Goal: Task Accomplishment & Management: Manage account settings

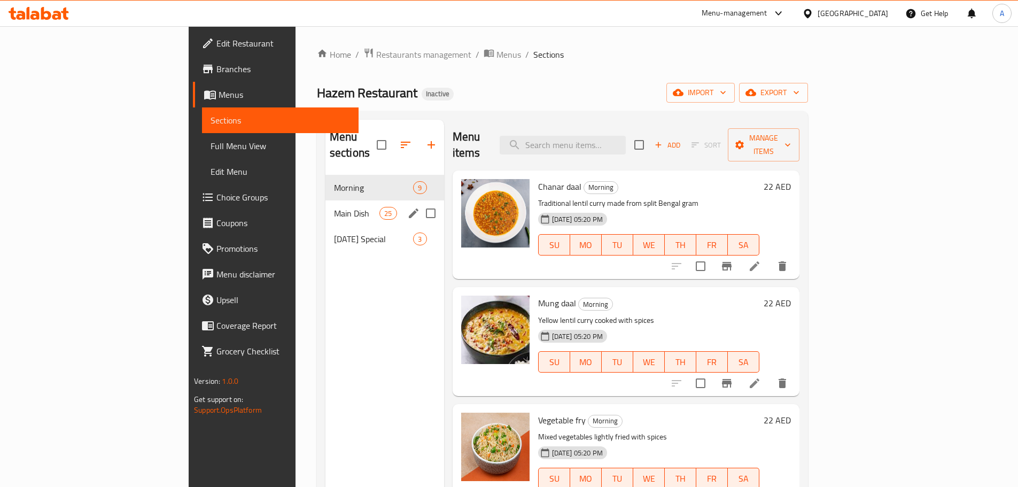
click at [334, 207] on span "Main Dish" at bounding box center [356, 213] width 45 height 13
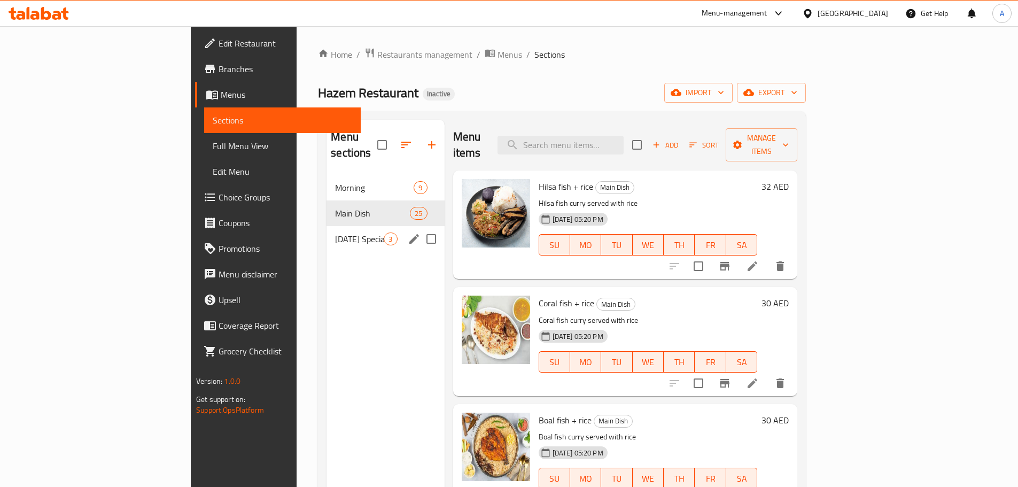
click at [335, 232] on span "[DATE] Special" at bounding box center [359, 238] width 49 height 13
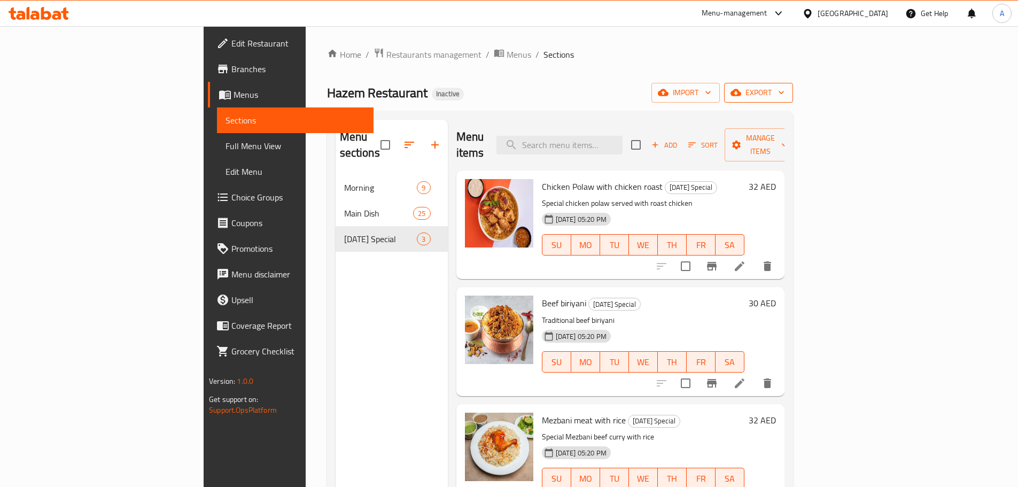
click at [784, 89] on span "export" at bounding box center [758, 92] width 52 height 13
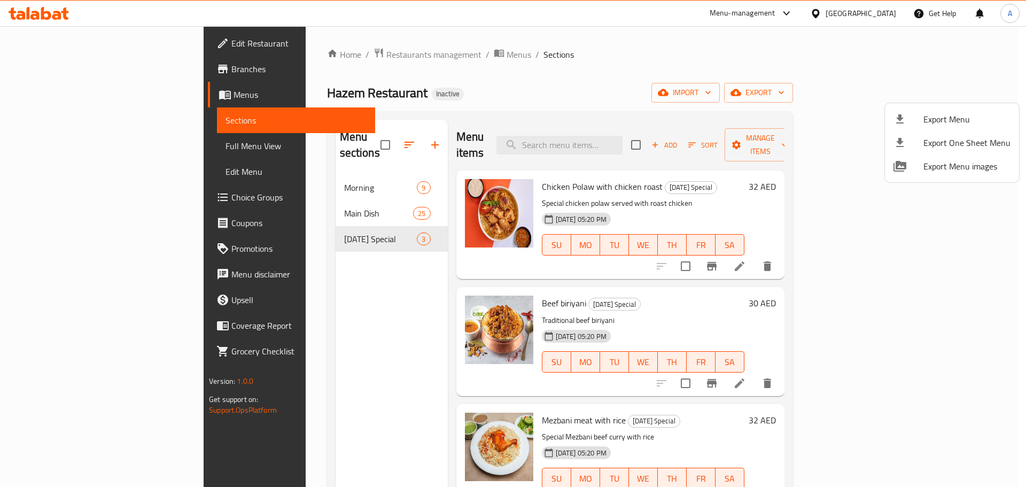
click at [938, 116] on span "Export Menu" at bounding box center [966, 119] width 87 height 13
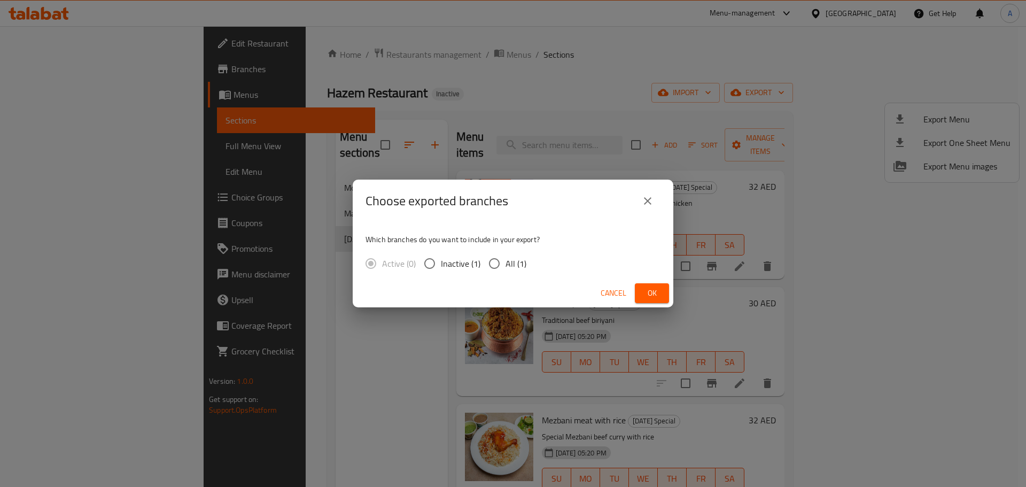
click at [503, 257] on input "All (1)" at bounding box center [494, 263] width 22 height 22
radio input "true"
click at [650, 285] on button "Ok" at bounding box center [652, 293] width 34 height 20
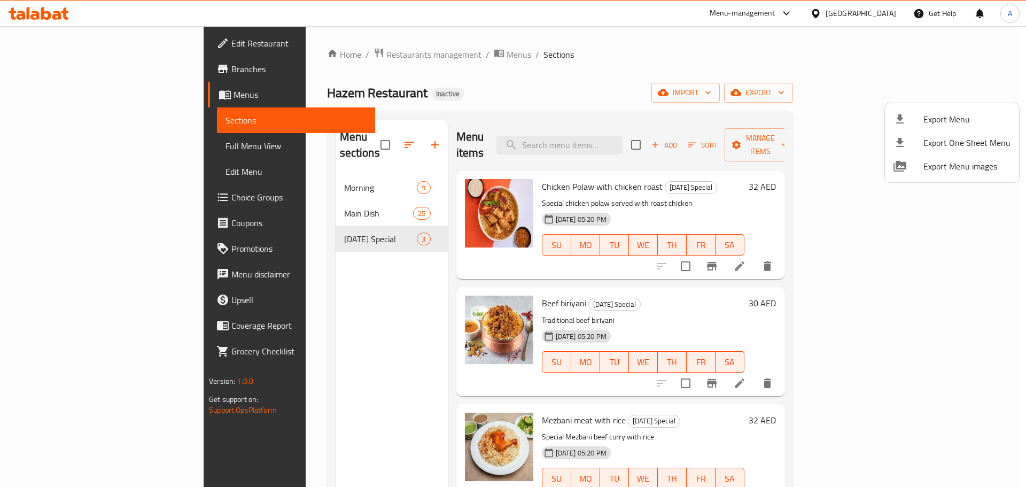
click at [338, 138] on div at bounding box center [513, 243] width 1026 height 487
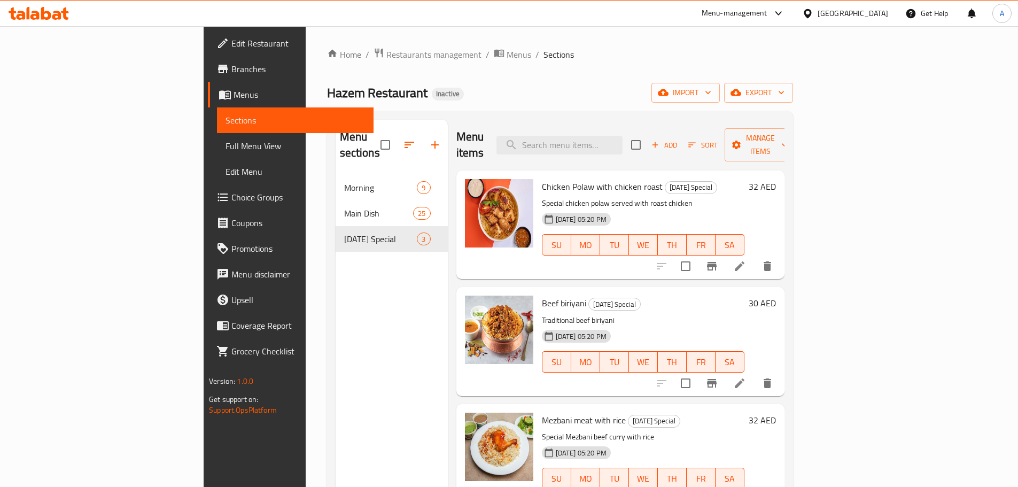
click at [374, 138] on input "checkbox" at bounding box center [385, 145] width 22 height 22
checkbox input "true"
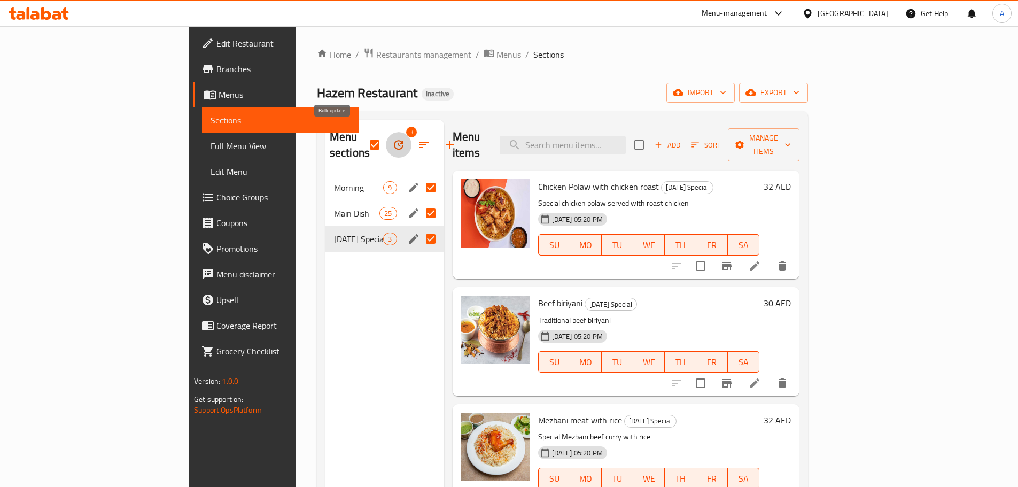
click at [392, 138] on icon "button" at bounding box center [398, 144] width 13 height 13
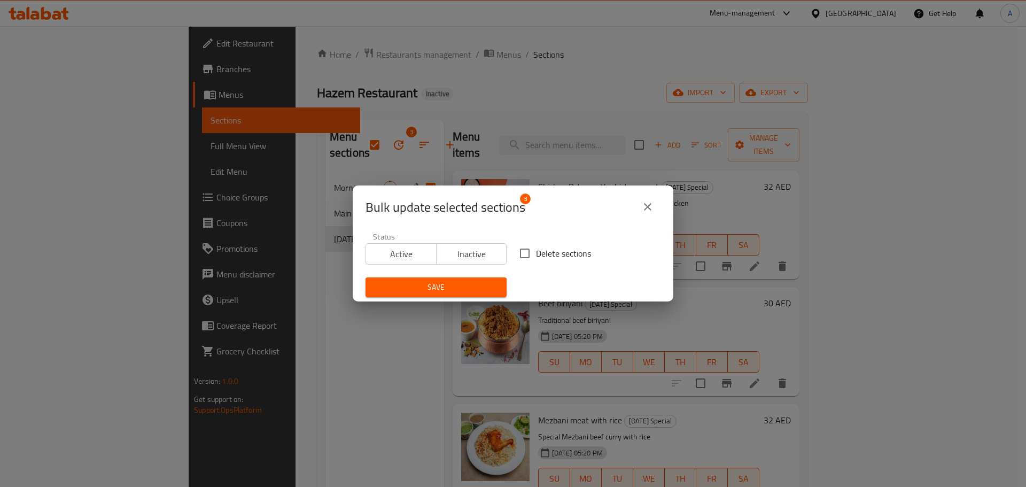
click at [530, 252] on input "Delete sections" at bounding box center [524, 253] width 22 height 22
checkbox input "true"
click at [490, 281] on span "Save" at bounding box center [436, 286] width 124 height 13
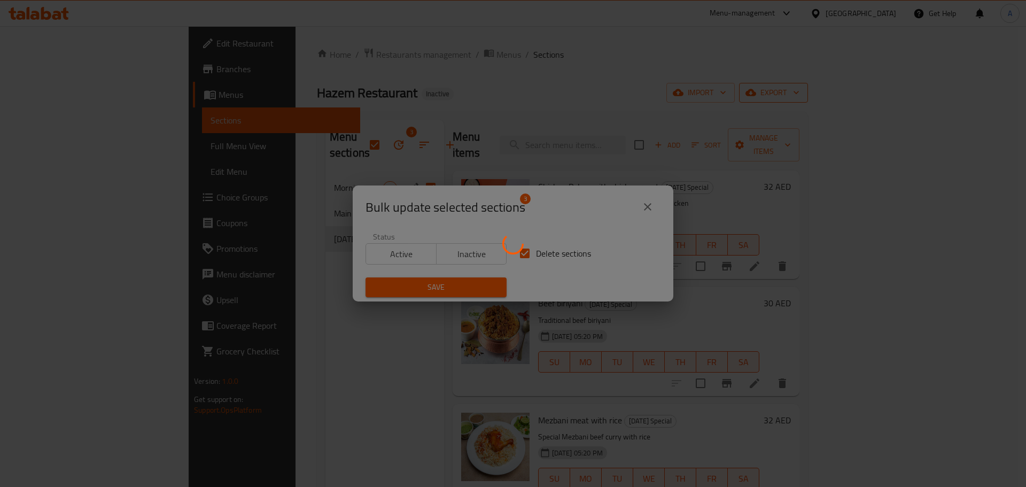
checkbox input "false"
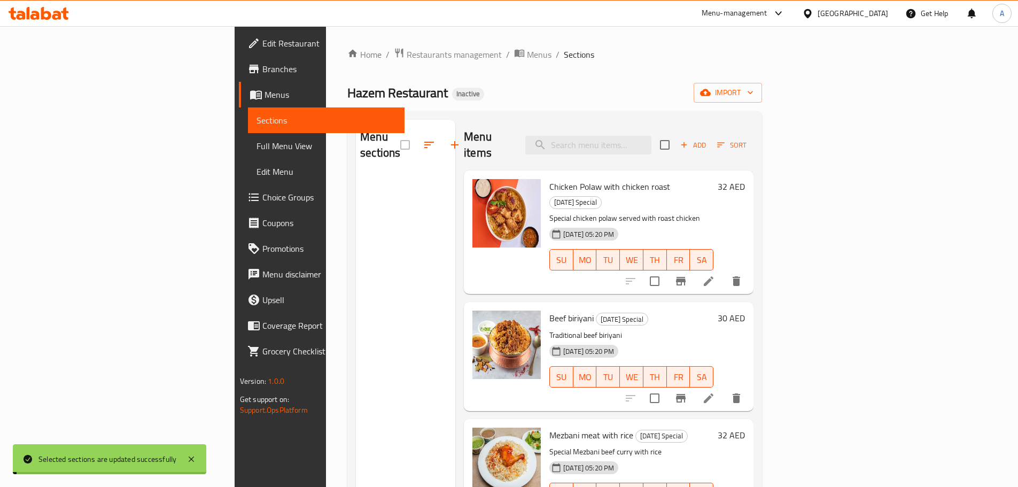
click at [753, 93] on span "import" at bounding box center [727, 92] width 51 height 13
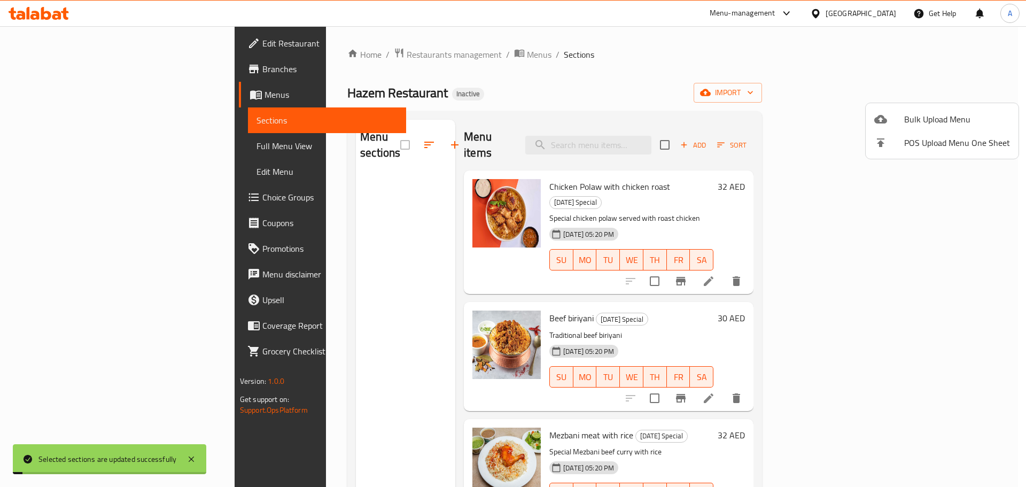
click at [943, 119] on span "Bulk Upload Menu" at bounding box center [957, 119] width 106 height 13
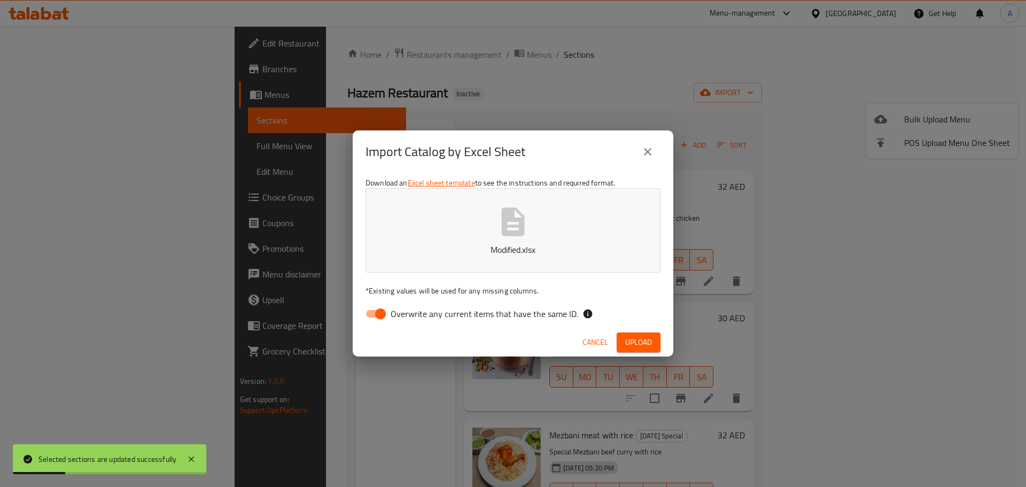
click at [556, 316] on span "Overwrite any current items that have the same ID." at bounding box center [485, 313] width 188 height 13
click at [411, 316] on input "Overwrite any current items that have the same ID." at bounding box center [380, 313] width 61 height 20
checkbox input "false"
click at [662, 351] on div "Cancel Upload" at bounding box center [513, 342] width 321 height 28
click at [647, 341] on span "Upload" at bounding box center [638, 341] width 27 height 13
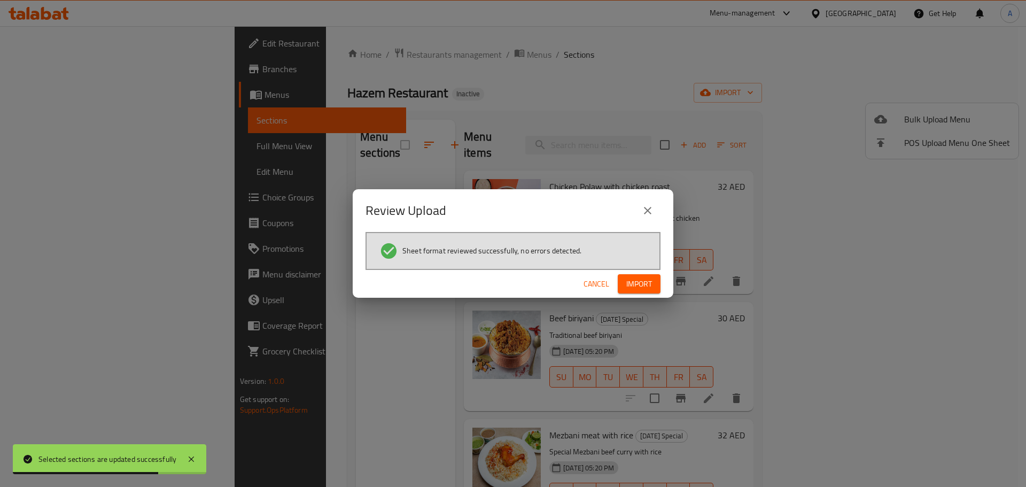
click at [644, 272] on div "Cancel Import" at bounding box center [513, 284] width 321 height 28
click at [643, 285] on span "Import" at bounding box center [639, 283] width 26 height 13
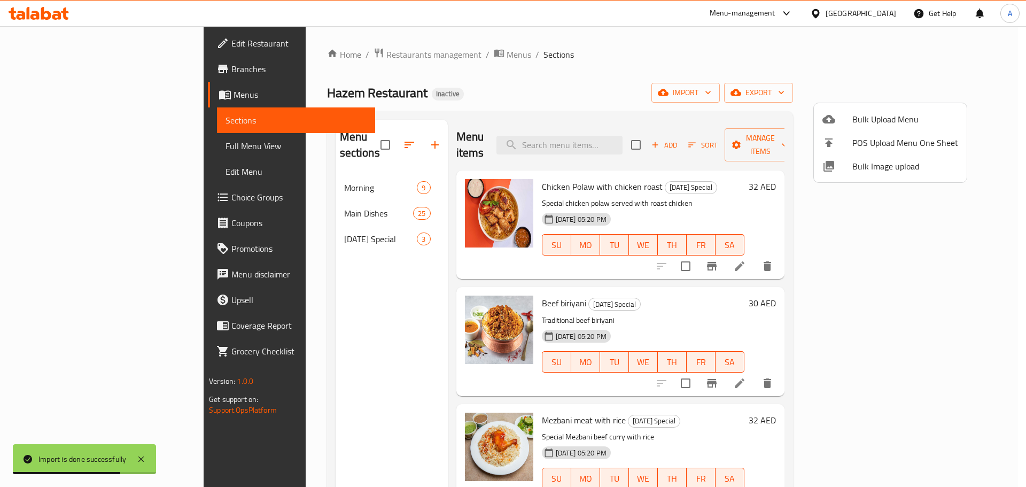
click at [99, 147] on div at bounding box center [513, 243] width 1026 height 487
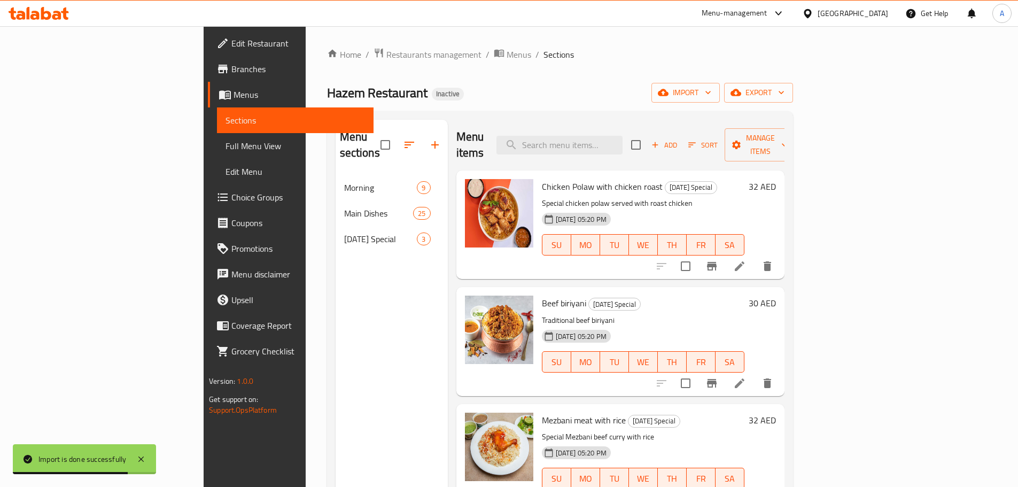
click at [225, 147] on span "Full Menu View" at bounding box center [294, 145] width 139 height 13
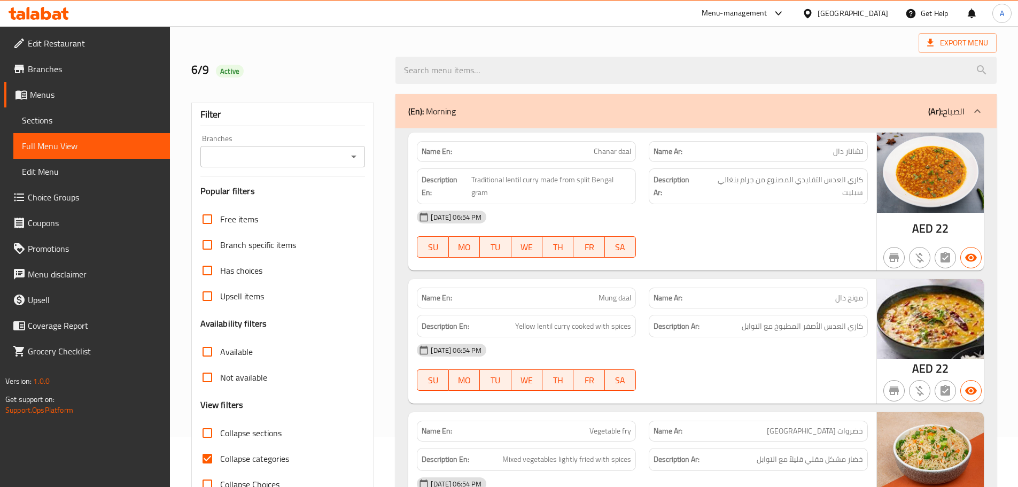
scroll to position [107, 0]
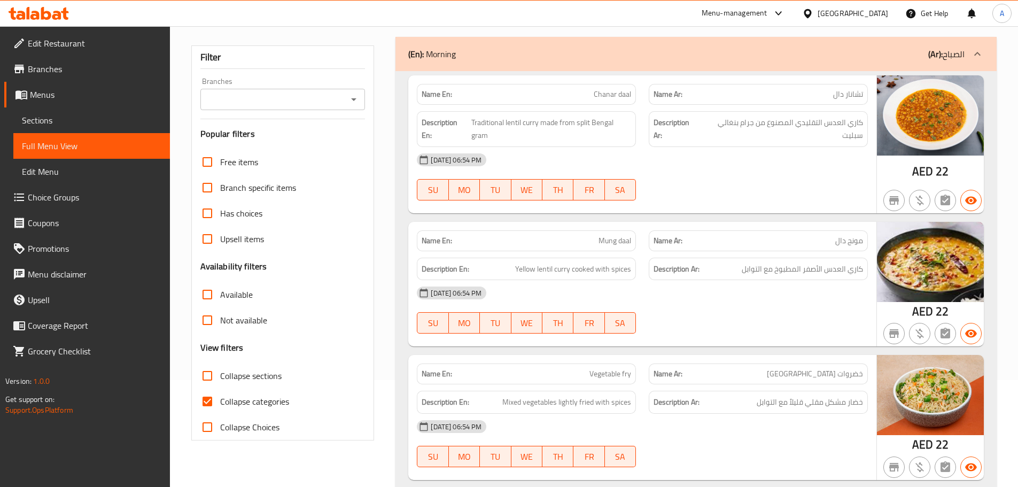
click at [211, 370] on input "Collapse sections" at bounding box center [207, 376] width 26 height 26
checkbox input "true"
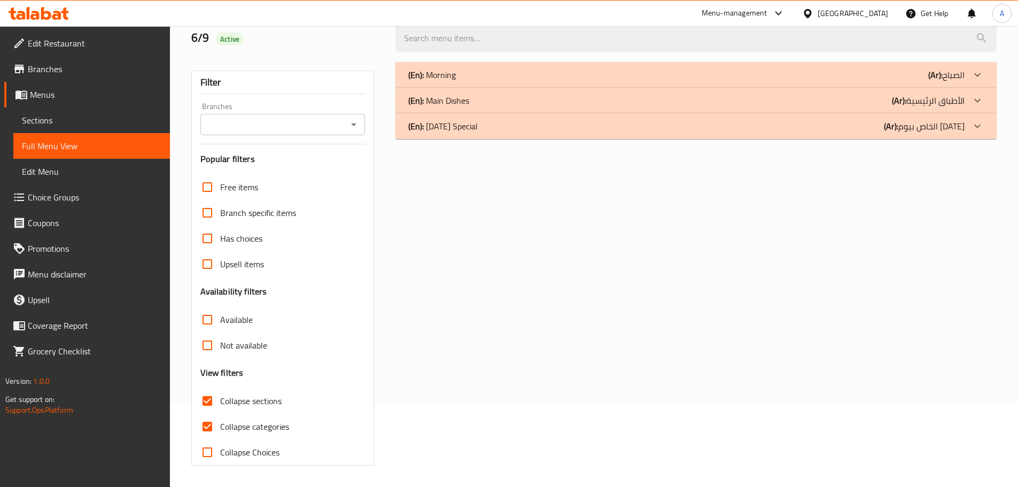
scroll to position [82, 0]
click at [448, 76] on p "(En): Morning" at bounding box center [432, 74] width 48 height 13
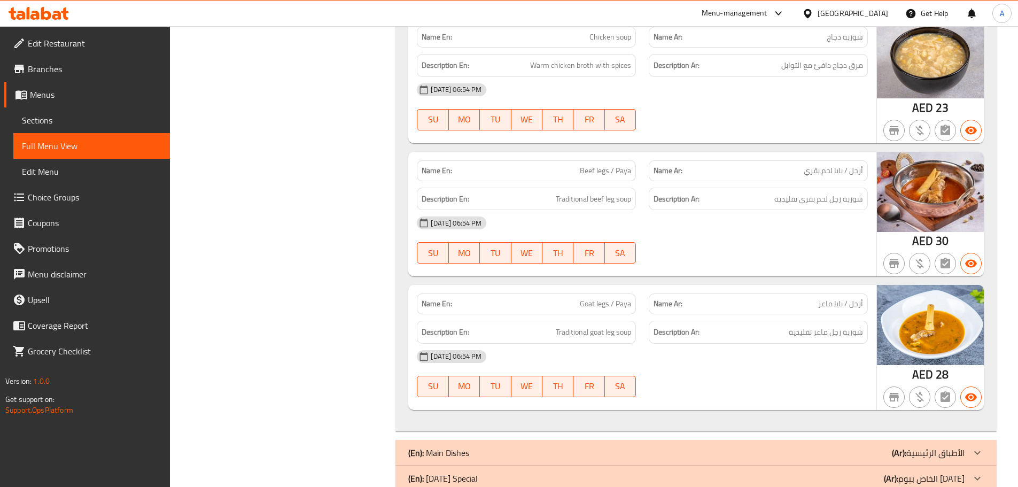
scroll to position [1003, 0]
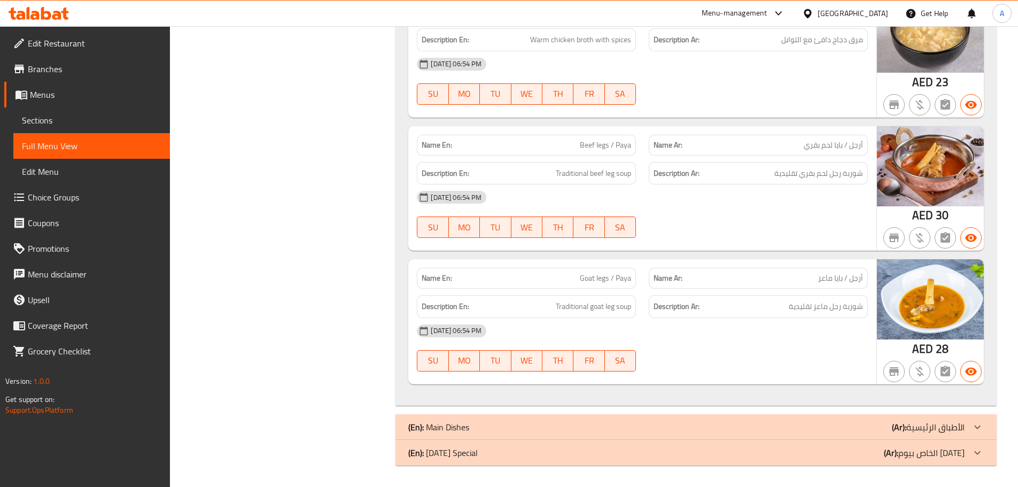
click at [611, 145] on span "Beef legs / Paya" at bounding box center [605, 144] width 51 height 11
copy span "Beef legs / Paya"
click at [608, 269] on div "Name En: Goat legs / Paya" at bounding box center [526, 278] width 219 height 21
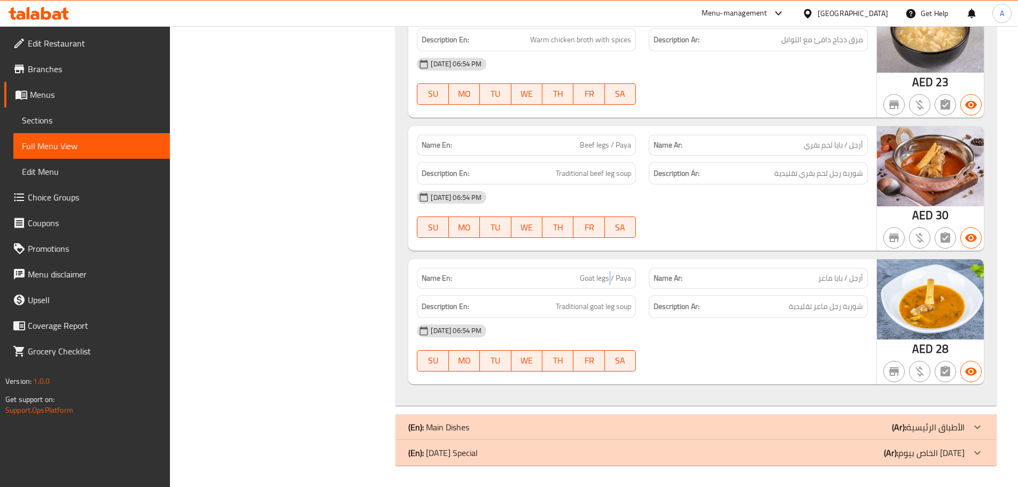
click at [608, 269] on div "Name En: Goat legs / Paya" at bounding box center [526, 278] width 219 height 21
copy span "Goat legs / Paya"
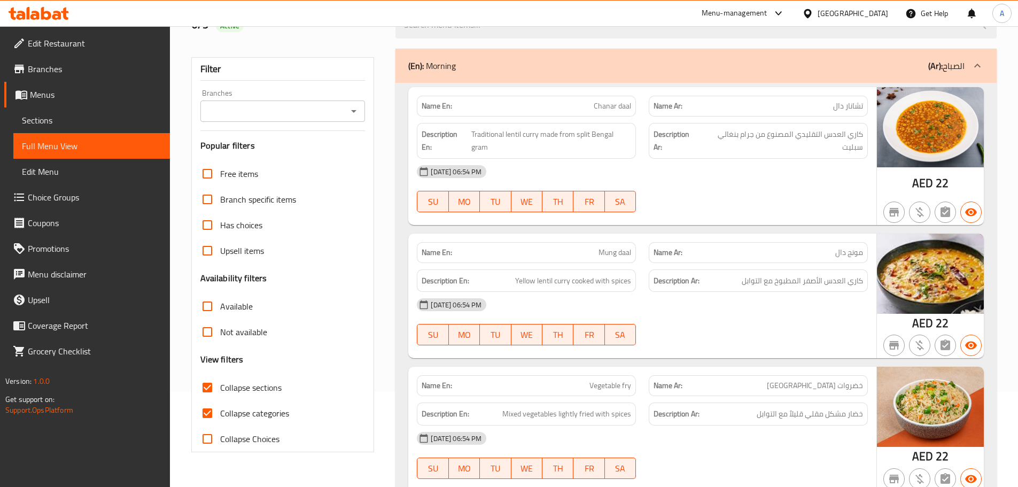
scroll to position [95, 0]
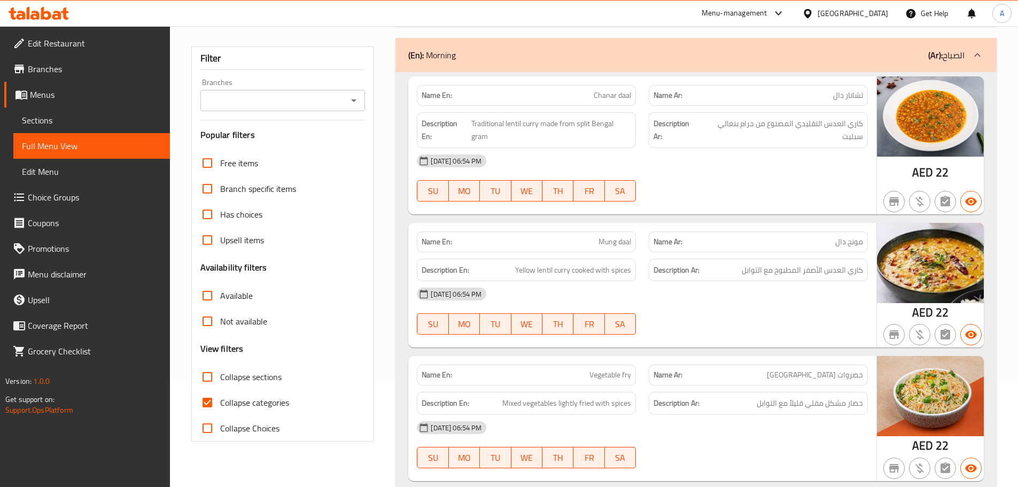
scroll to position [107, 0]
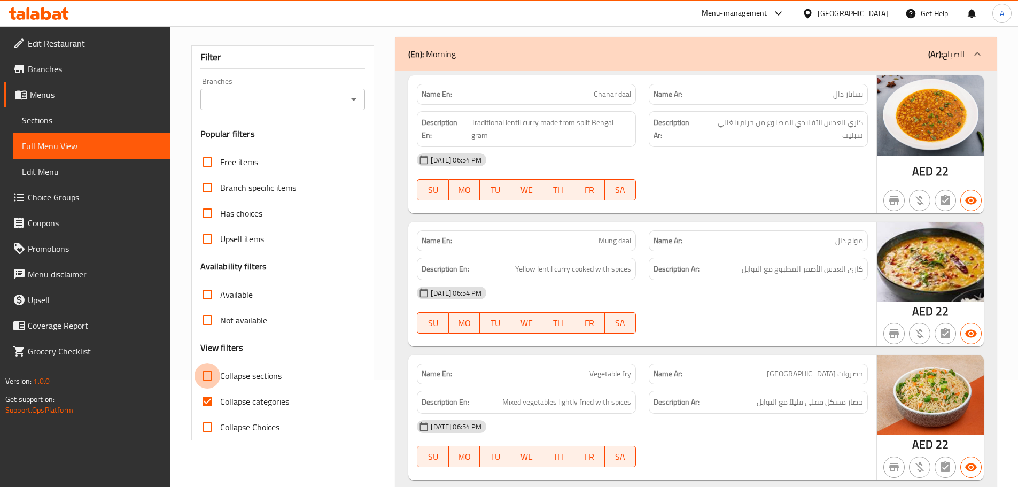
click at [213, 366] on input "Collapse sections" at bounding box center [207, 376] width 26 height 26
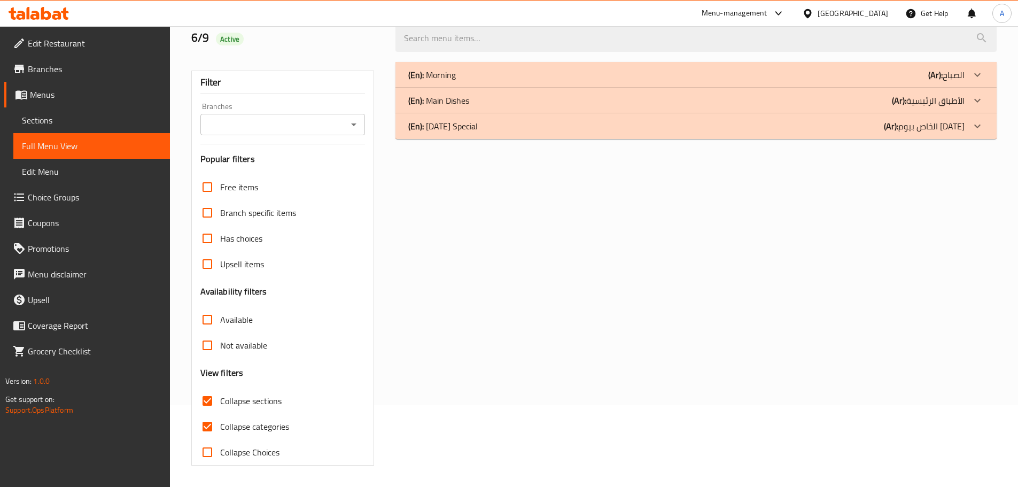
scroll to position [82, 0]
click at [489, 53] on div at bounding box center [696, 38] width 614 height 40
click at [483, 77] on div "(En): Morning (Ar): الصباح" at bounding box center [686, 74] width 556 height 13
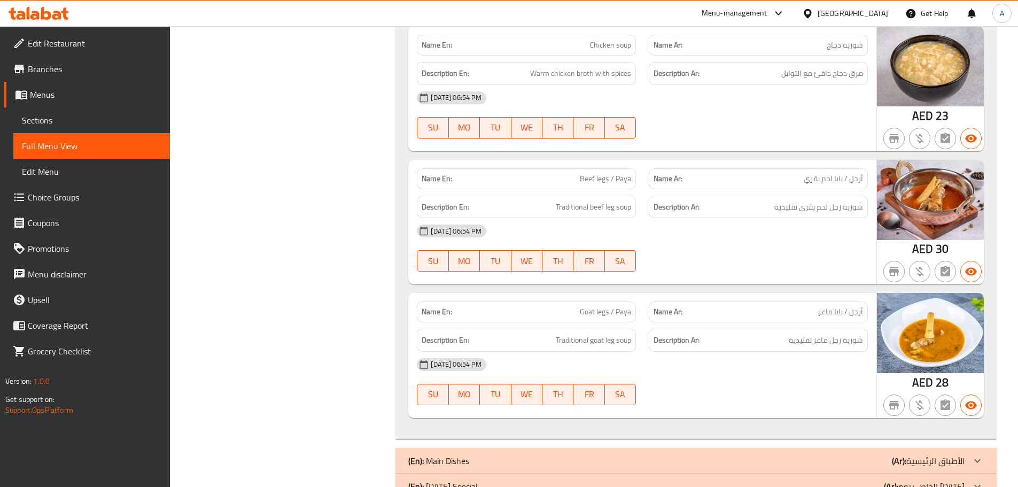
scroll to position [1003, 0]
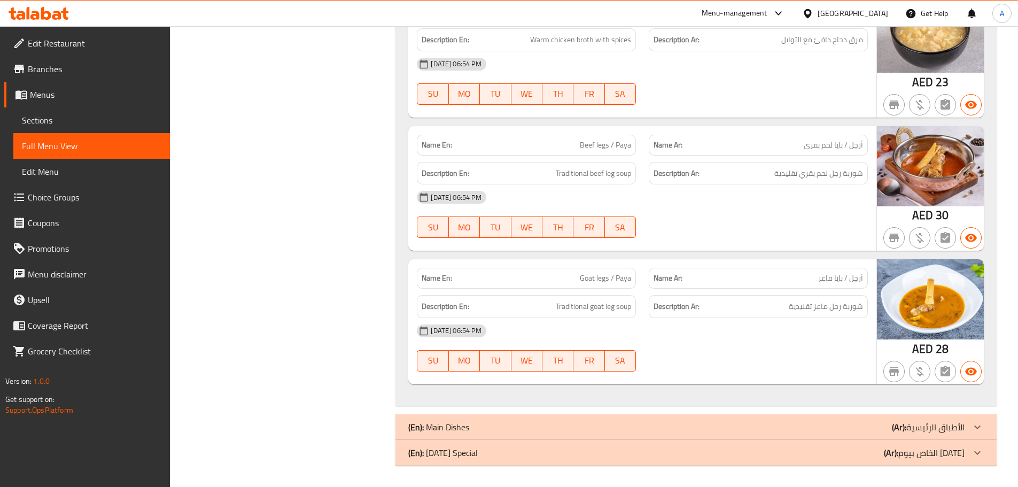
click at [588, 419] on div "(En): Main Dishes (Ar): الأطباق الرئيسية" at bounding box center [695, 427] width 601 height 26
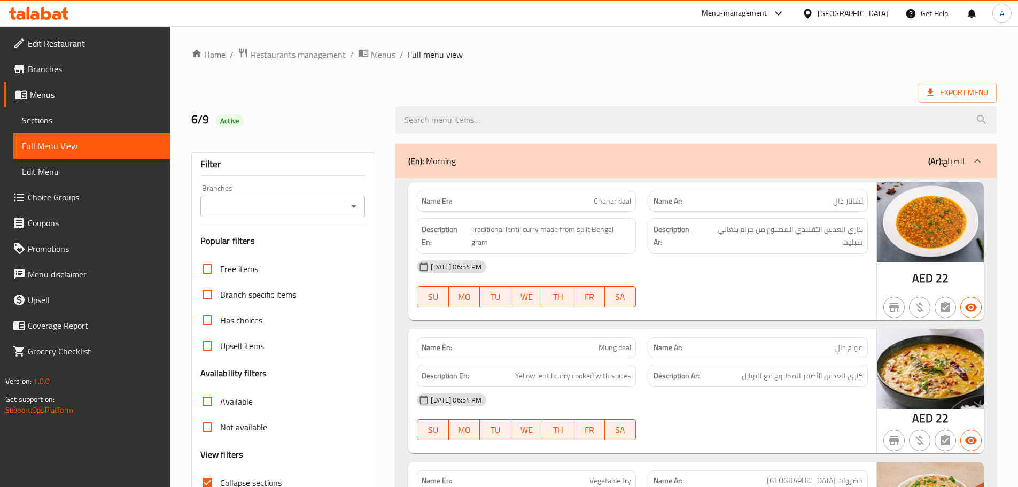
scroll to position [107, 0]
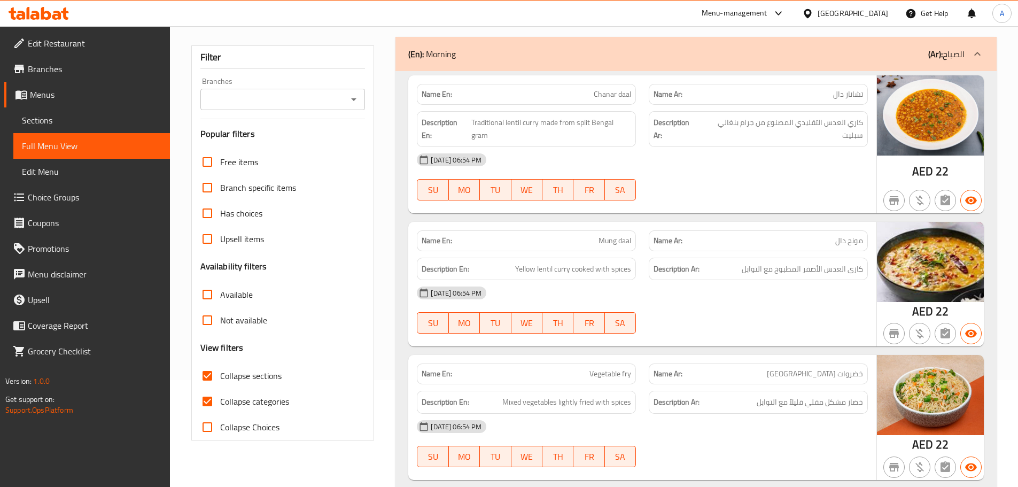
click at [214, 372] on input "Collapse sections" at bounding box center [207, 376] width 26 height 26
checkbox input "true"
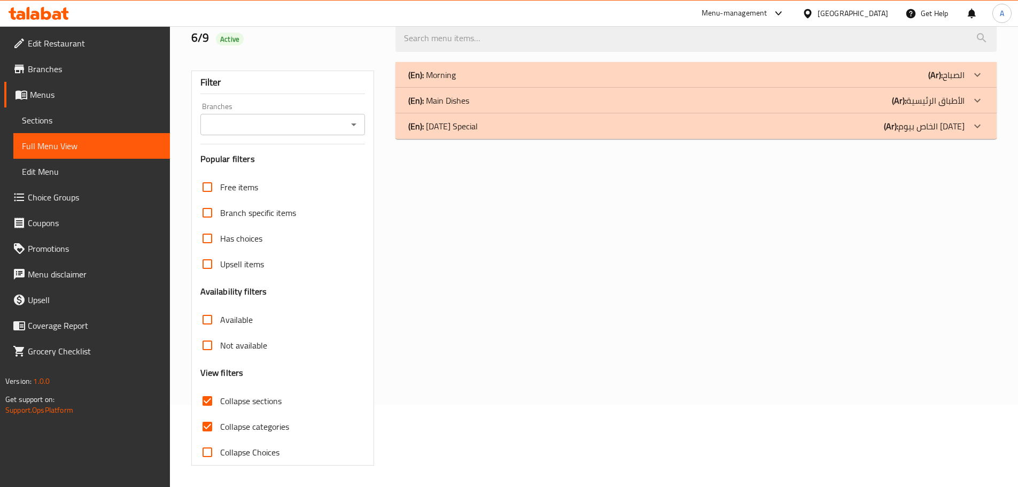
scroll to position [82, 0]
click at [448, 100] on p "(En): Main Dishes" at bounding box center [438, 100] width 61 height 13
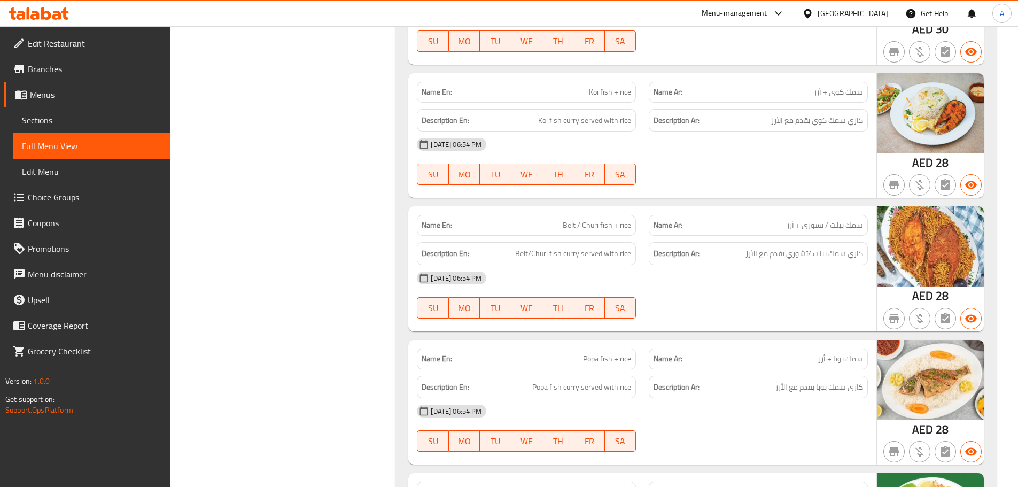
scroll to position [748, 0]
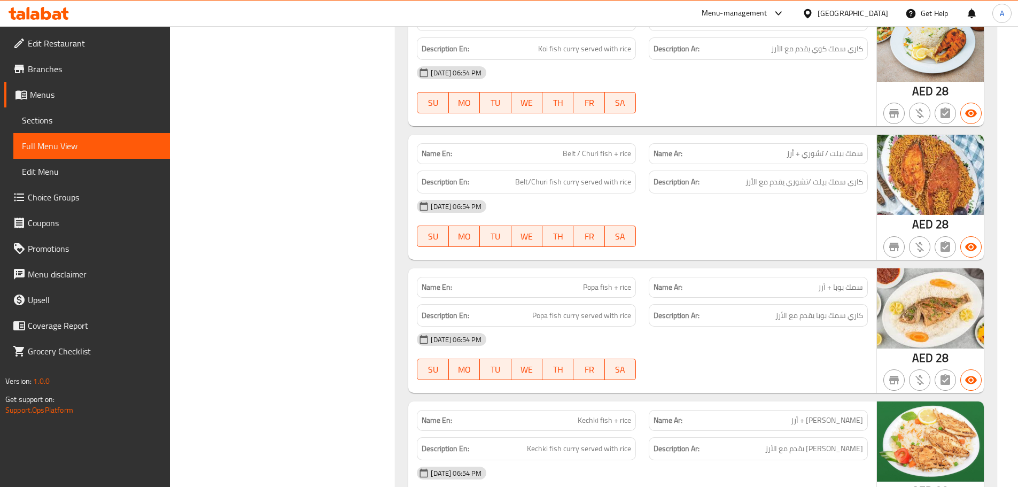
click at [603, 157] on span "Belt / Churi fish + rice" at bounding box center [597, 153] width 68 height 11
copy span "Belt / Churi fish + rice"
drag, startPoint x: 610, startPoint y: 177, endPoint x: 607, endPoint y: 159, distance: 17.8
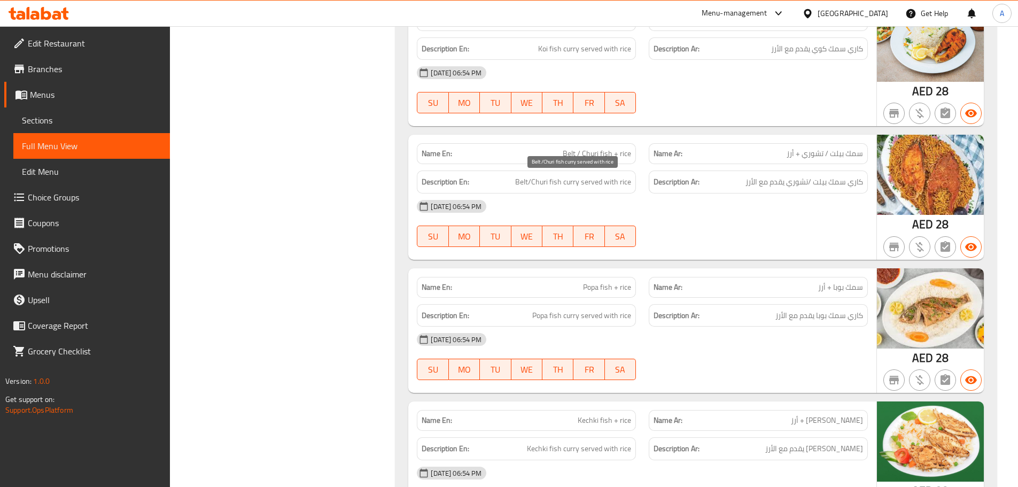
click at [610, 174] on div "Description En: Belt/Churi fish curry served with rice" at bounding box center [526, 181] width 219 height 23
click at [592, 154] on span "Belt / Churi fish + rice" at bounding box center [597, 153] width 68 height 11
copy span "Churi"
drag, startPoint x: 612, startPoint y: 153, endPoint x: 584, endPoint y: 154, distance: 28.3
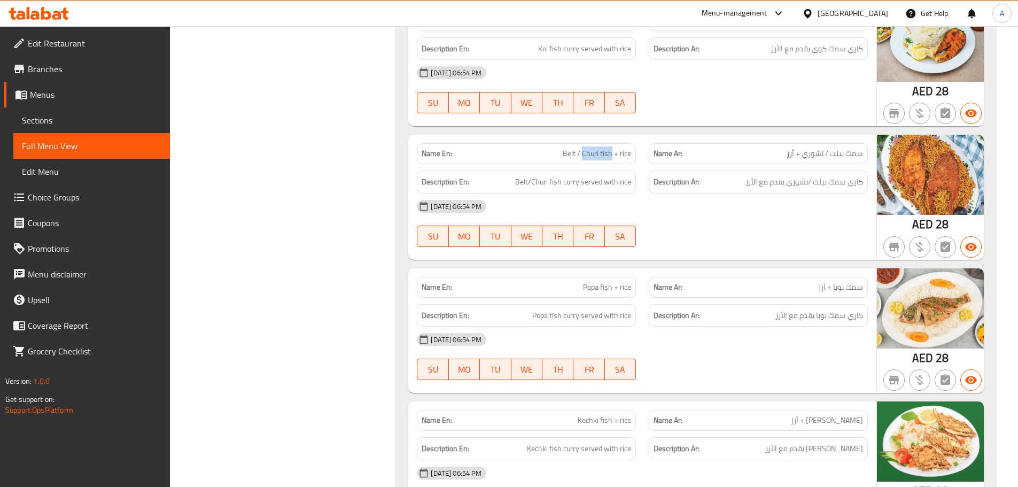
click at [584, 154] on span "Belt / Churi fish + rice" at bounding box center [597, 153] width 68 height 11
copy span "Churi fish"
click at [590, 152] on span "Belt / Churi fish + rice" at bounding box center [597, 153] width 68 height 11
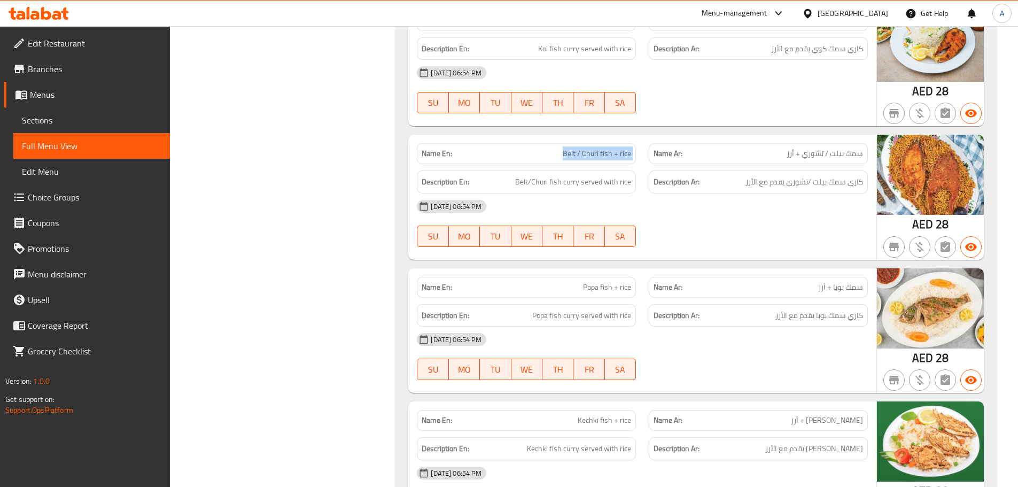
click at [585, 153] on span "Belt / Churi fish + rice" at bounding box center [597, 153] width 68 height 11
click at [650, 229] on div "06-09-2025 06:54 PM SU MO TU WE TH FR SA" at bounding box center [642, 223] width 464 height 60
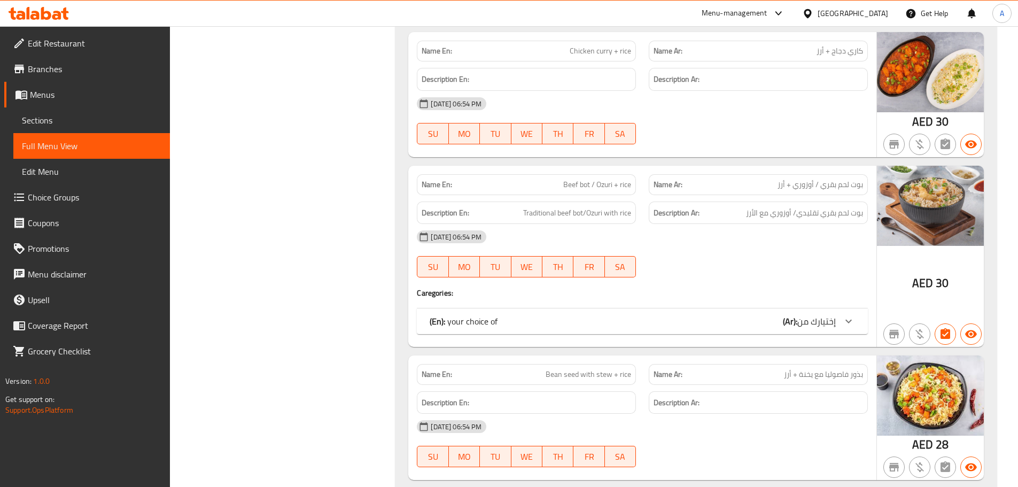
scroll to position [2511, 0]
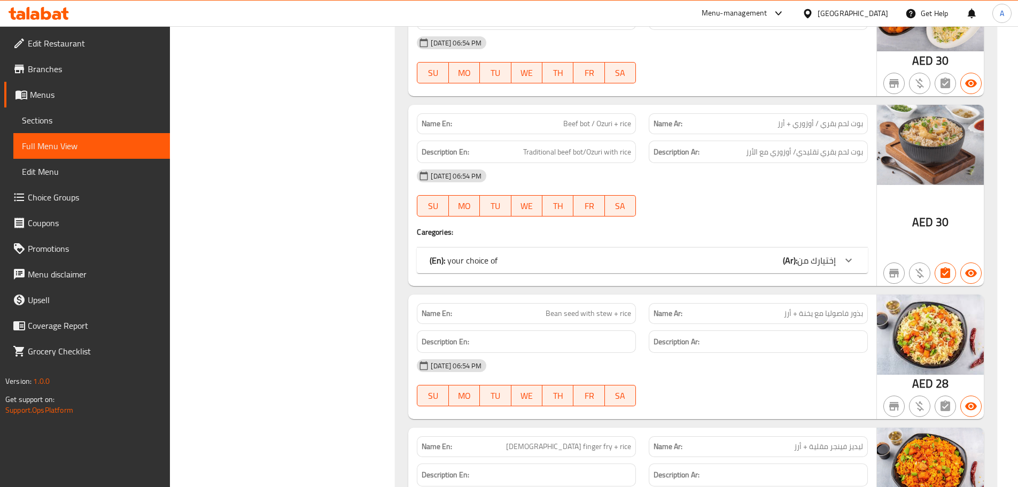
click at [670, 263] on div "(En): your choice of (Ar): إختيارك من" at bounding box center [632, 260] width 406 height 13
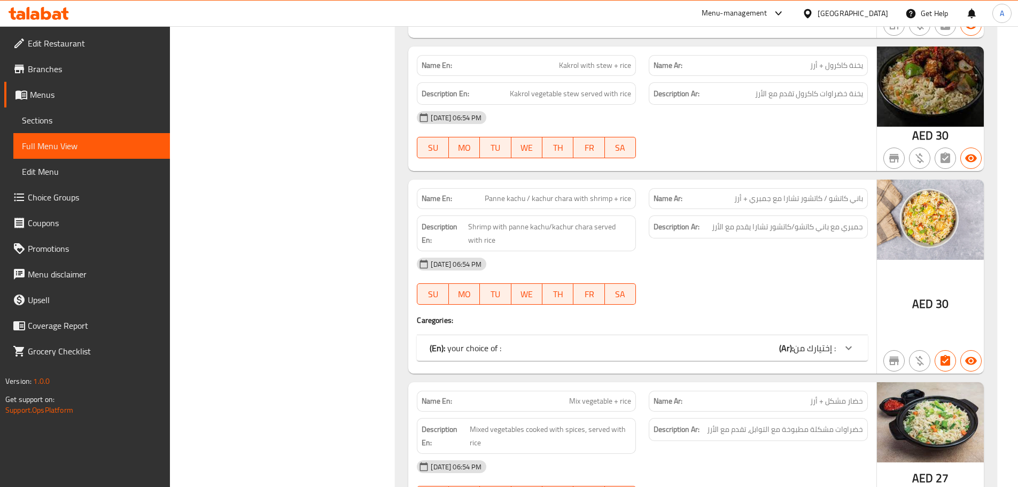
scroll to position [3365, 0]
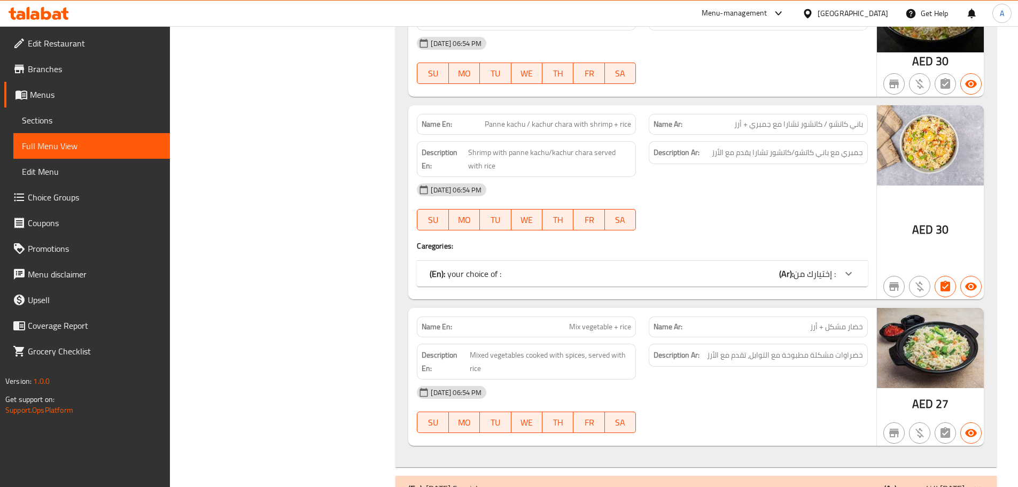
click at [756, 267] on div "(En): your choice of : (Ar): إختيارك من :" at bounding box center [632, 273] width 406 height 13
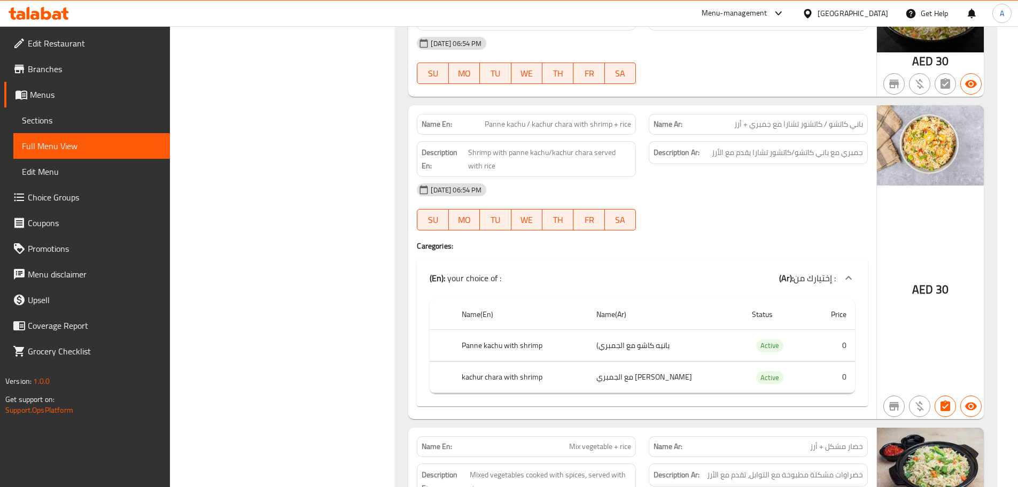
scroll to position [3419, 0]
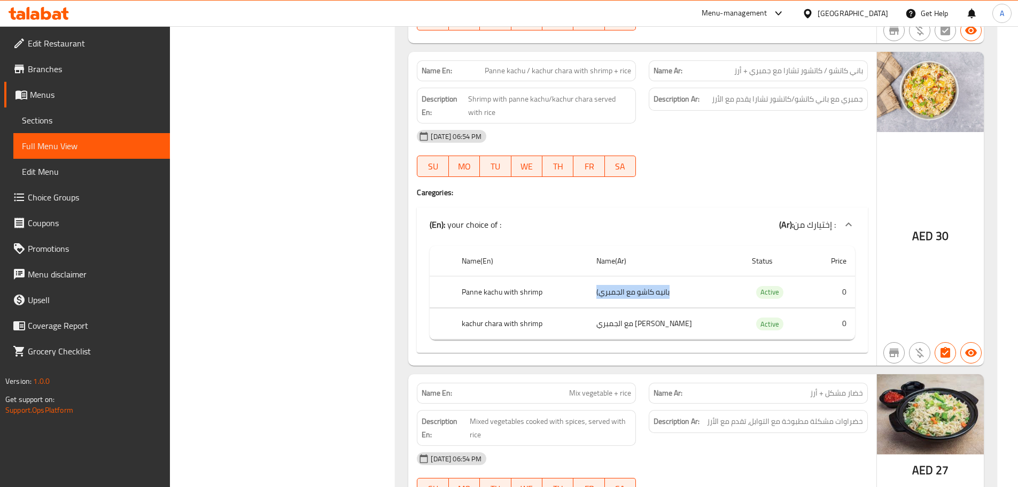
drag, startPoint x: 682, startPoint y: 278, endPoint x: 599, endPoint y: 278, distance: 82.8
click at [599, 278] on td "بانيه كاشو مع الجمبري)" at bounding box center [665, 292] width 155 height 32
drag, startPoint x: 679, startPoint y: 312, endPoint x: 598, endPoint y: 315, distance: 80.7
click at [598, 315] on tr "kachur chara with shrimp كاجور شارا مع الجمبري Active 0" at bounding box center [641, 324] width 425 height 32
click at [842, 65] on span "باني كاتشو / كاتشور تشارا مع جمبري + أرز" at bounding box center [798, 70] width 129 height 11
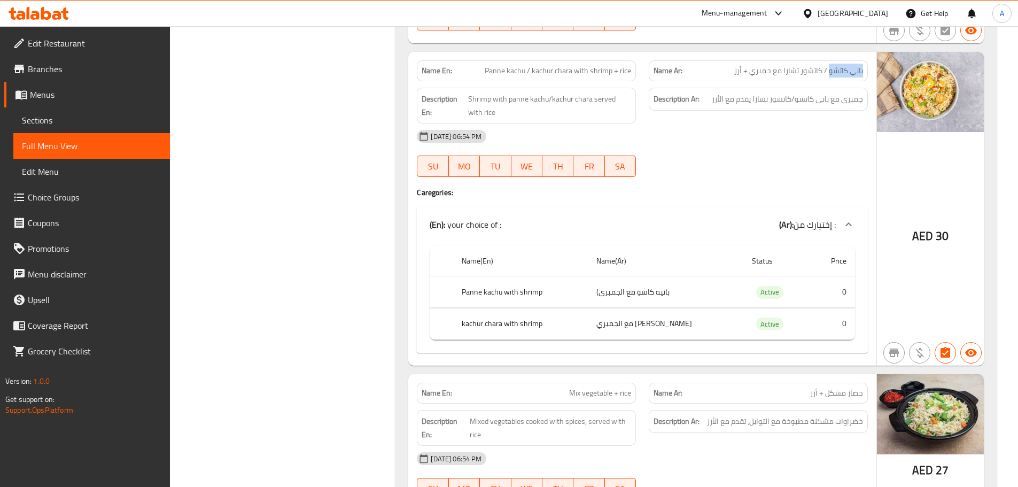
drag, startPoint x: 864, startPoint y: 58, endPoint x: 829, endPoint y: 63, distance: 35.6
click at [829, 63] on div "Name Ar: باني كاتشو / كاتشور تشارا مع جمبري + أرز" at bounding box center [758, 70] width 219 height 21
copy span "باني كاتشو"
drag, startPoint x: 822, startPoint y: 57, endPoint x: 783, endPoint y: 59, distance: 39.1
click at [783, 65] on span "باني كاتشو / كاتشور تشارا مع جمبري + أرز" at bounding box center [798, 70] width 129 height 11
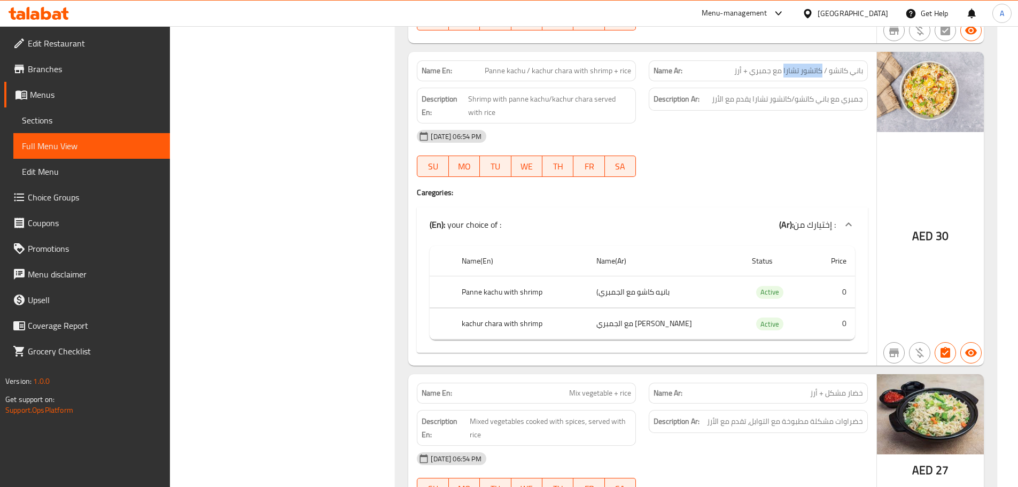
copy span "كاتشور تشارا"
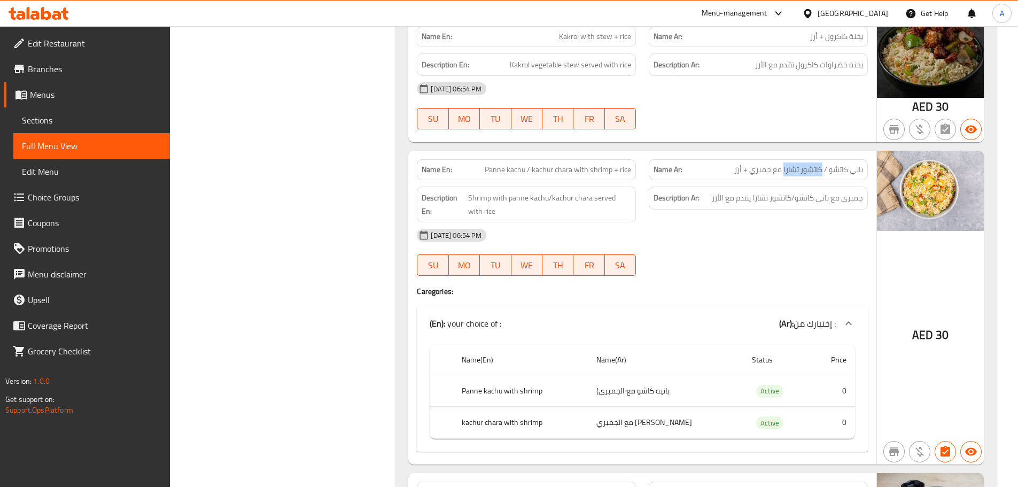
scroll to position [3508, 0]
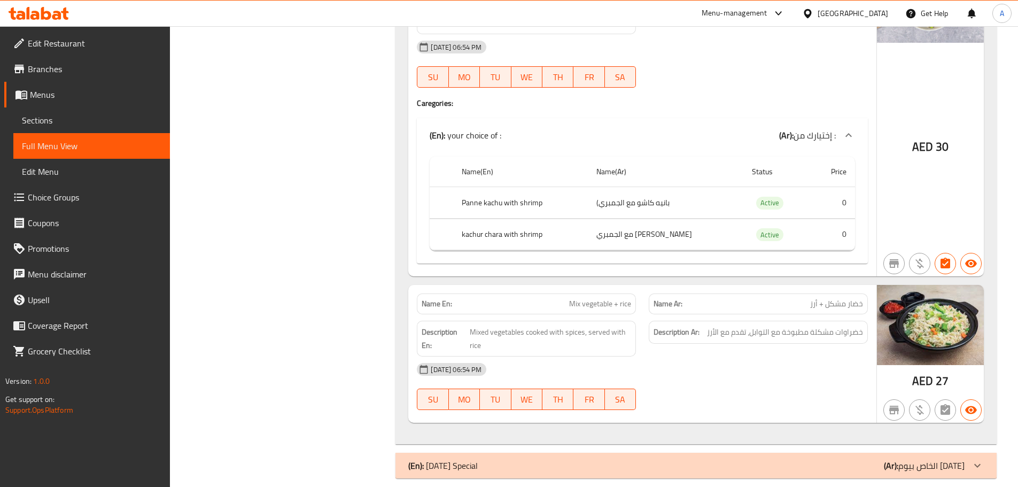
click at [933, 459] on p "(Ar): الخاص بيوم الجمعة" at bounding box center [924, 465] width 81 height 13
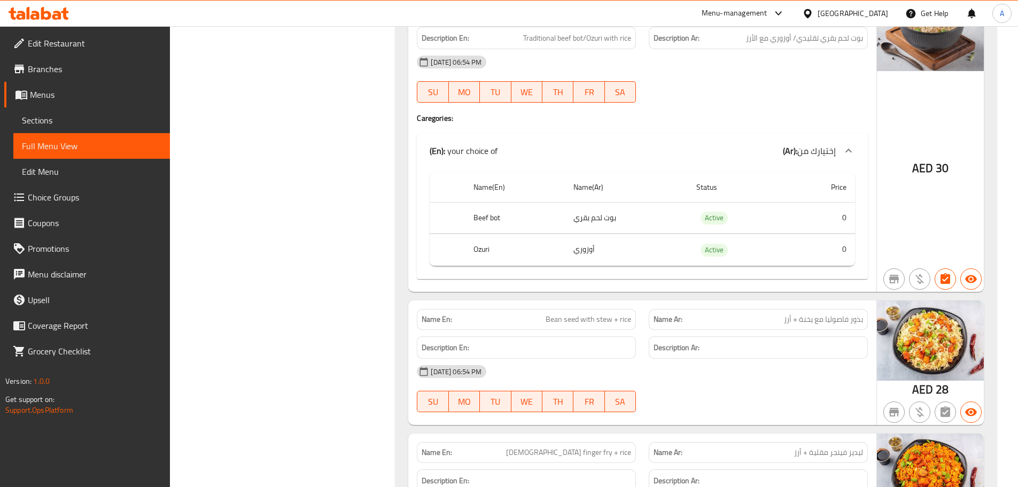
scroll to position [2611, 0]
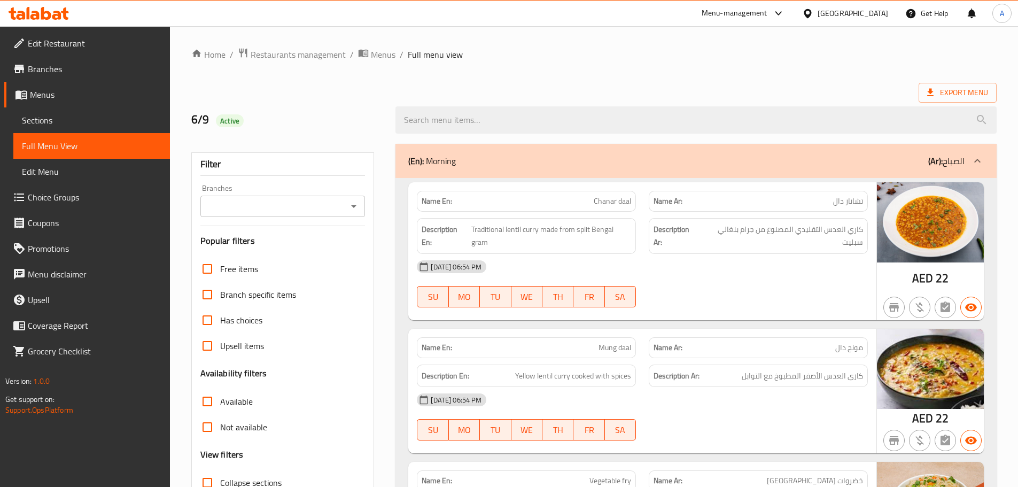
click at [87, 194] on span "Choice Groups" at bounding box center [95, 197] width 134 height 13
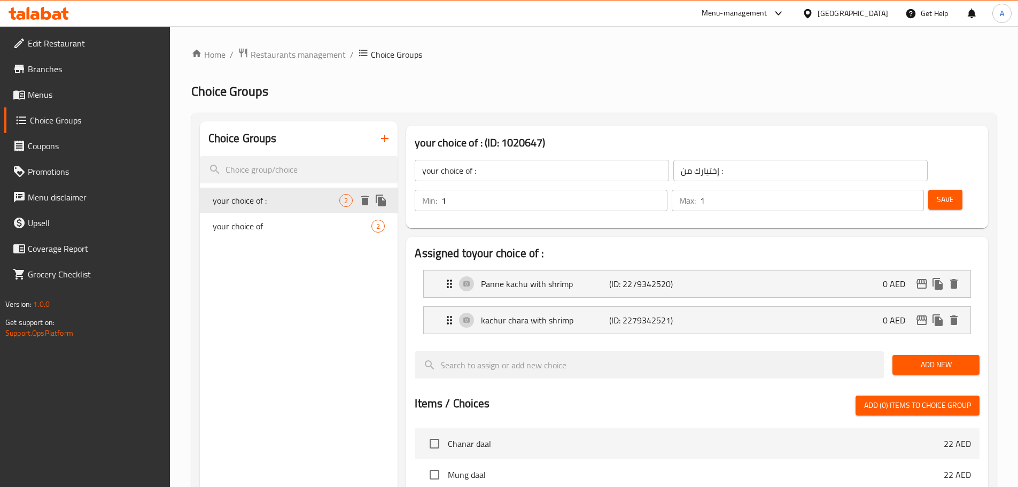
click at [289, 199] on span "your choice of :" at bounding box center [276, 200] width 127 height 13
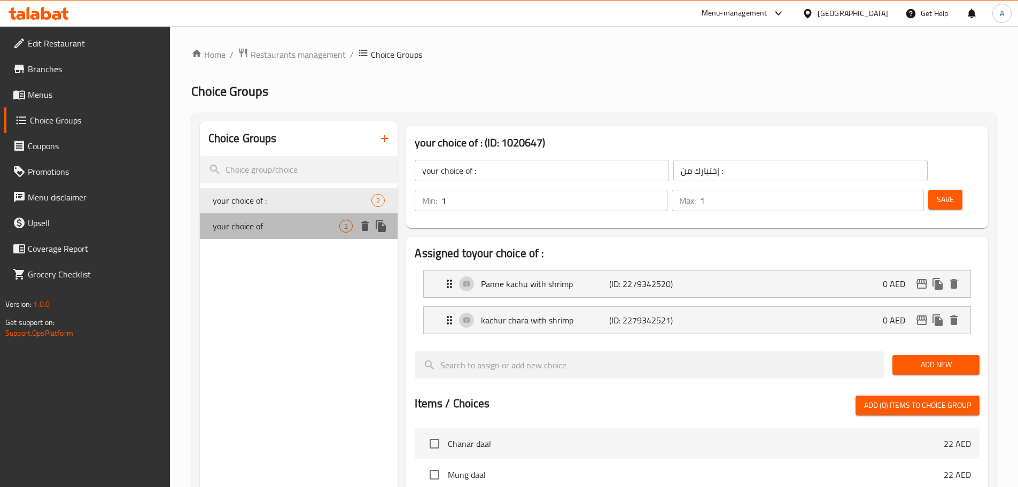
click at [282, 224] on span "your choice of" at bounding box center [276, 226] width 127 height 13
type input "your choice of"
type input "إختيارك من"
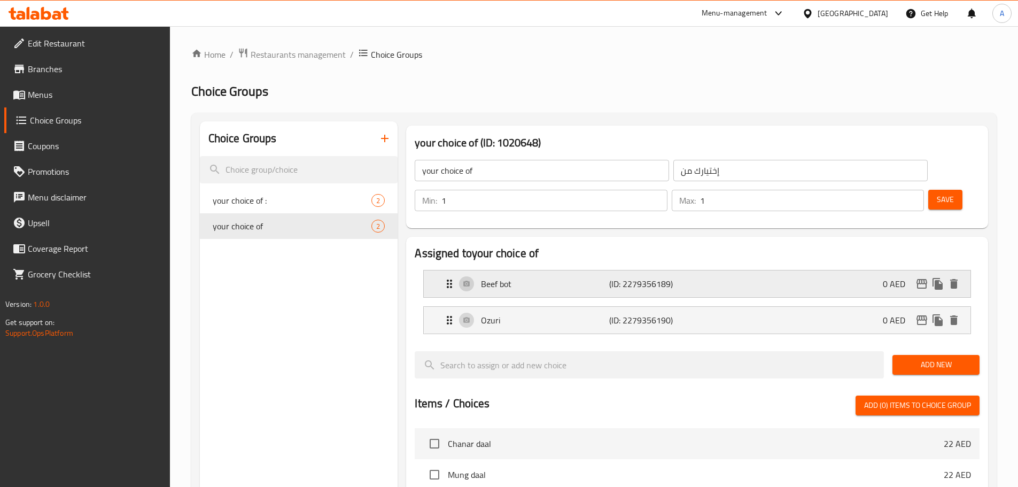
drag, startPoint x: 498, startPoint y: 251, endPoint x: 516, endPoint y: 256, distance: 18.4
click at [498, 277] on p "Beef bot" at bounding box center [545, 283] width 128 height 13
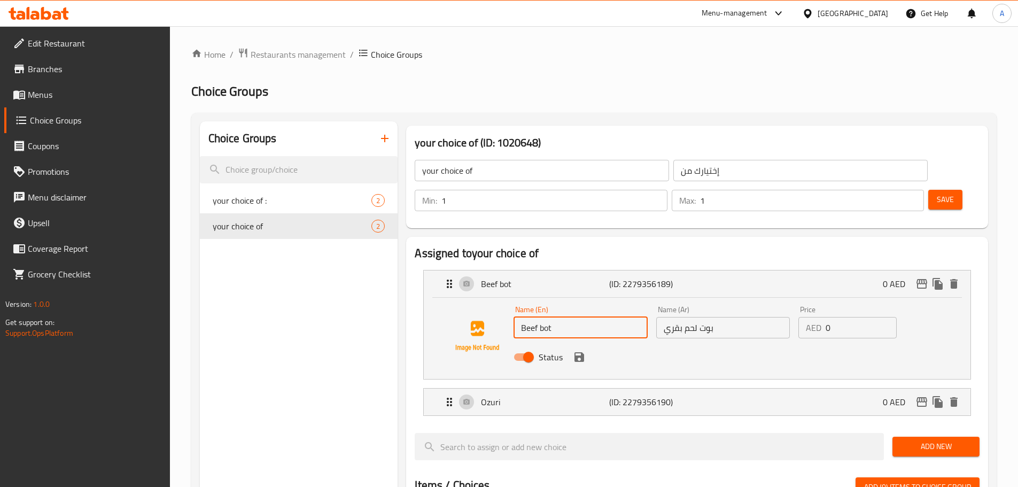
click at [528, 317] on input "Beef bot" at bounding box center [580, 327] width 134 height 21
type input "bot"
click at [680, 317] on input "بوت لحم بقري" at bounding box center [723, 327] width 134 height 21
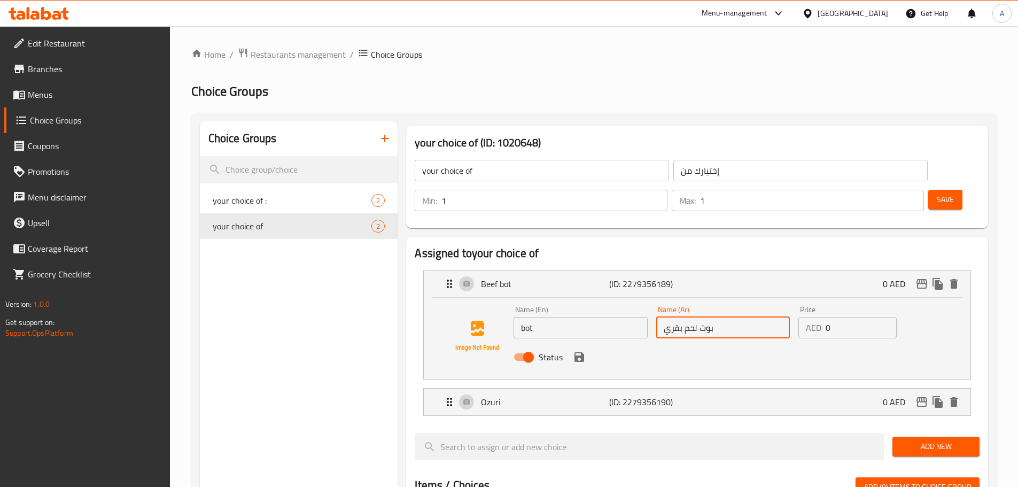
click at [680, 317] on input "بوت لحم بقري" at bounding box center [723, 327] width 134 height 21
click at [697, 317] on input "بوت لحم بقري" at bounding box center [723, 327] width 134 height 21
drag, startPoint x: 699, startPoint y: 299, endPoint x: 632, endPoint y: 300, distance: 67.3
click at [632, 301] on div "Name (En) bot Name (En) Name (Ar) بوت لحم بقري Name (Ar) Price AED 0 Price Stat…" at bounding box center [722, 336] width 427 height 70
click at [573, 350] on icon "save" at bounding box center [579, 356] width 13 height 13
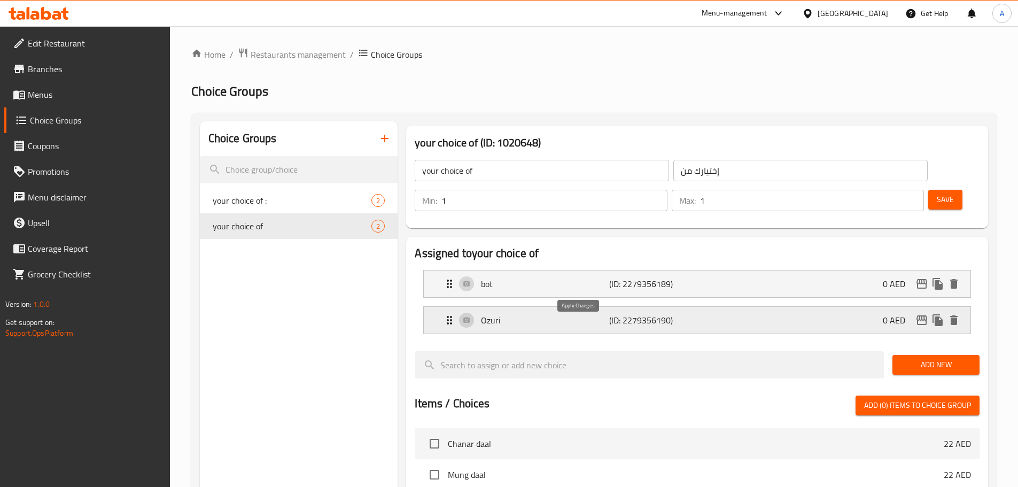
type input "بوت"
click at [936, 193] on span "Save" at bounding box center [944, 199] width 17 height 13
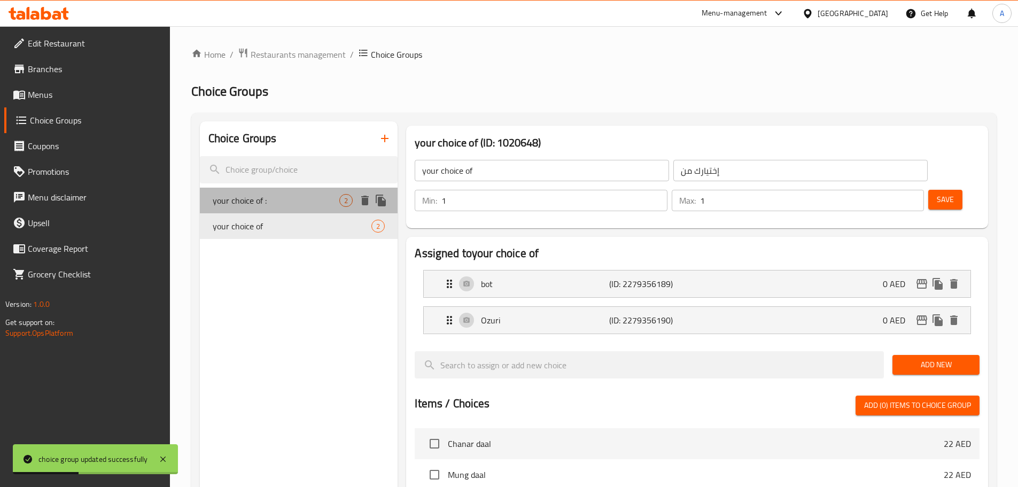
click at [249, 198] on span "your choice of :" at bounding box center [276, 200] width 127 height 13
type input "your choice of :"
type input "إختيارك من :"
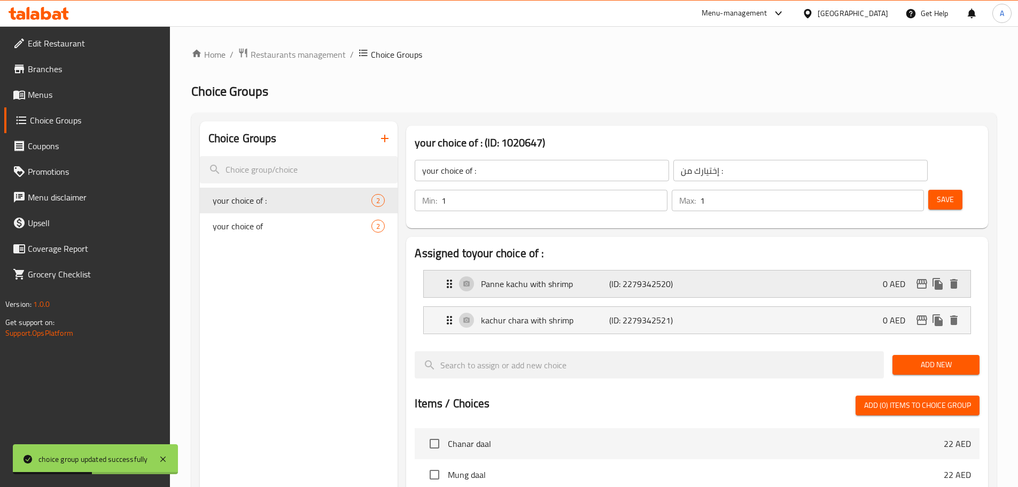
click at [514, 277] on p "Panne kachu with shrimp" at bounding box center [545, 283] width 128 height 13
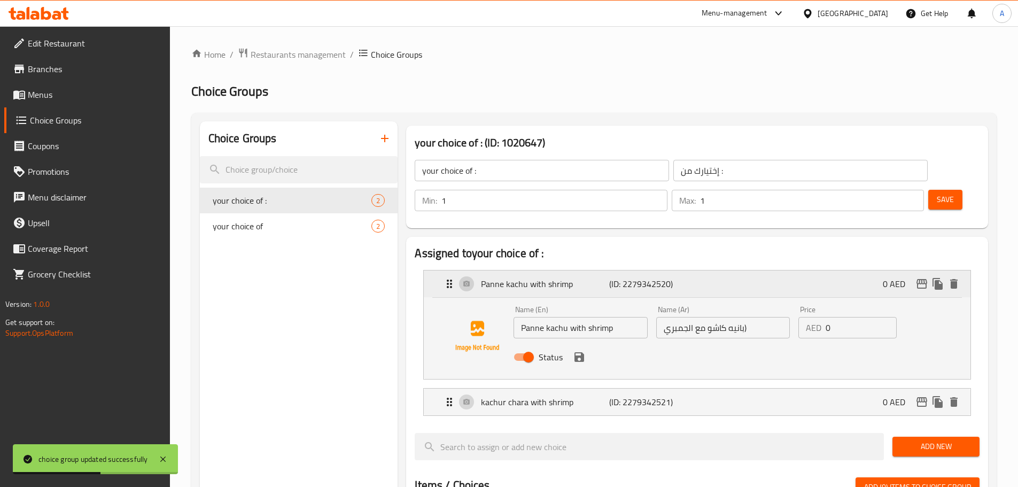
scroll to position [107, 0]
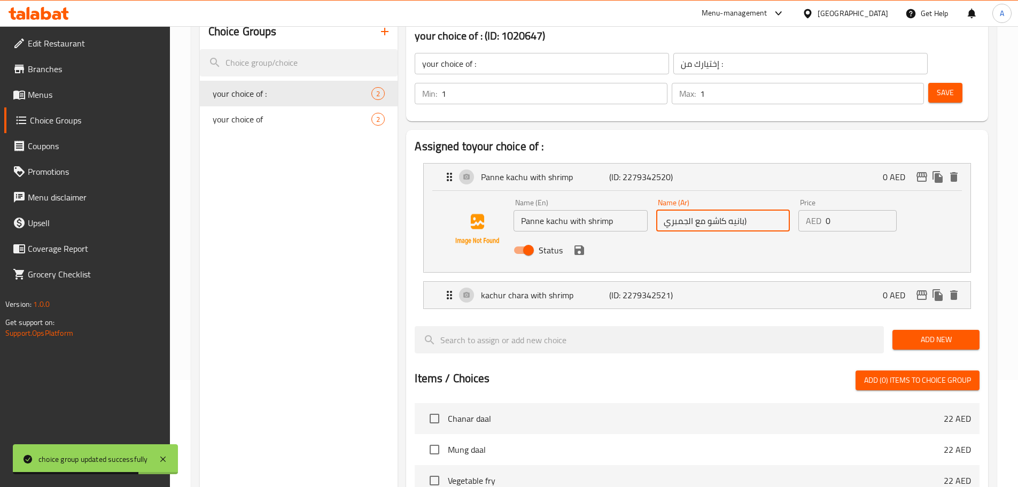
click at [712, 210] on input "بانيه كاشو مع الجمبري)" at bounding box center [723, 220] width 134 height 21
paste input "كاتشو"
type input "باني كاتشو"
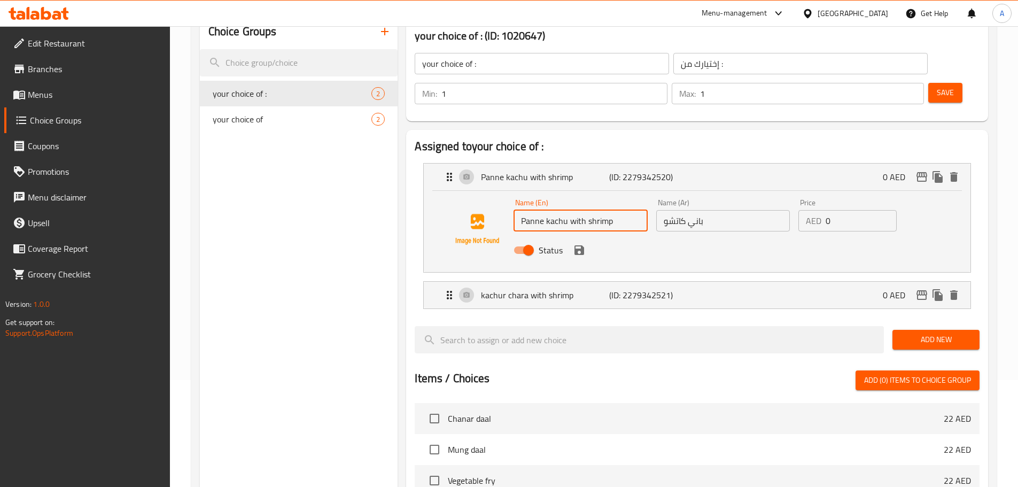
drag, startPoint x: 567, startPoint y: 191, endPoint x: 642, endPoint y: 191, distance: 74.8
click at [642, 210] on input "Panne kachu with shrimp" at bounding box center [580, 220] width 134 height 21
type input "Panne kachu"
click at [637, 288] on p "(ID: 2279342521)" at bounding box center [651, 294] width 85 height 13
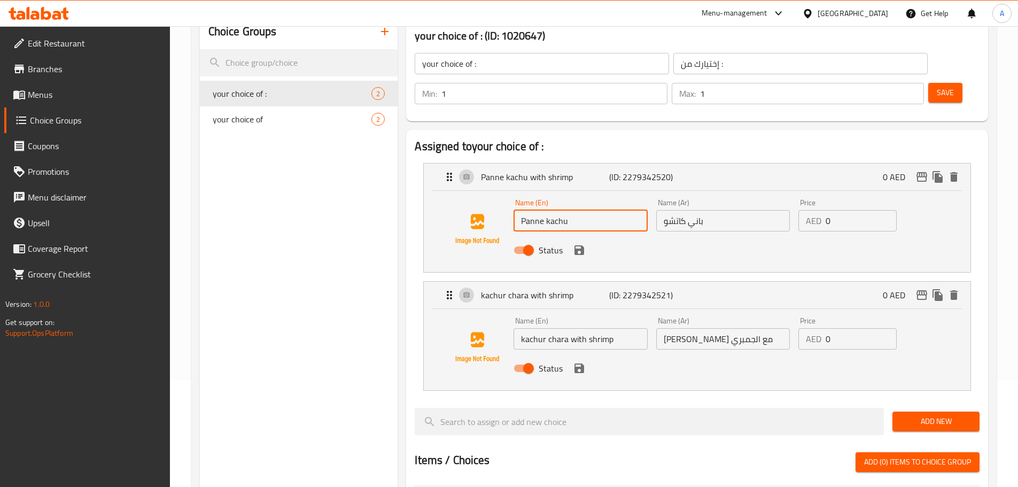
click at [688, 328] on input "كاجور شارا مع الجمبري" at bounding box center [723, 338] width 134 height 21
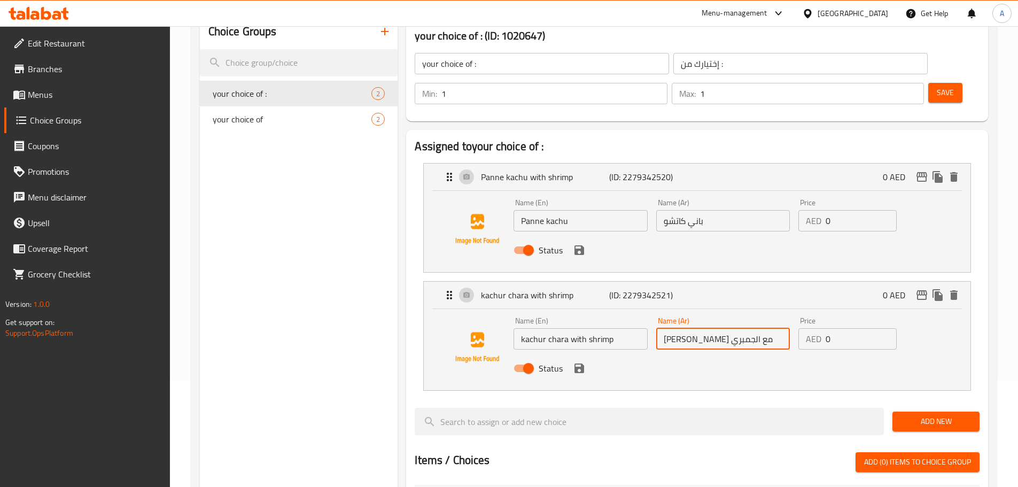
click at [688, 328] on input "كاجور شارا مع الجمبري" at bounding box center [723, 338] width 134 height 21
paste input "شور تشارا"
type input "كاتشور تشارا"
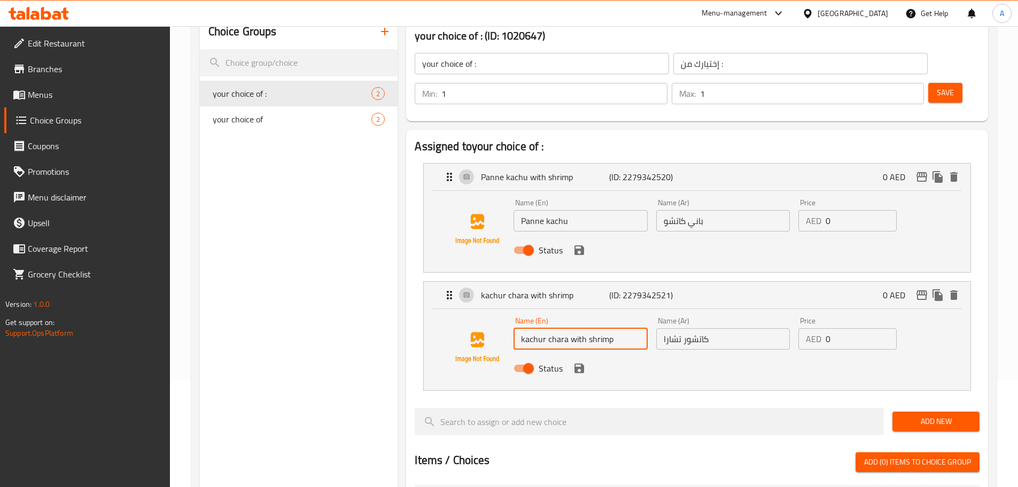
drag, startPoint x: 567, startPoint y: 308, endPoint x: 624, endPoint y: 308, distance: 56.6
click at [615, 328] on input "kachur chara with shrimp" at bounding box center [580, 338] width 134 height 21
click at [580, 245] on icon "save" at bounding box center [579, 250] width 10 height 10
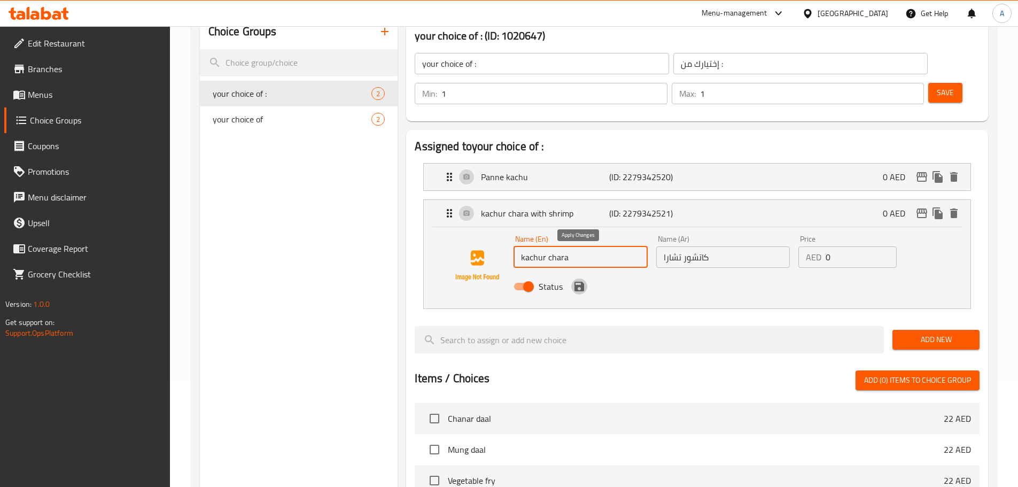
click at [576, 282] on icon "save" at bounding box center [579, 287] width 10 height 10
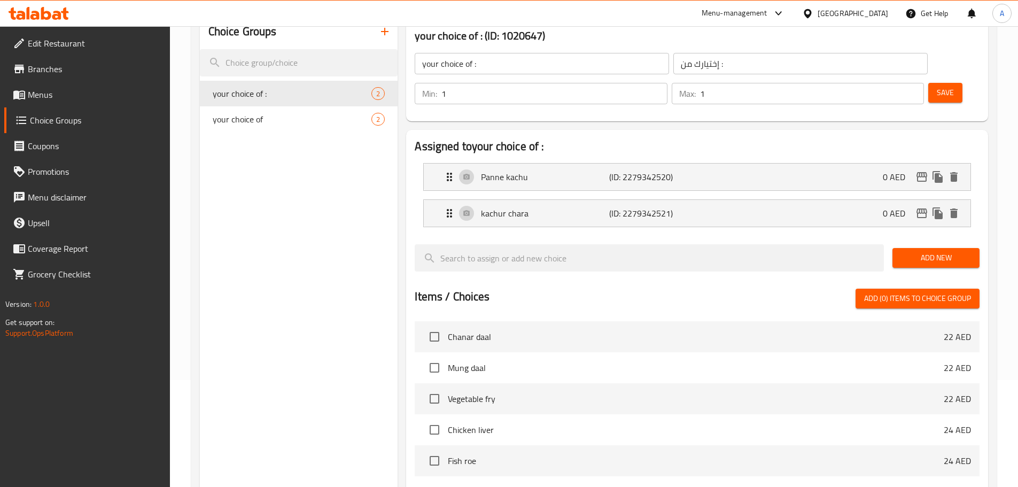
type input "kachur chara"
click at [936, 86] on span "Save" at bounding box center [944, 92] width 17 height 13
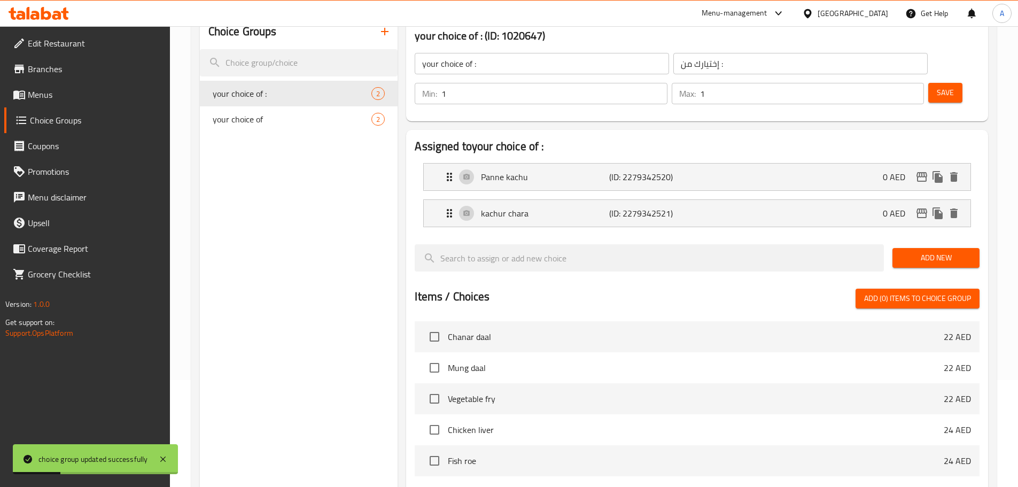
click at [374, 36] on button "button" at bounding box center [385, 32] width 26 height 26
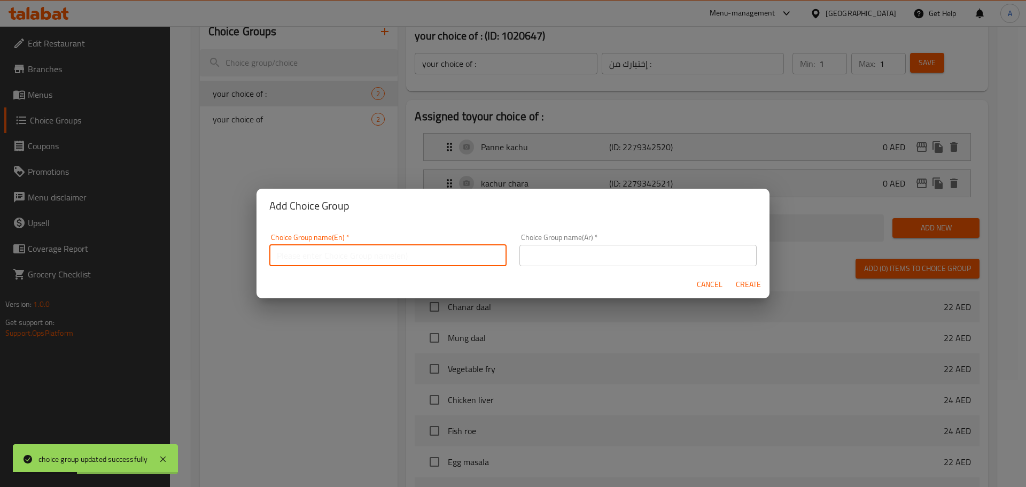
drag, startPoint x: 361, startPoint y: 244, endPoint x: 362, endPoint y: 251, distance: 6.4
click at [361, 245] on input "text" at bounding box center [387, 255] width 237 height 21
type input "Your Choice Of: 1"
click at [588, 254] on input "text" at bounding box center [637, 255] width 237 height 21
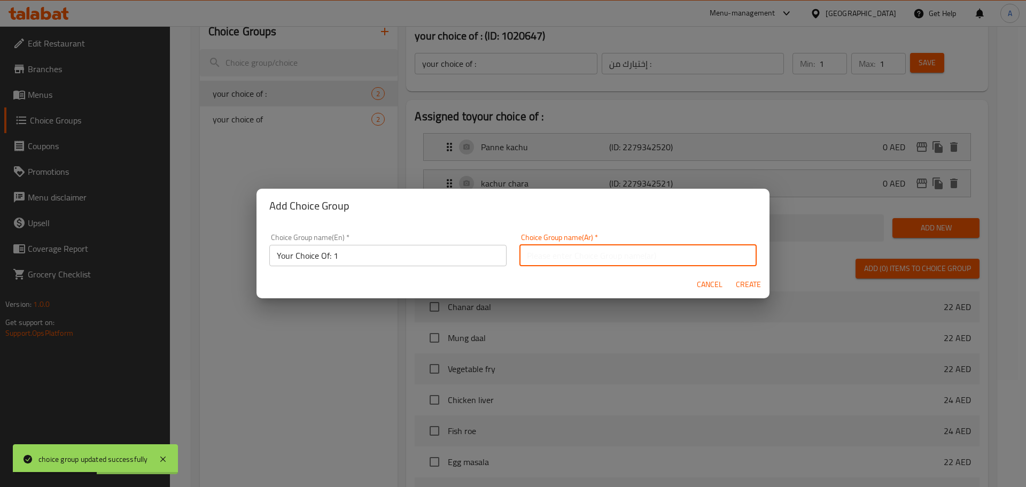
type input "إختيارك من:"
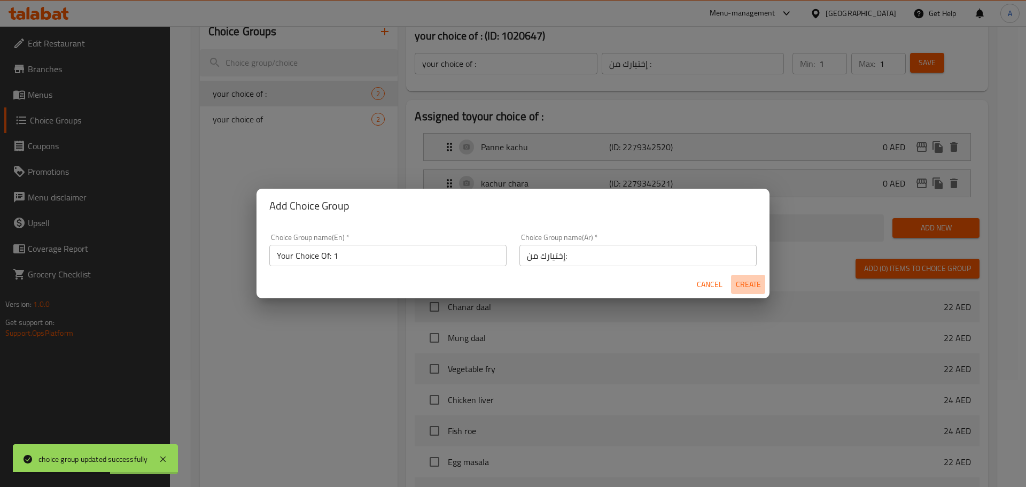
click at [744, 281] on span "Create" at bounding box center [748, 284] width 26 height 13
type input "Your Choice Of: 1"
type input "إختيارك من:"
type input "0"
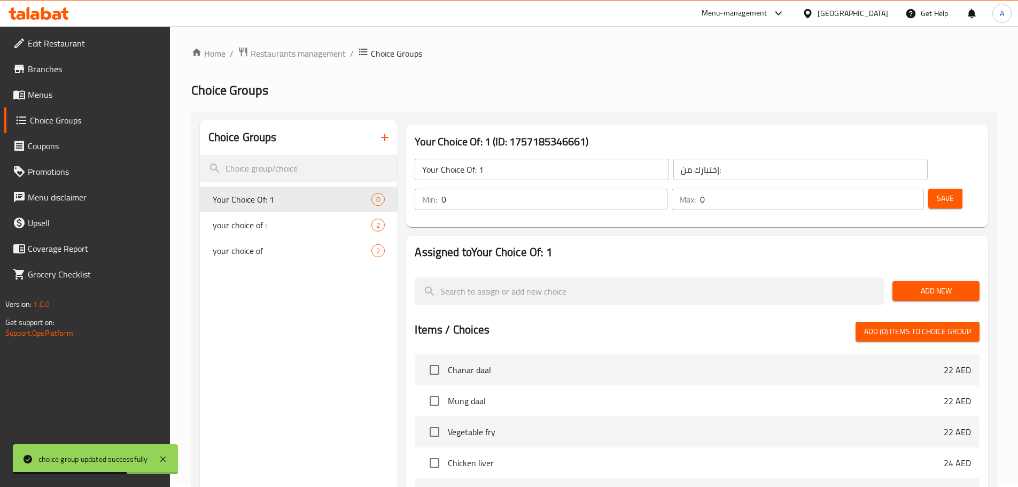
scroll to position [0, 0]
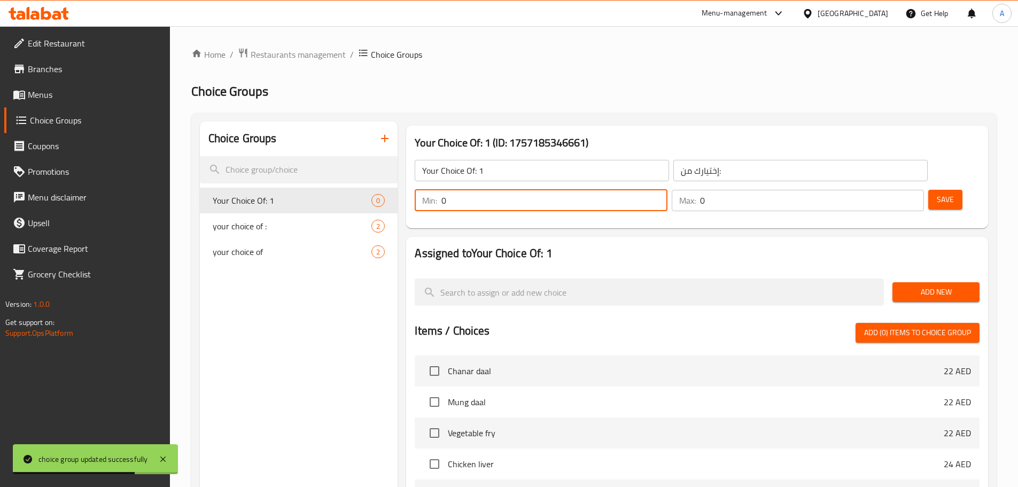
drag, startPoint x: 822, startPoint y: 169, endPoint x: 806, endPoint y: 170, distance: 16.6
click at [667, 190] on div "Min: 0 ​" at bounding box center [541, 200] width 252 height 21
type input "1"
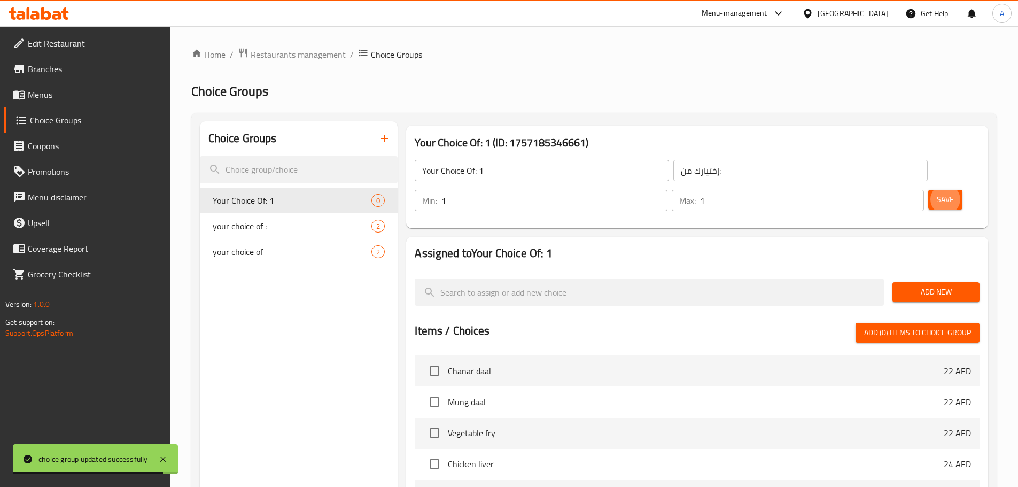
click at [936, 193] on span "Save" at bounding box center [944, 199] width 17 height 13
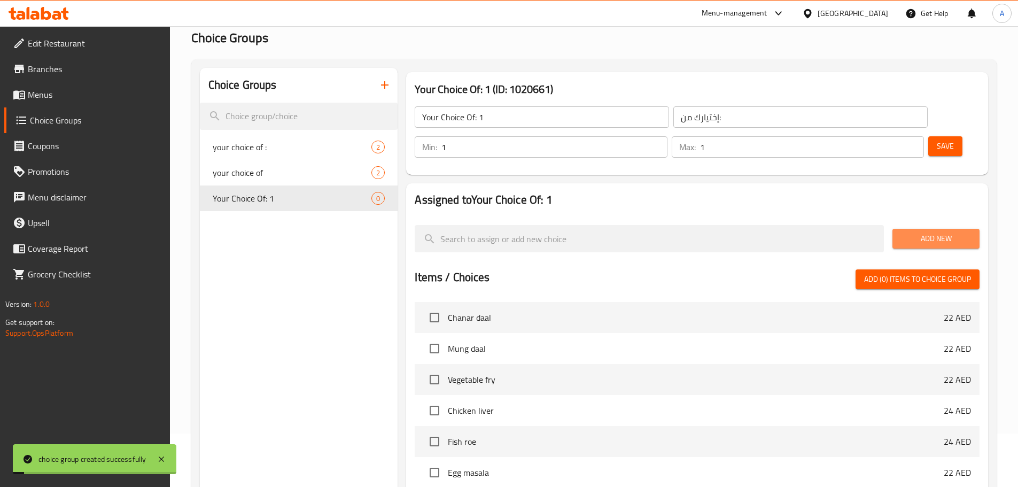
click at [919, 232] on span "Add New" at bounding box center [936, 238] width 70 height 13
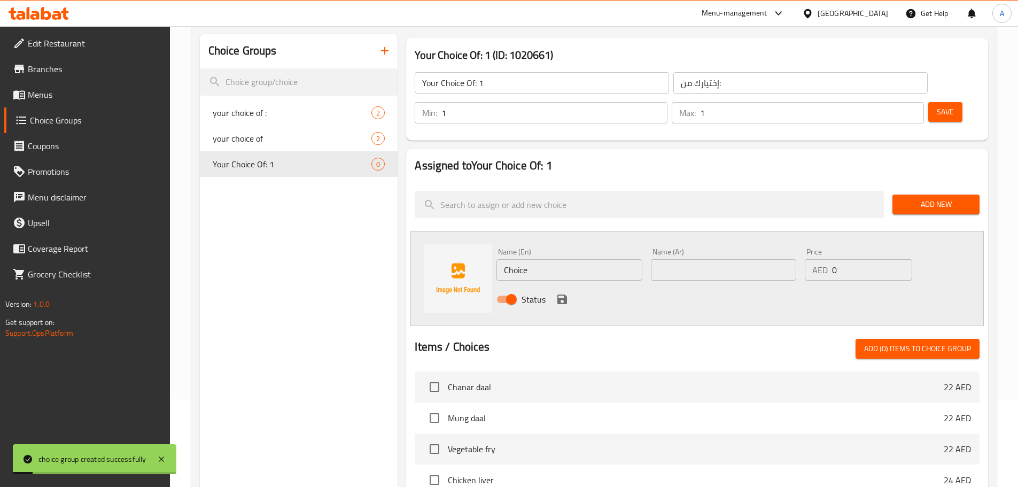
scroll to position [107, 0]
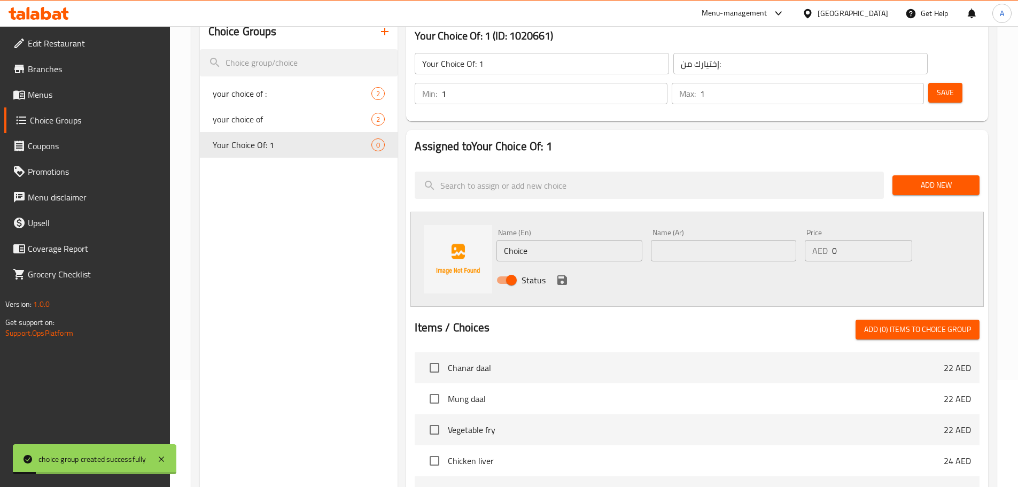
click at [551, 240] on input "Choice" at bounding box center [568, 250] width 145 height 21
type input "Legs"
type input "أرجل"
click at [563, 274] on icon "save" at bounding box center [562, 280] width 13 height 13
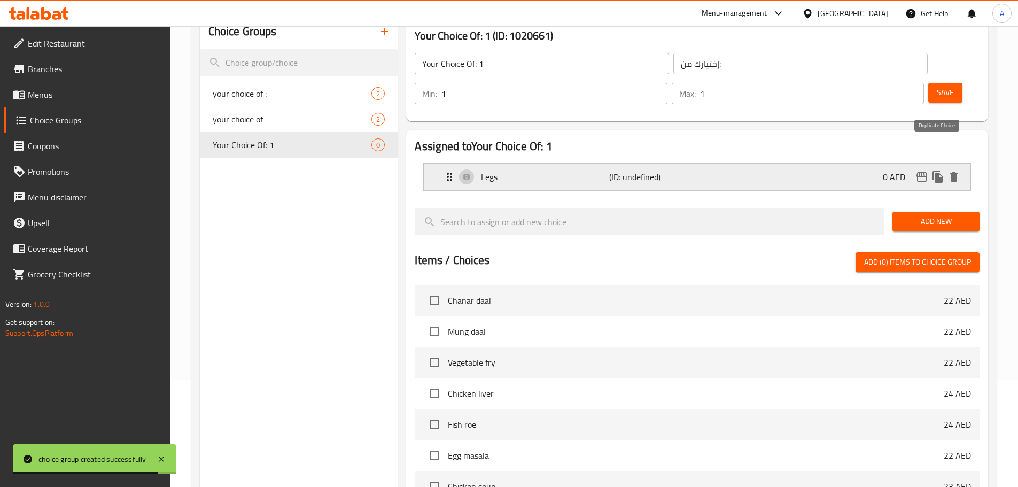
click at [940, 171] on icon "duplicate" at bounding box center [937, 177] width 10 height 12
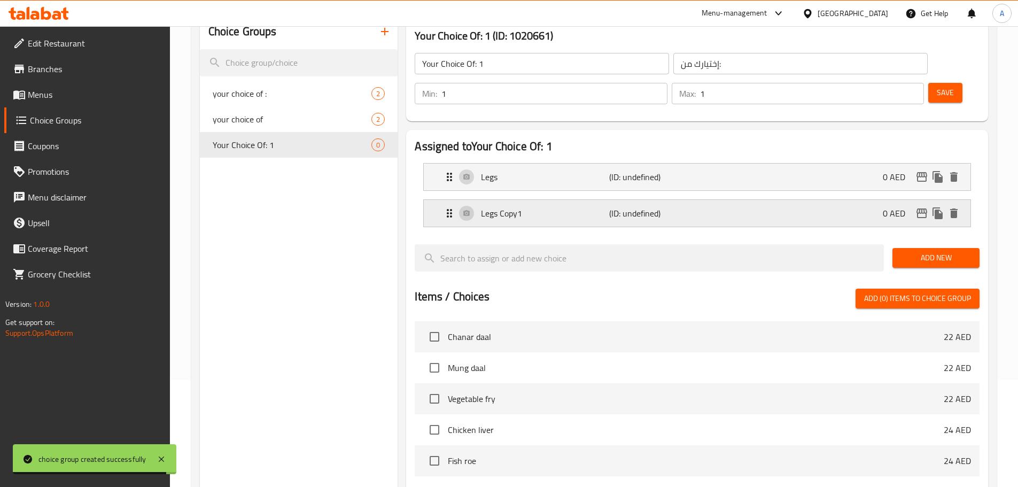
click at [653, 207] on p "(ID: undefined)" at bounding box center [651, 213] width 85 height 13
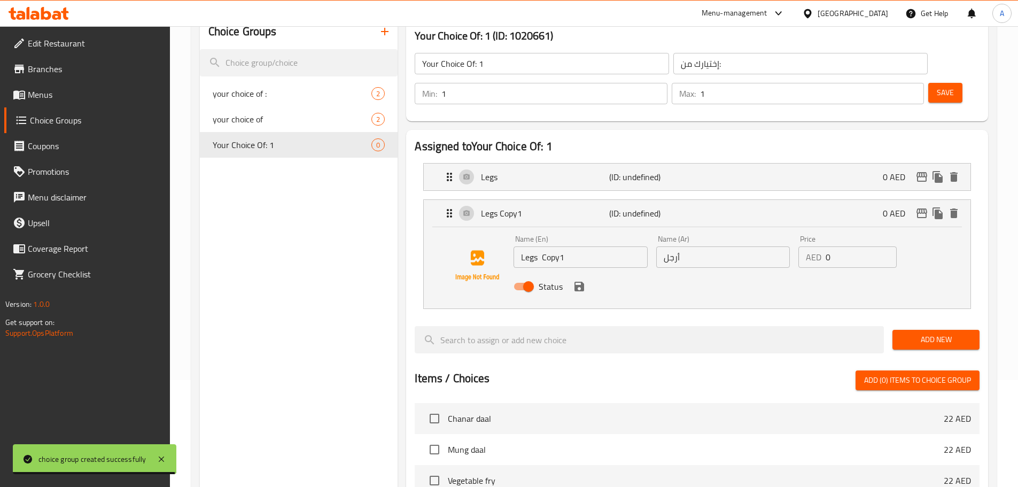
click at [574, 246] on input "Legs Copy1" at bounding box center [580, 256] width 134 height 21
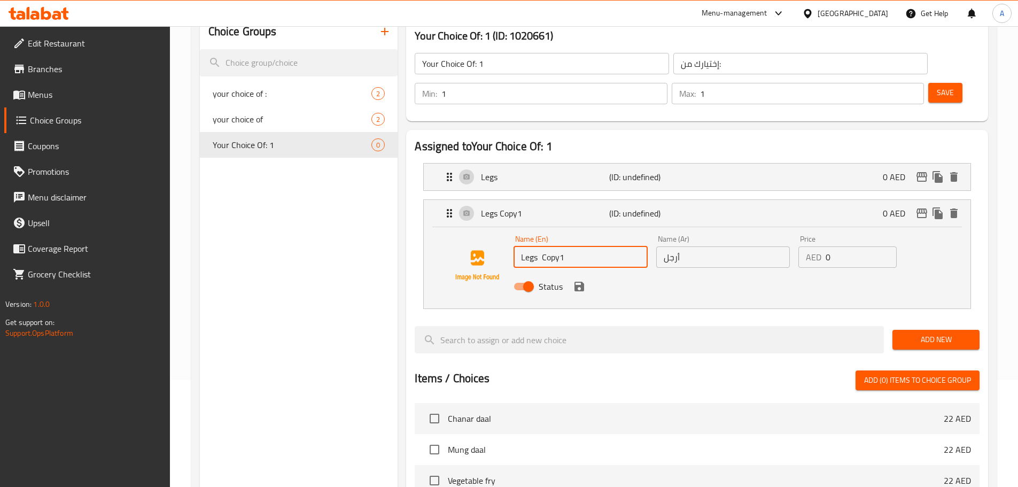
click at [574, 246] on input "Legs Copy1" at bounding box center [580, 256] width 134 height 21
drag, startPoint x: 574, startPoint y: 233, endPoint x: 581, endPoint y: 239, distance: 9.5
click at [579, 238] on div "Name (En) Legs Copy1 Name (En)" at bounding box center [580, 251] width 142 height 41
type input "ح"
type input "p"
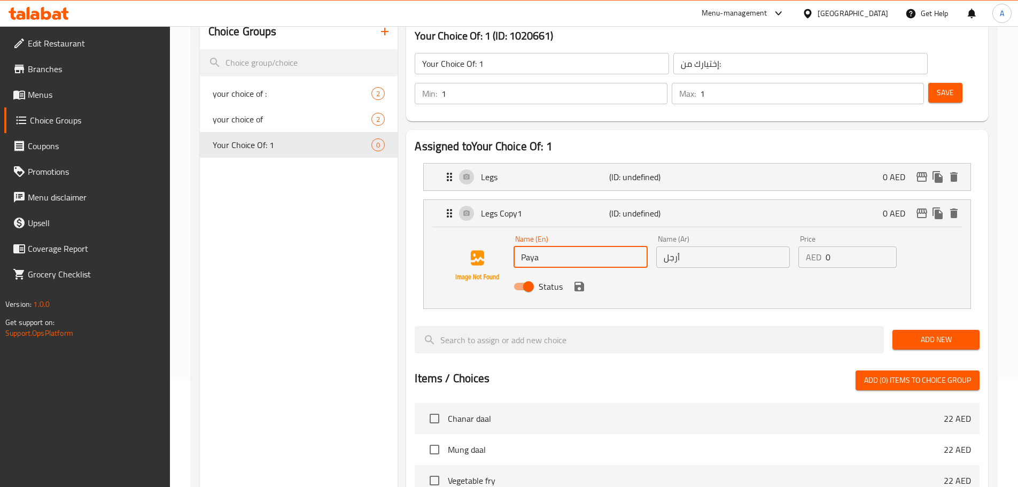
type input "Paya"
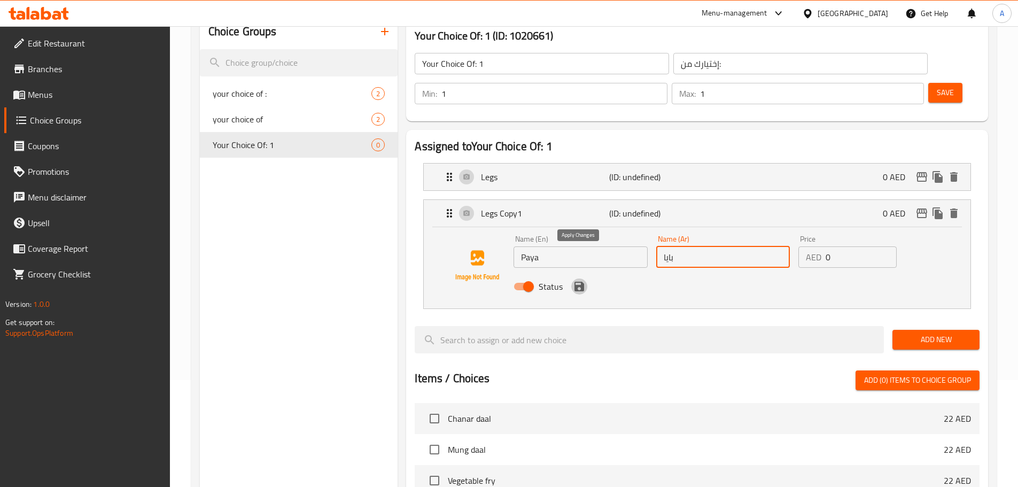
click at [577, 282] on icon "save" at bounding box center [579, 287] width 10 height 10
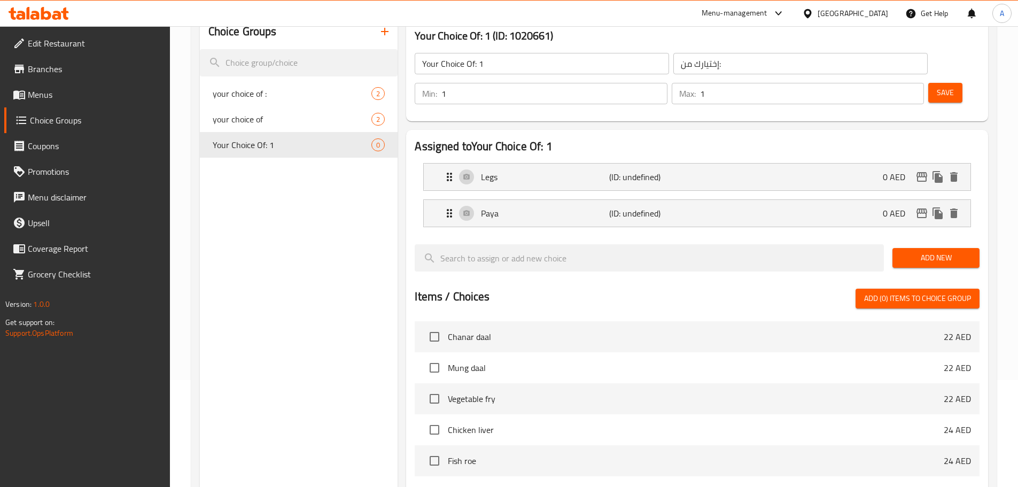
type input "بايا"
click at [936, 86] on span "Save" at bounding box center [944, 92] width 17 height 13
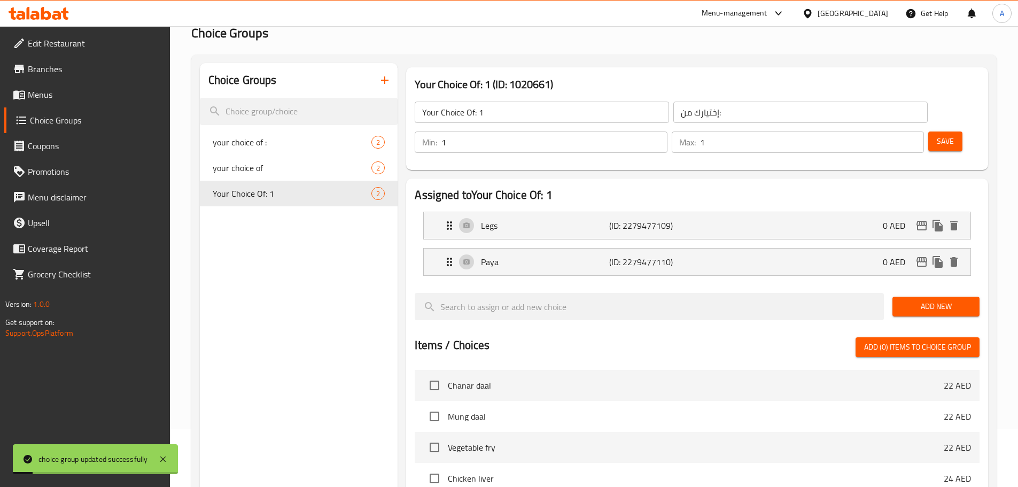
scroll to position [0, 0]
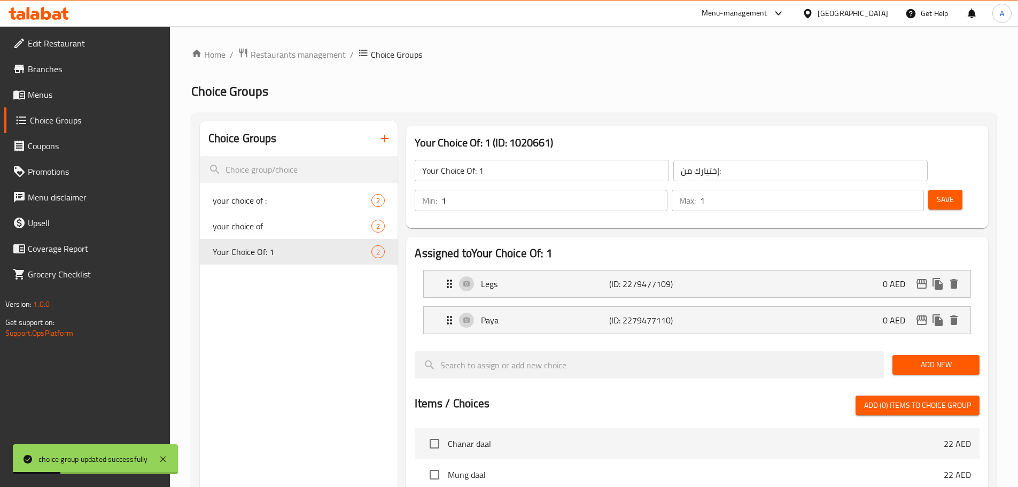
click at [526, 166] on input "Your Choice Of: 1" at bounding box center [542, 170] width 254 height 21
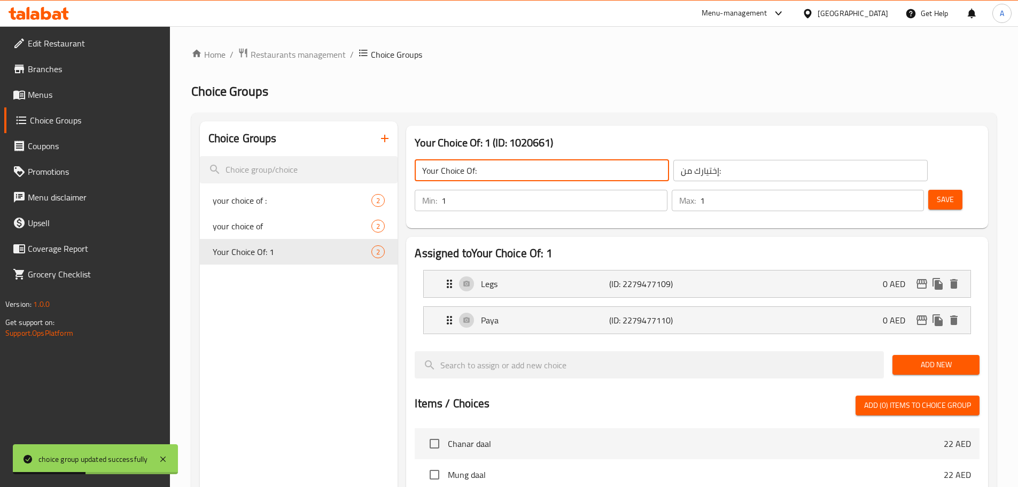
type input "Your Choice Of:"
click at [936, 193] on span "Save" at bounding box center [944, 199] width 17 height 13
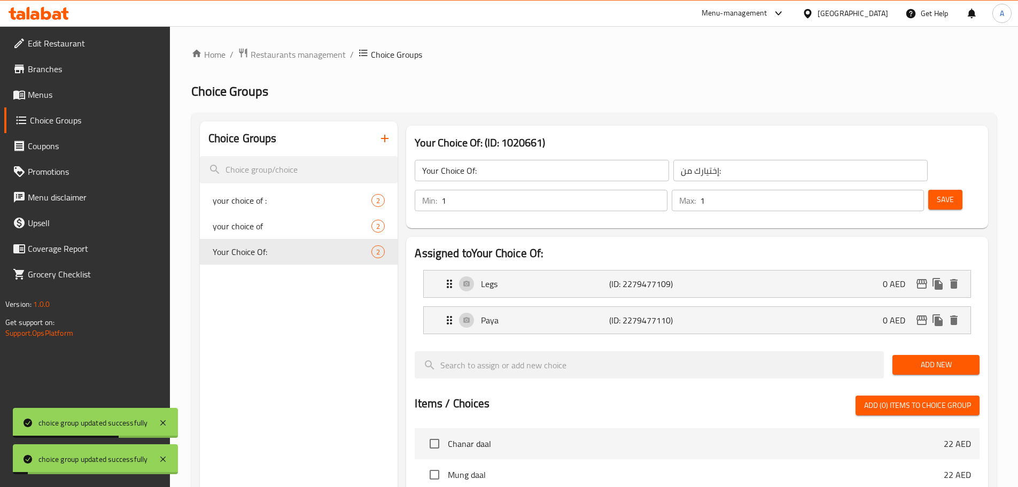
click at [63, 96] on span "Menus" at bounding box center [95, 94] width 134 height 13
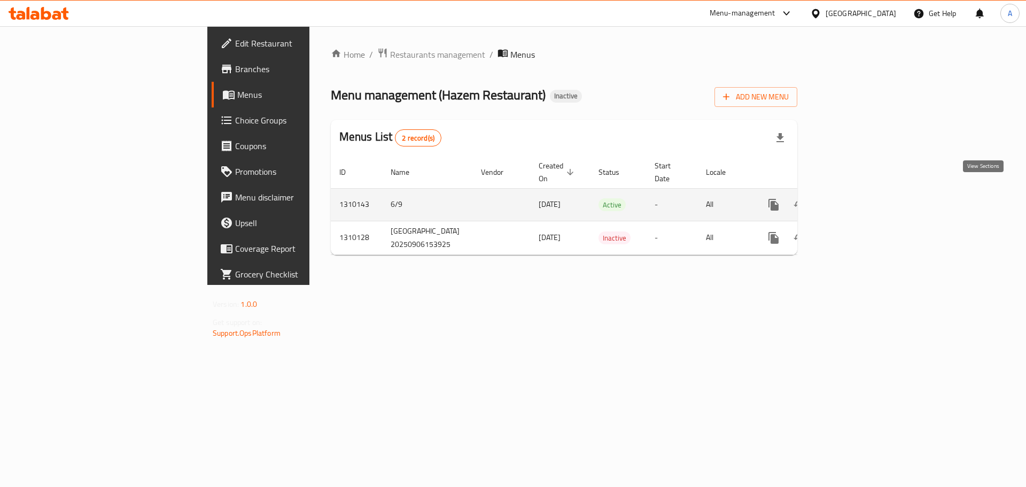
click at [857, 198] on icon "enhanced table" at bounding box center [850, 204] width 13 height 13
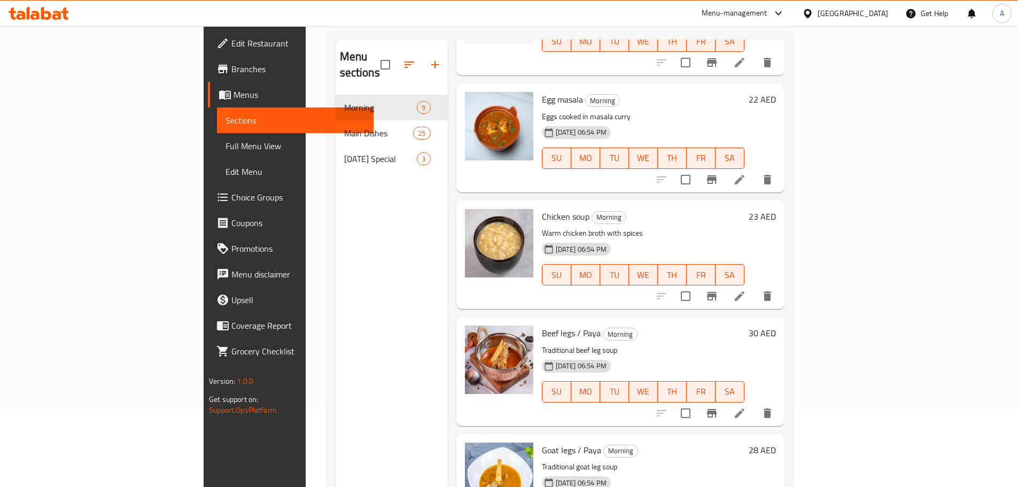
scroll to position [150, 0]
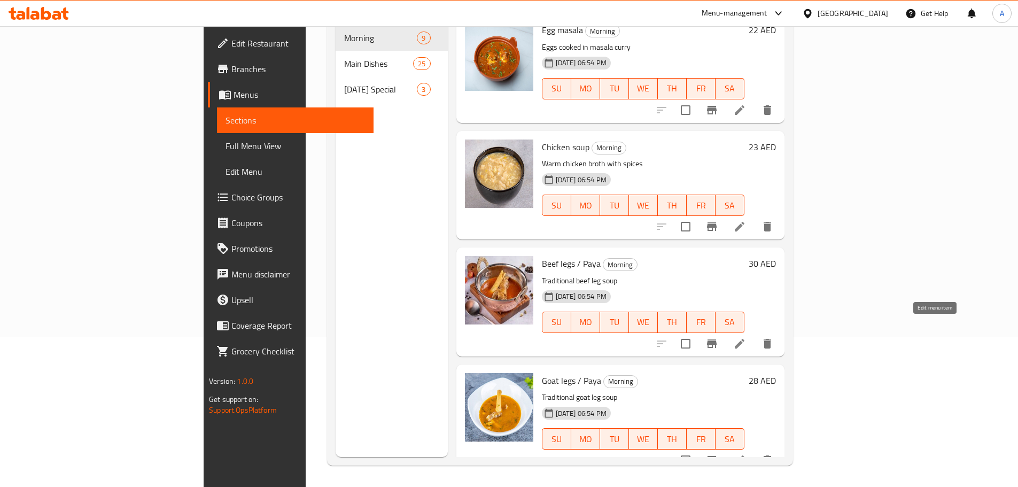
click at [746, 337] on icon at bounding box center [739, 343] width 13 height 13
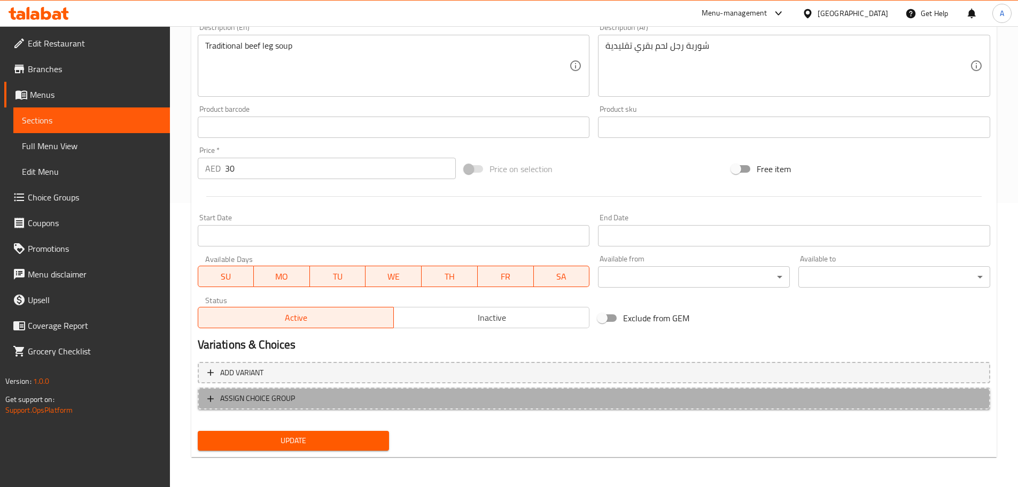
click at [661, 395] on span "ASSIGN CHOICE GROUP" at bounding box center [593, 398] width 773 height 13
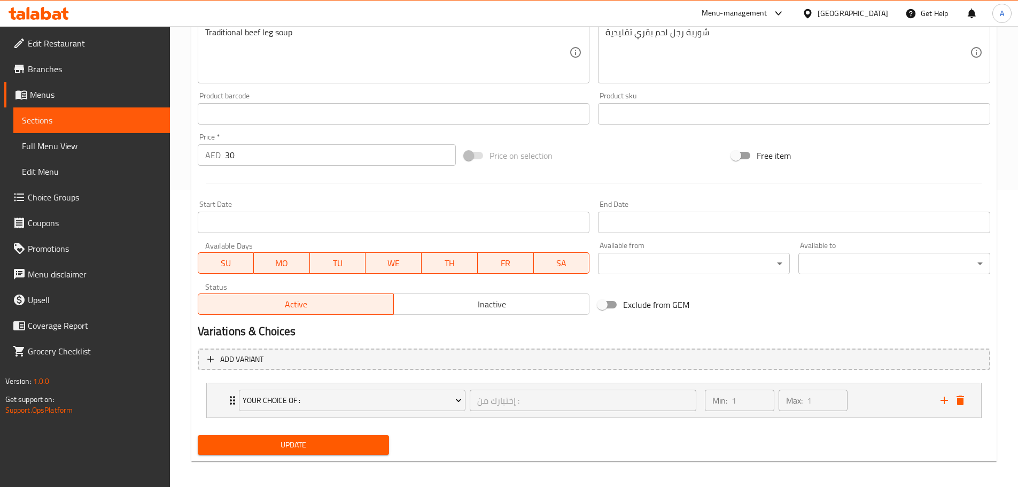
scroll to position [301, 0]
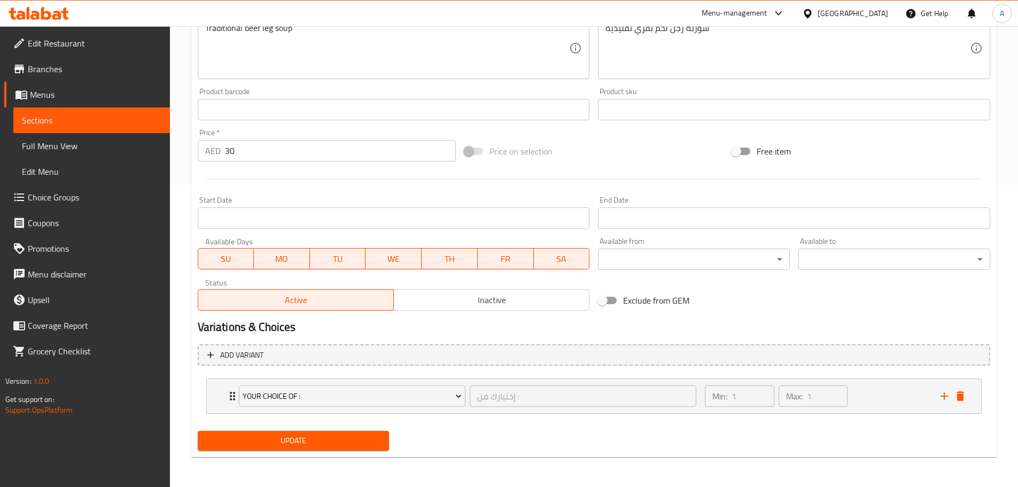
click at [364, 435] on span "Update" at bounding box center [293, 440] width 175 height 13
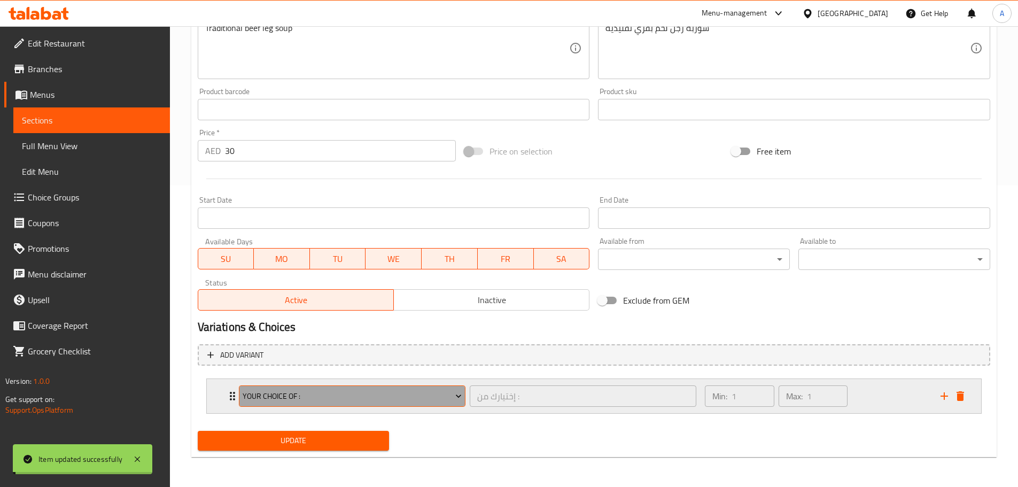
click at [456, 396] on icon "Expand" at bounding box center [458, 396] width 11 height 11
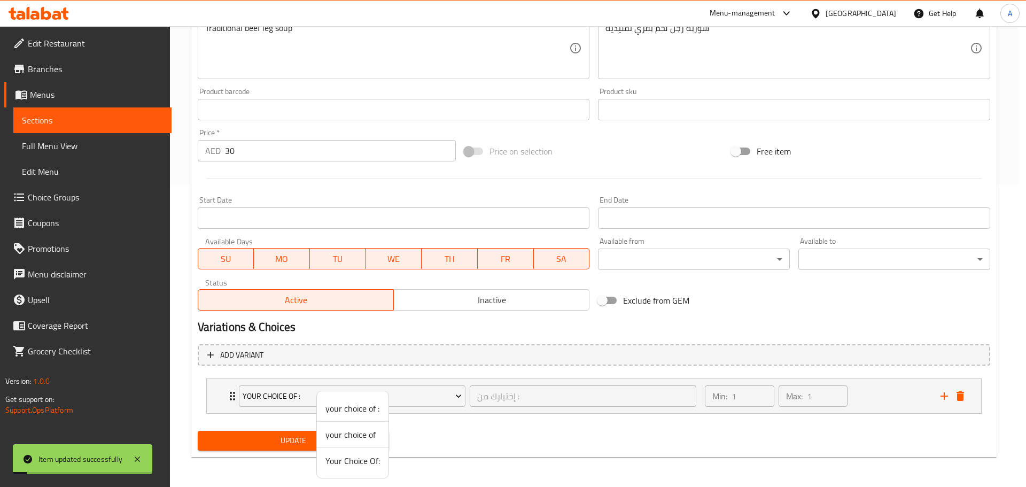
click at [357, 462] on span "Your Choice Of:" at bounding box center [352, 460] width 54 height 13
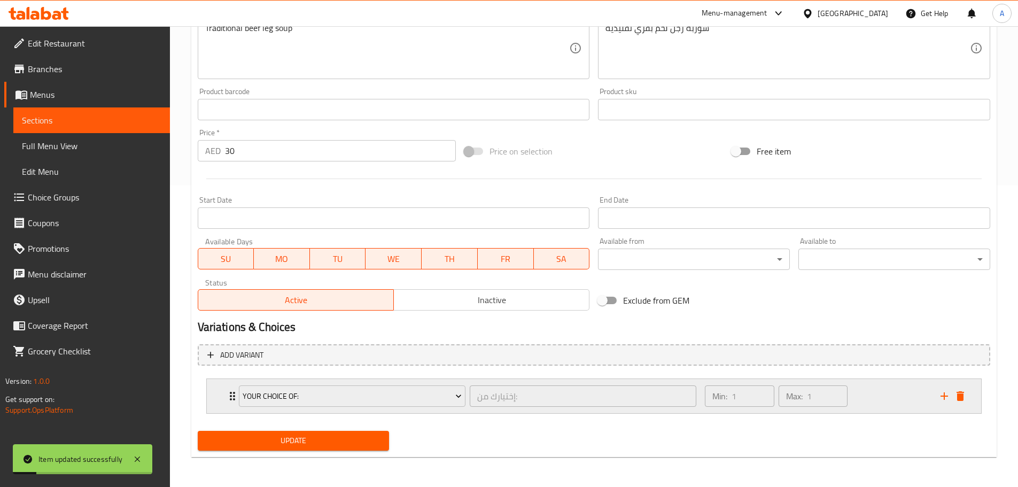
click at [880, 393] on div "Min: 1 ​ Max: 1 ​" at bounding box center [815, 396] width 235 height 34
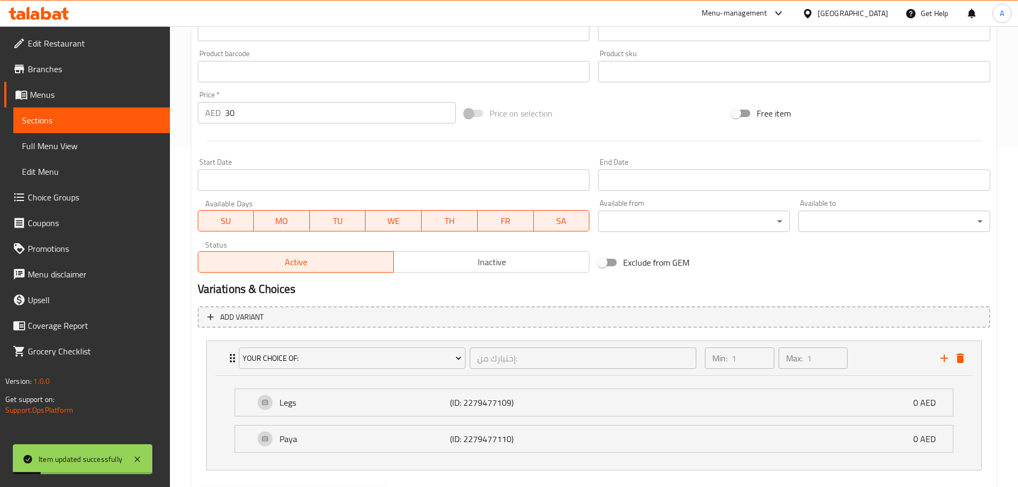
scroll to position [389, 0]
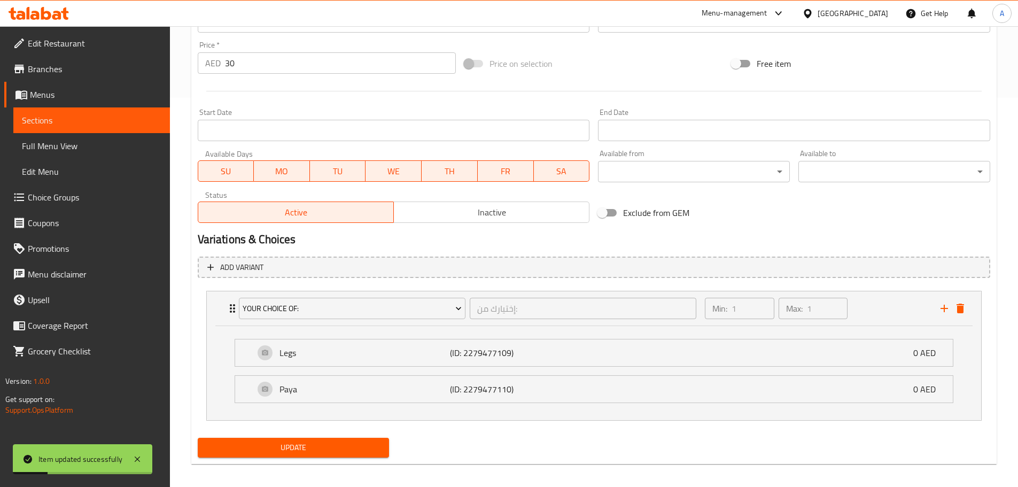
click at [354, 444] on span "Update" at bounding box center [293, 447] width 175 height 13
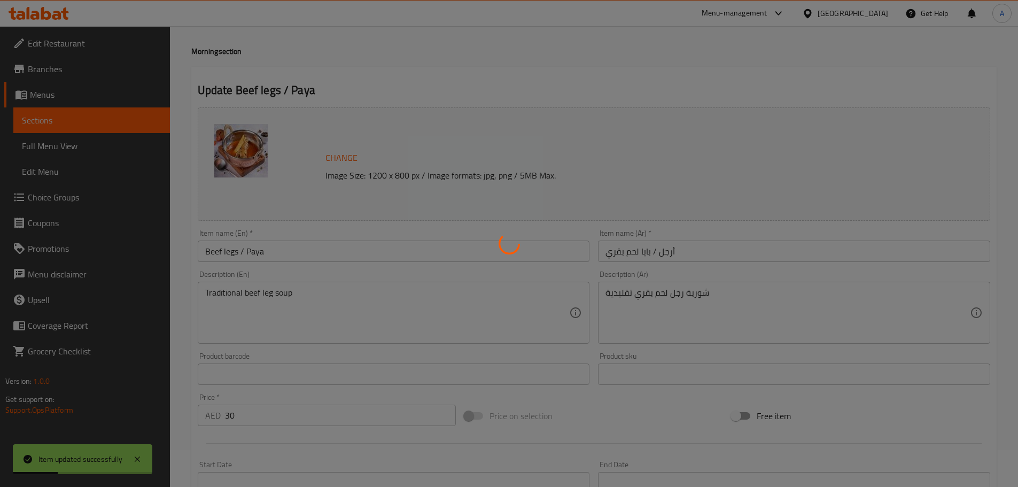
scroll to position [0, 0]
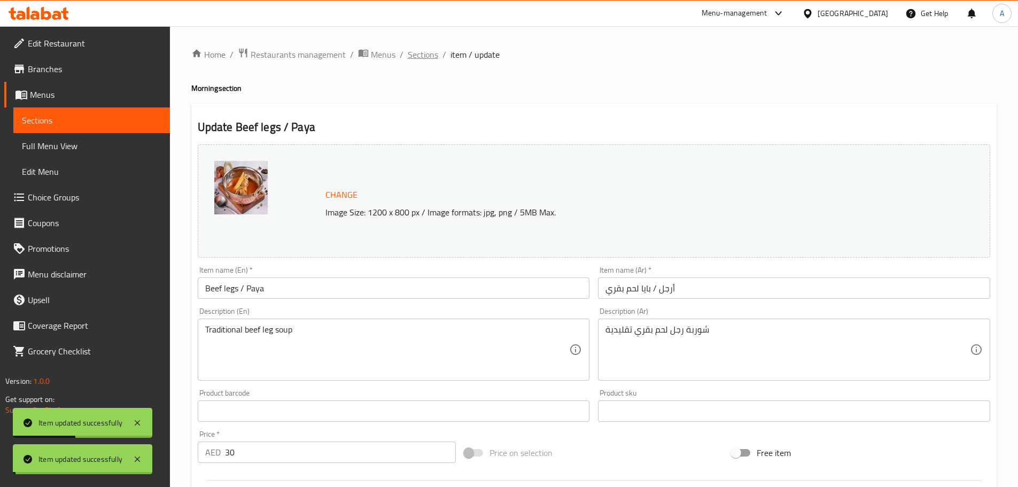
click at [421, 54] on span "Sections" at bounding box center [423, 54] width 30 height 13
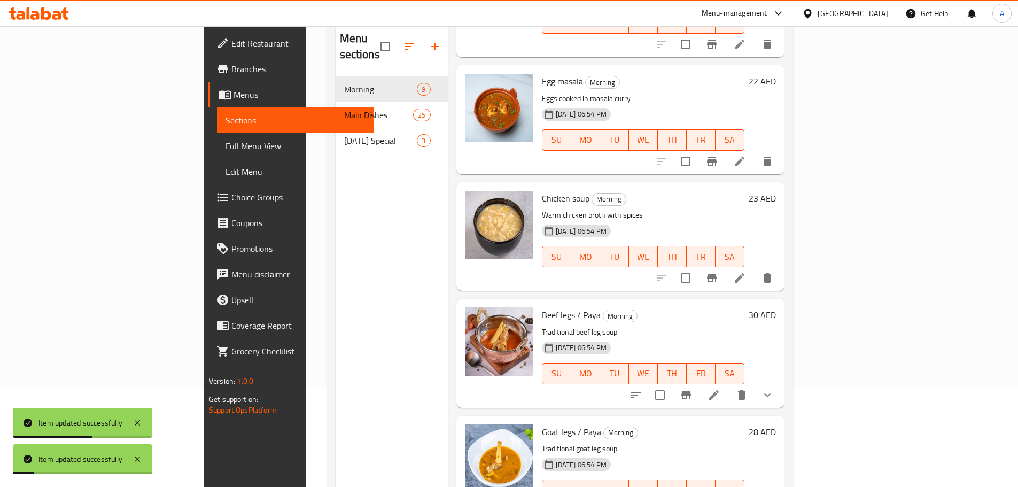
scroll to position [150, 0]
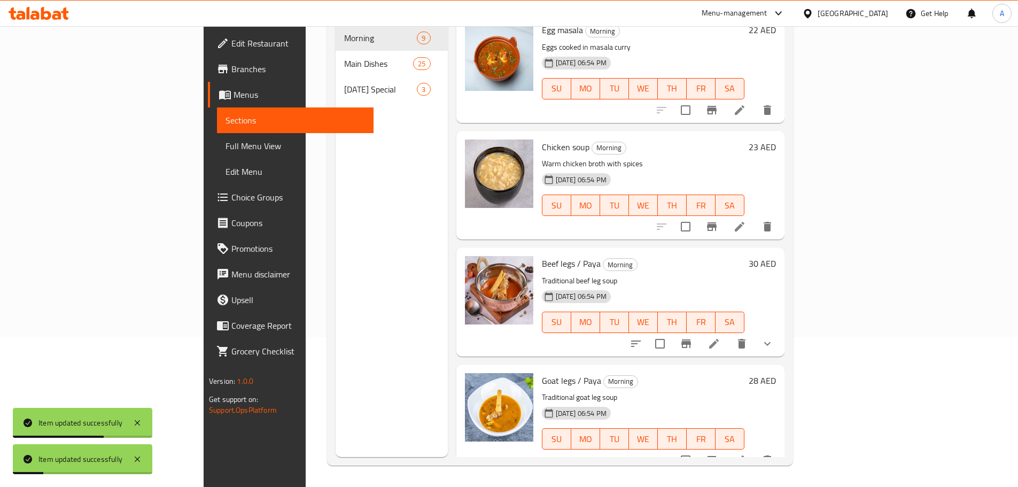
click at [754, 450] on li at bounding box center [739, 459] width 30 height 19
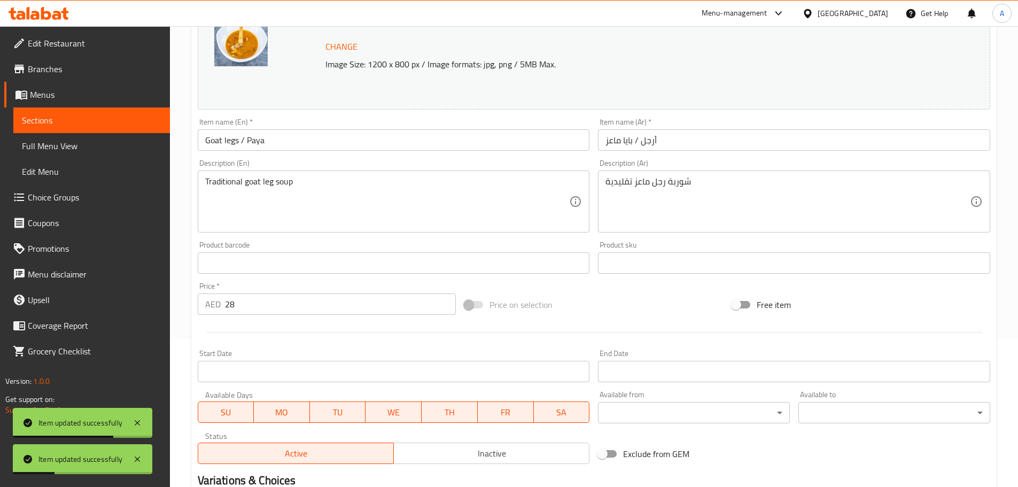
scroll to position [284, 0]
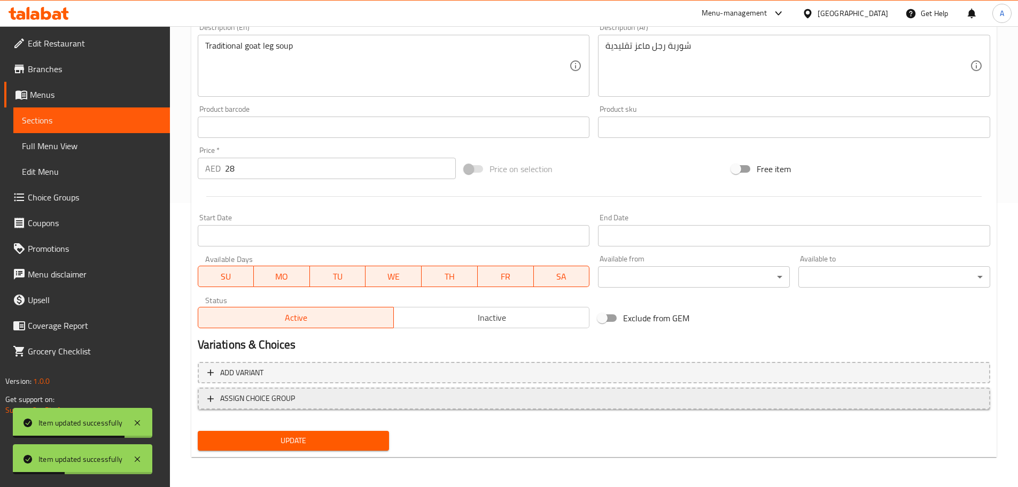
click at [290, 407] on button "ASSIGN CHOICE GROUP" at bounding box center [594, 398] width 792 height 22
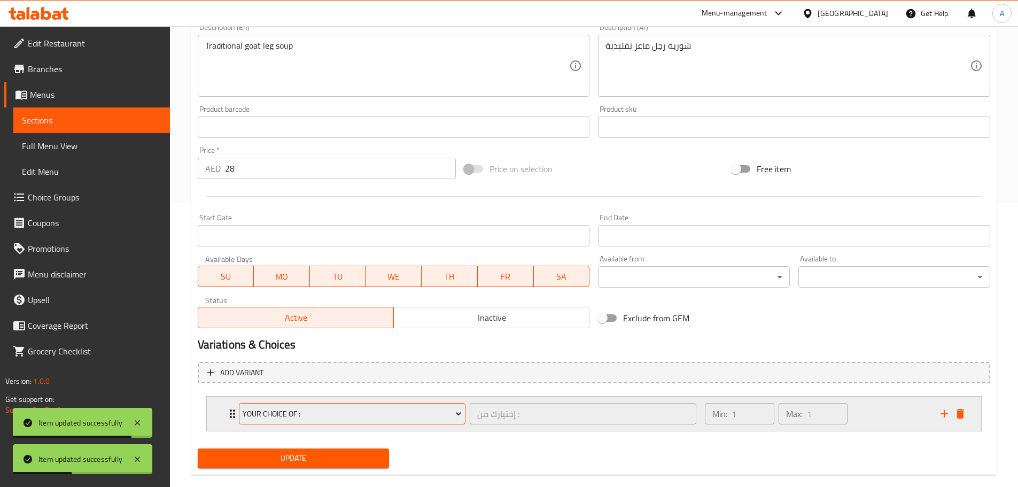
click at [297, 417] on span "your choice of :" at bounding box center [352, 413] width 219 height 13
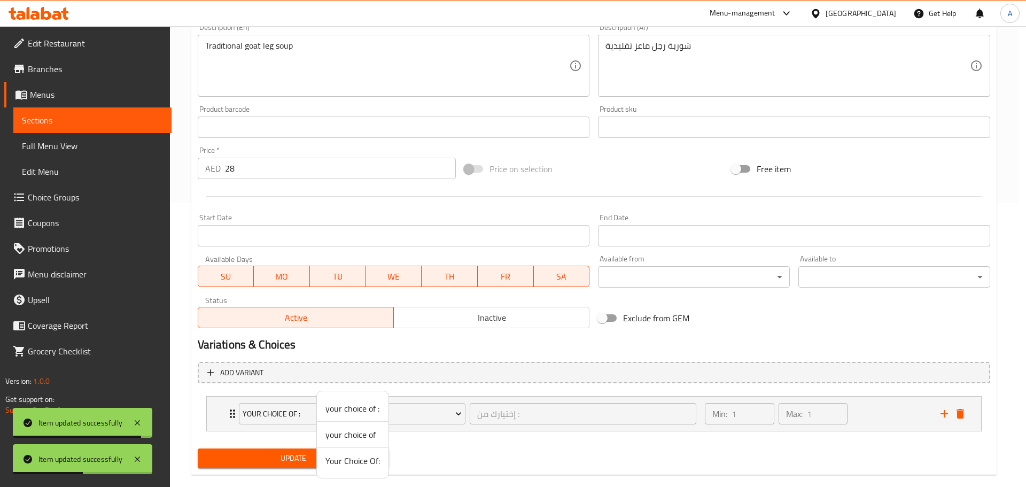
click at [370, 459] on span "Your Choice Of:" at bounding box center [352, 460] width 54 height 13
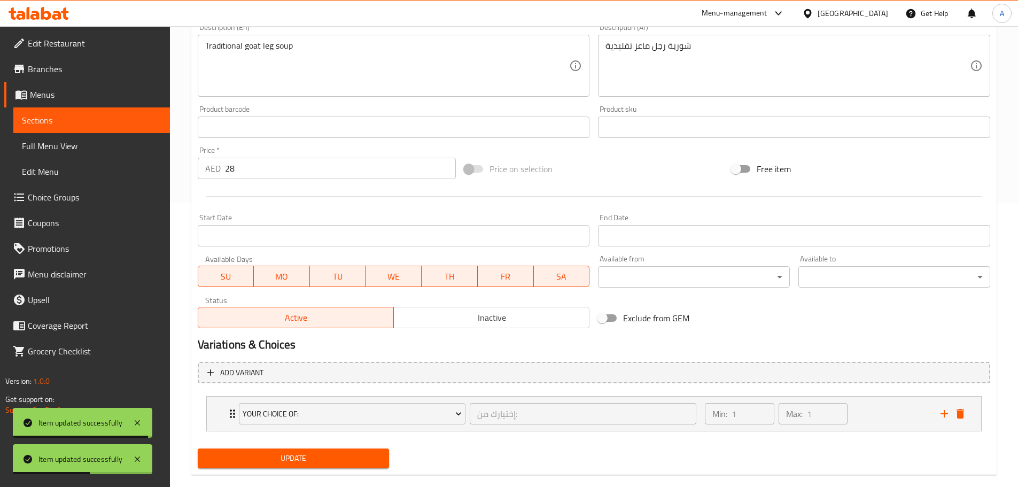
click at [369, 458] on span "Update" at bounding box center [293, 457] width 175 height 13
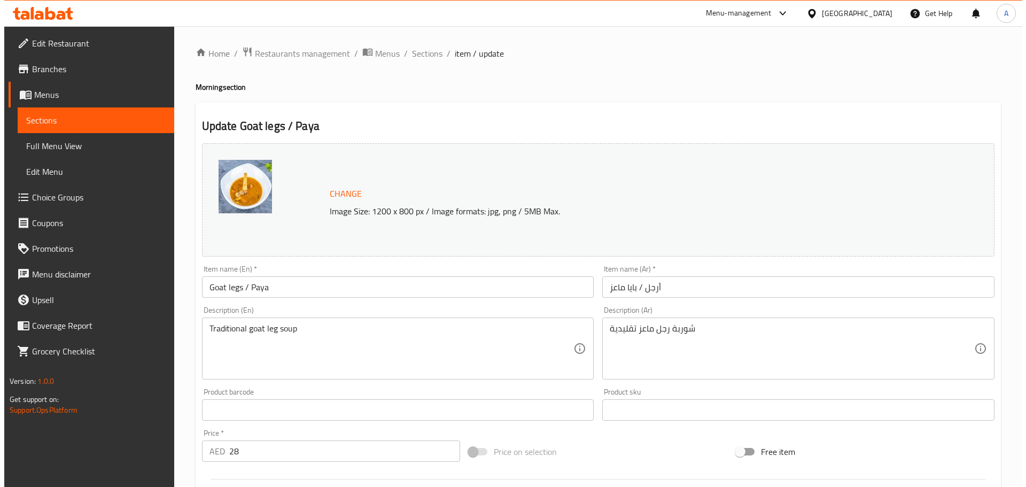
scroll to position [0, 0]
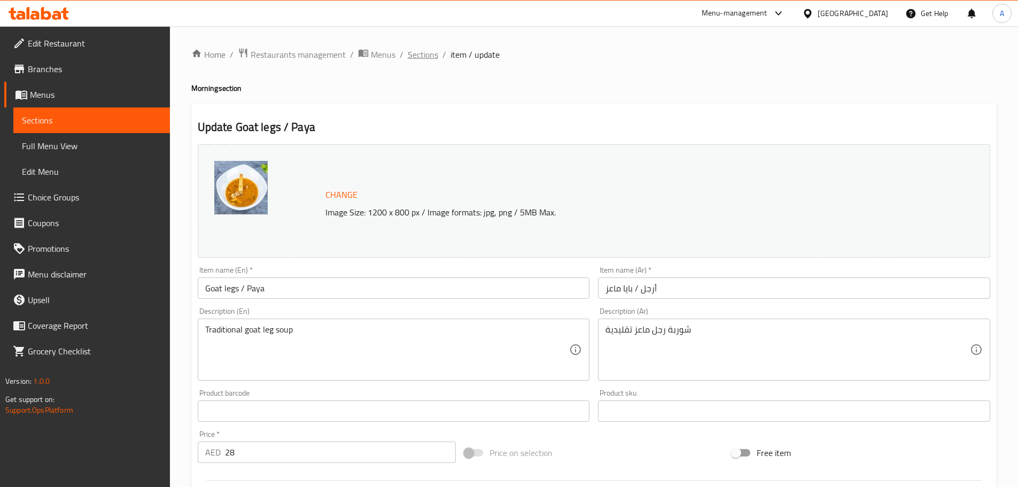
click at [432, 49] on span "Sections" at bounding box center [423, 54] width 30 height 13
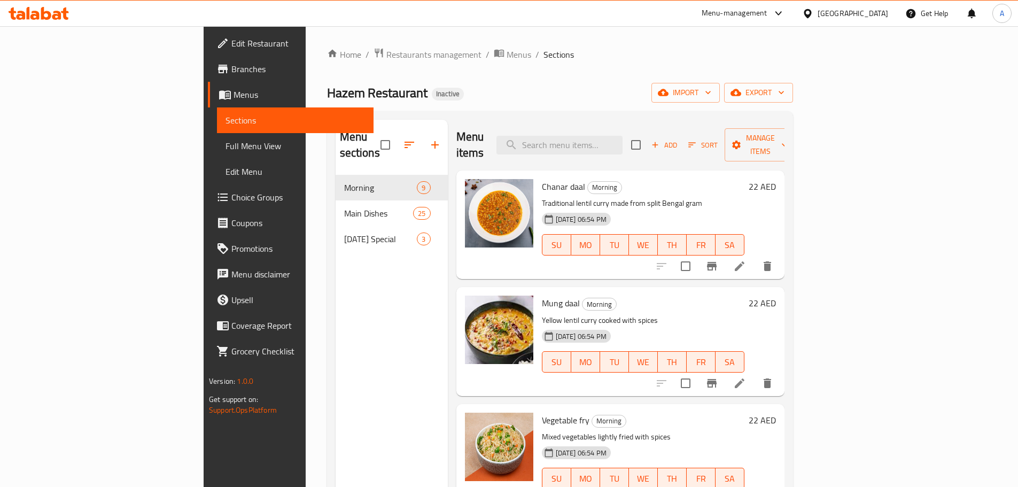
click at [647, 125] on div "Menu items Add Sort Manage items" at bounding box center [620, 145] width 328 height 51
click at [622, 136] on input "search" at bounding box center [559, 145] width 126 height 19
paste input "Beef legs / Paya"
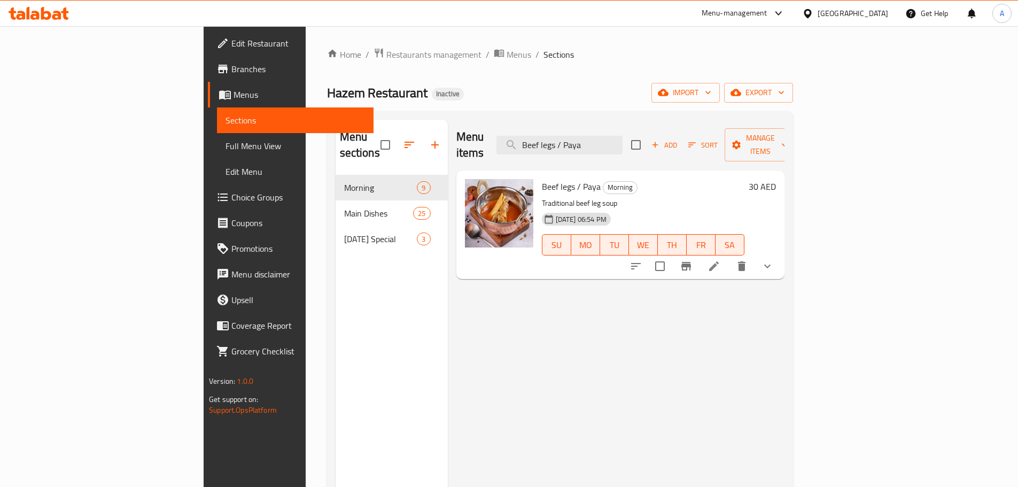
type input "Beef legs / Paya"
click at [718, 261] on icon at bounding box center [714, 266] width 10 height 10
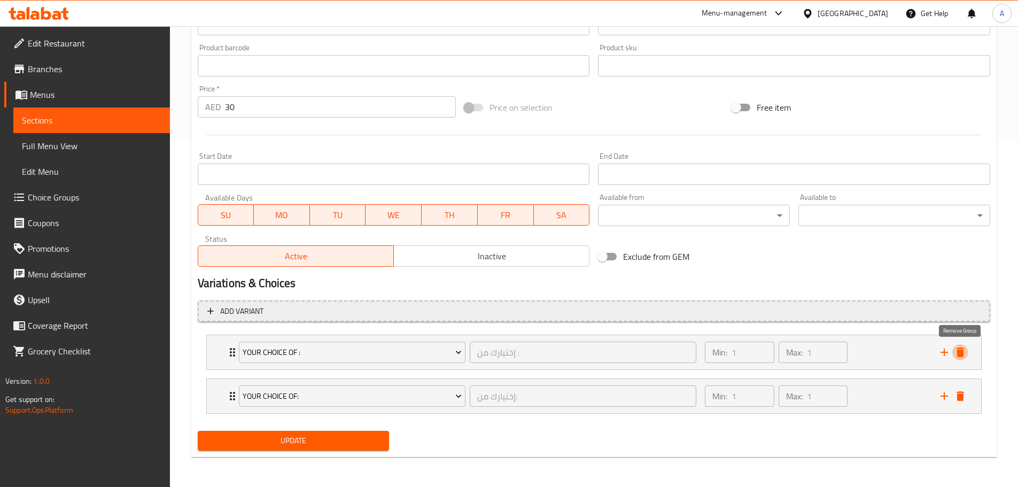
click at [956, 357] on icon "delete" at bounding box center [960, 352] width 13 height 13
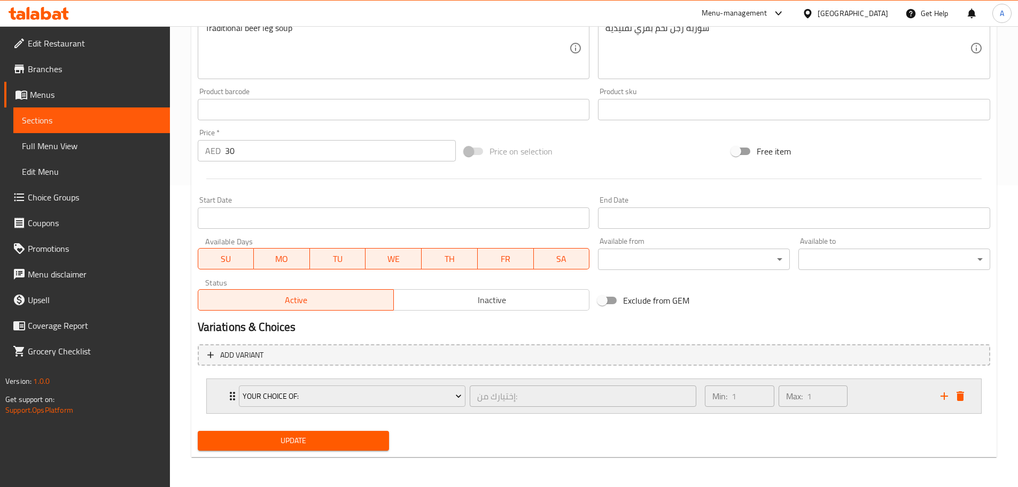
click at [877, 386] on div "Min: 1 ​ Max: 1 ​" at bounding box center [815, 396] width 235 height 34
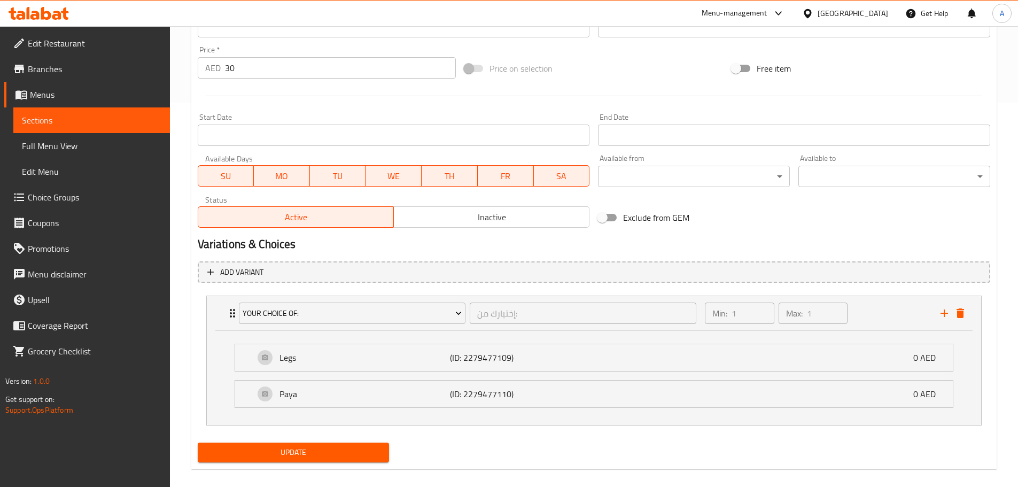
scroll to position [396, 0]
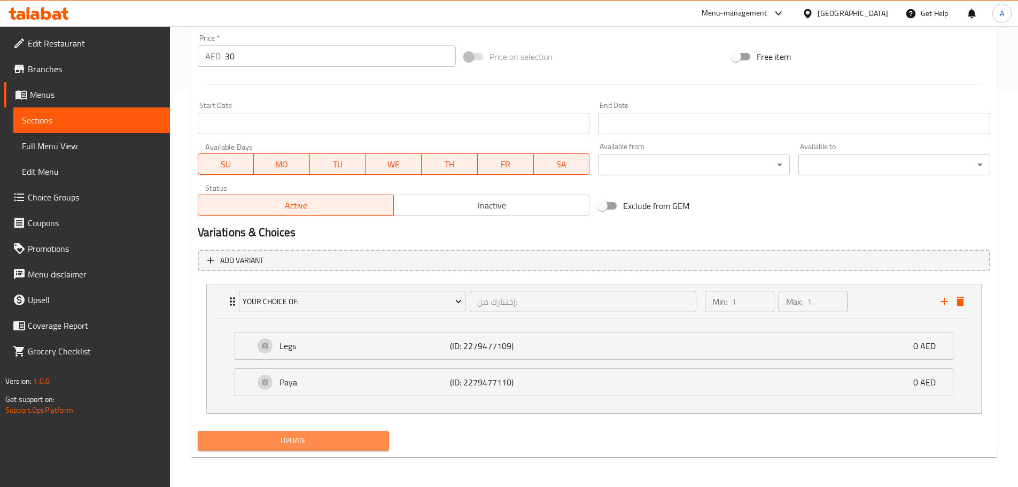
click at [307, 442] on span "Update" at bounding box center [293, 440] width 175 height 13
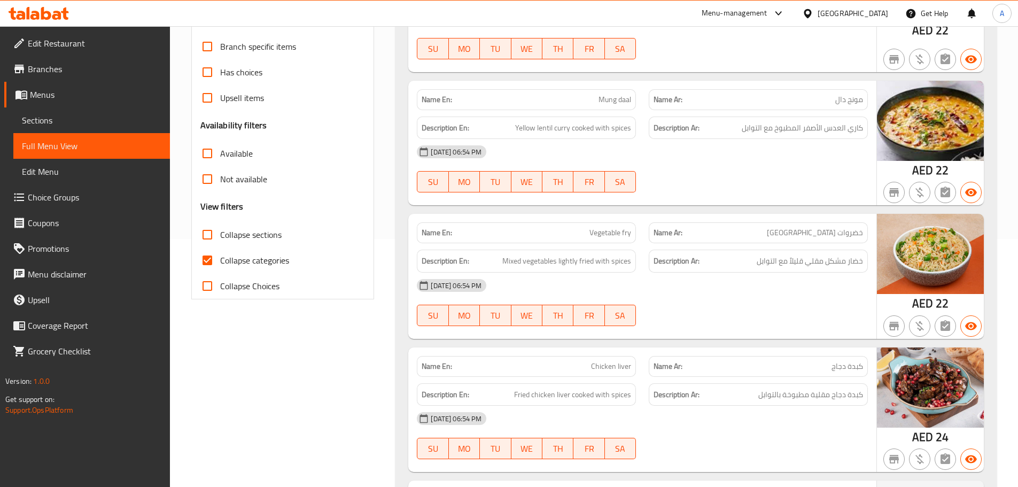
scroll to position [267, 0]
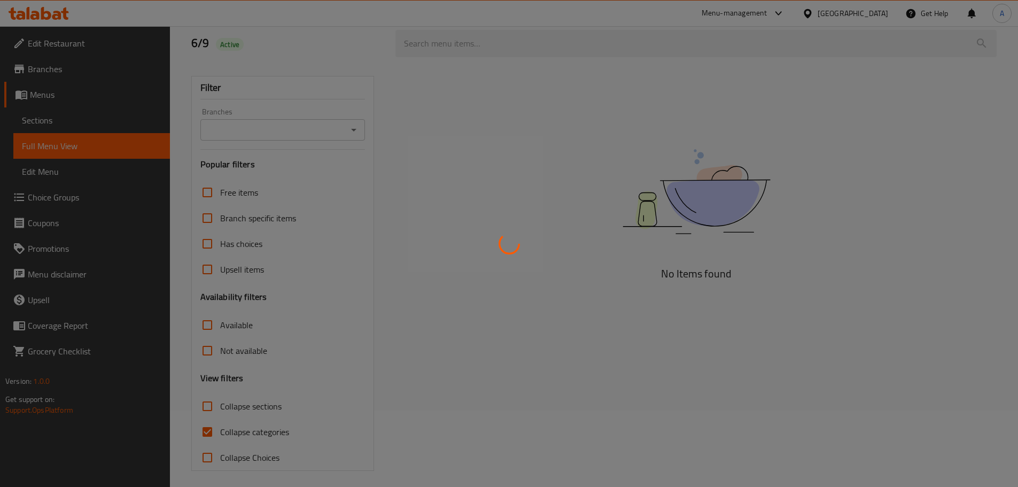
scroll to position [82, 0]
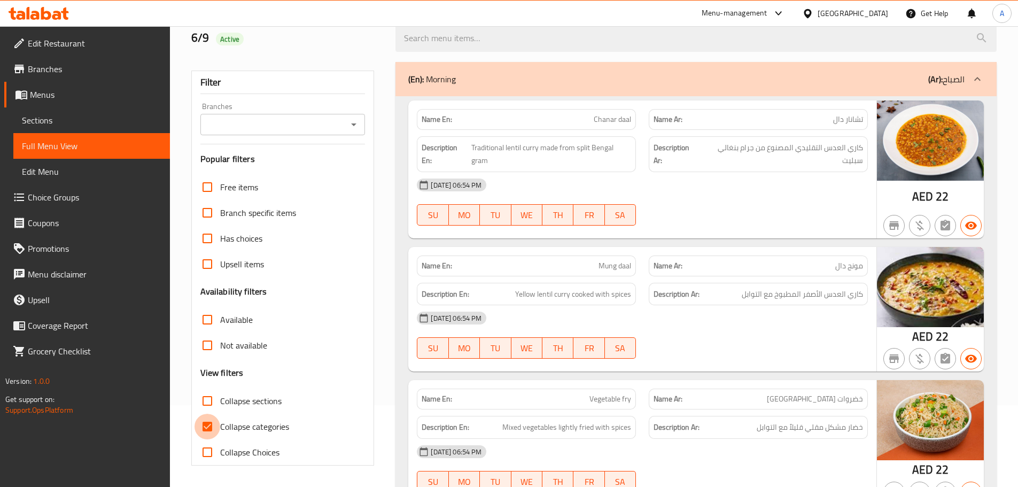
click at [218, 420] on input "Collapse categories" at bounding box center [207, 426] width 26 height 26
checkbox input "false"
click at [595, 259] on div "Name En: Mung daal" at bounding box center [526, 265] width 219 height 21
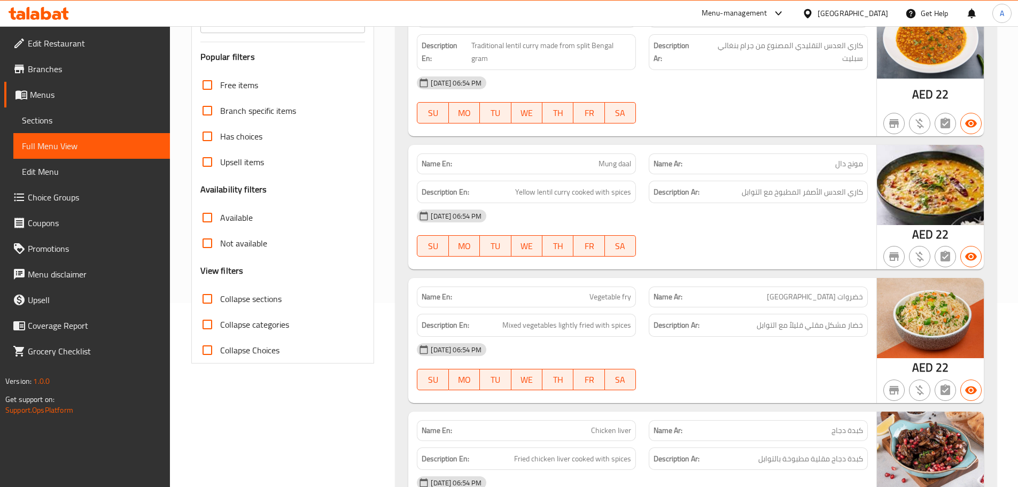
scroll to position [189, 0]
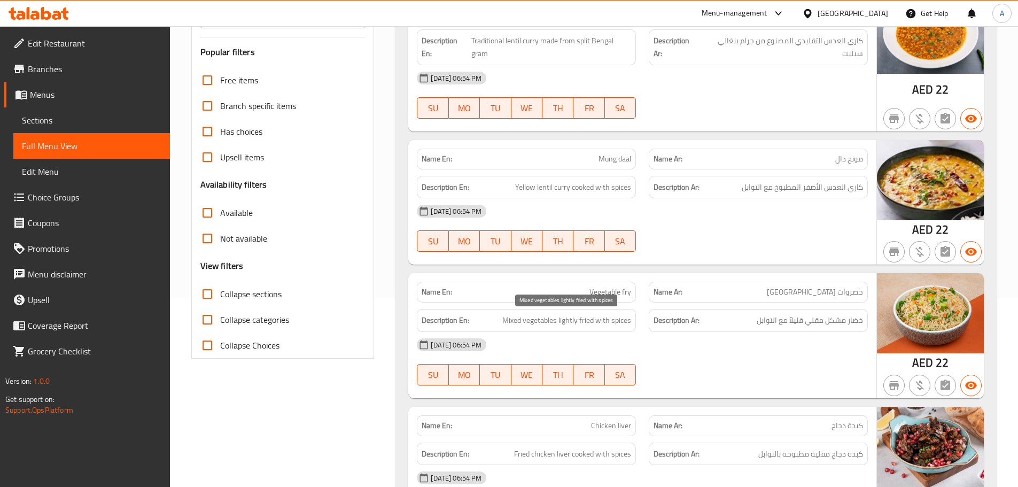
drag, startPoint x: 529, startPoint y: 325, endPoint x: 548, endPoint y: 404, distance: 80.8
click at [529, 325] on span "Mixed vegetables lightly fried with spices" at bounding box center [566, 320] width 129 height 13
click at [589, 324] on span "Mixed vegetables lightly fried with spices" at bounding box center [566, 320] width 129 height 13
click at [642, 155] on div "Name En: Mung daal" at bounding box center [526, 159] width 232 height 34
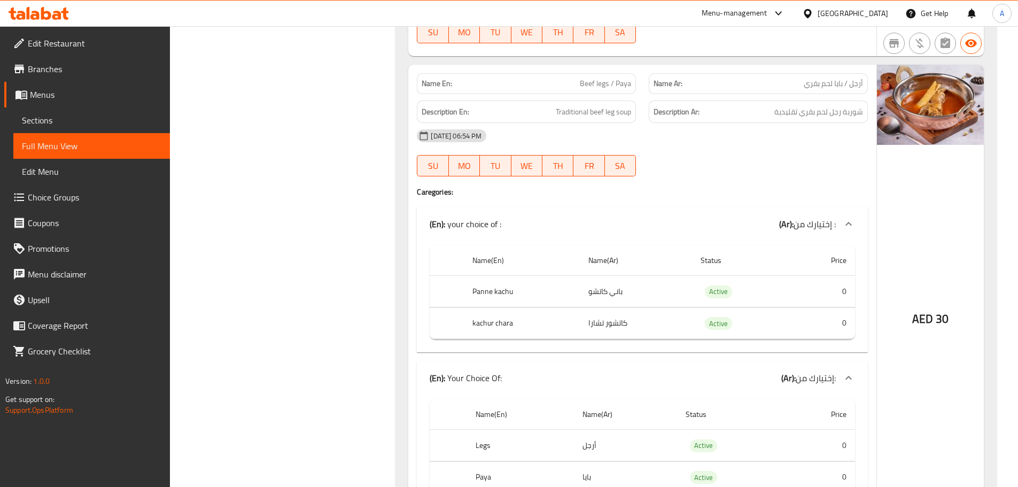
scroll to position [1118, 0]
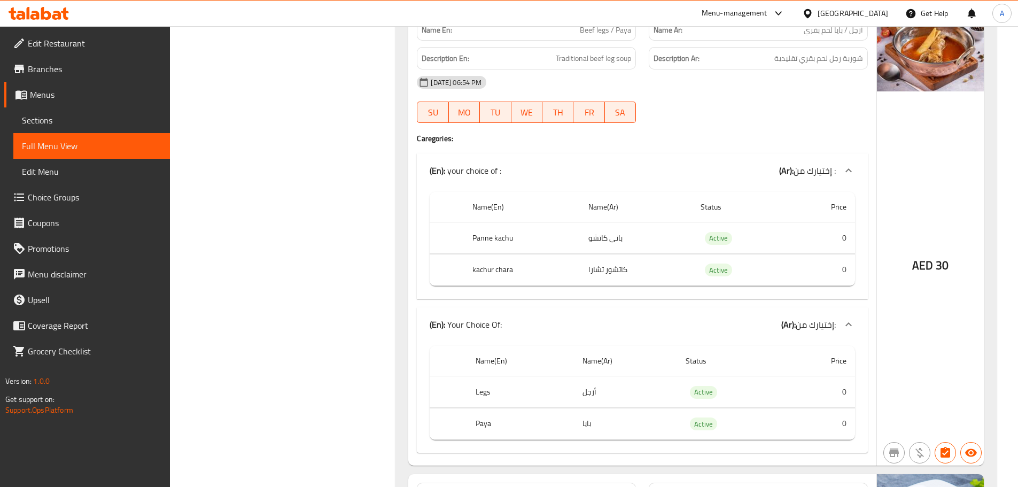
click at [610, 35] on span "Beef legs / Paya" at bounding box center [605, 30] width 51 height 11
copy span "Beef legs / Paya"
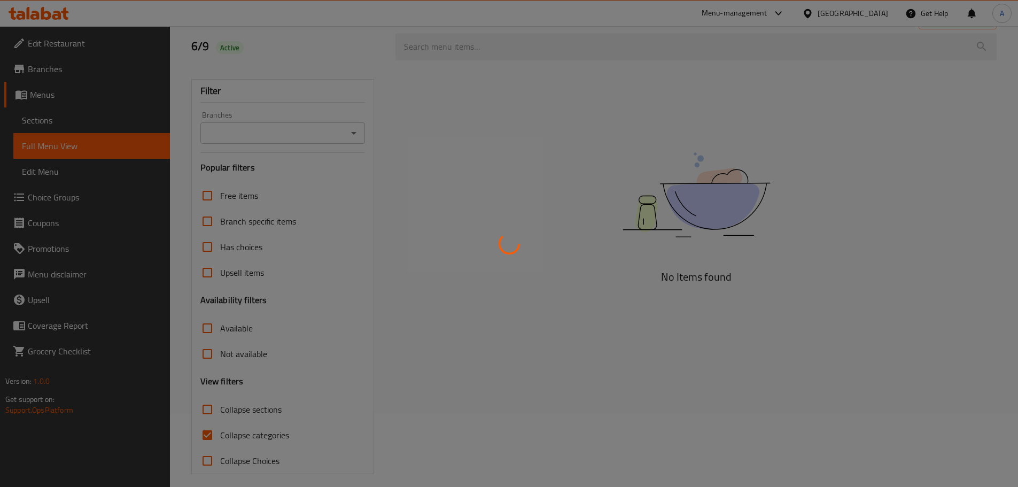
scroll to position [82, 0]
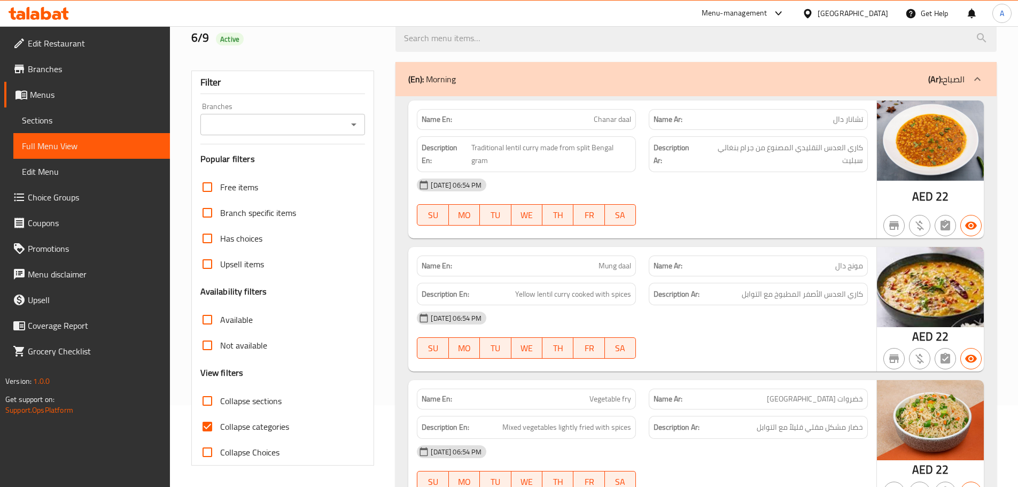
click at [211, 423] on input "Collapse categories" at bounding box center [207, 426] width 26 height 26
checkbox input "false"
click at [206, 398] on input "Collapse sections" at bounding box center [207, 401] width 26 height 26
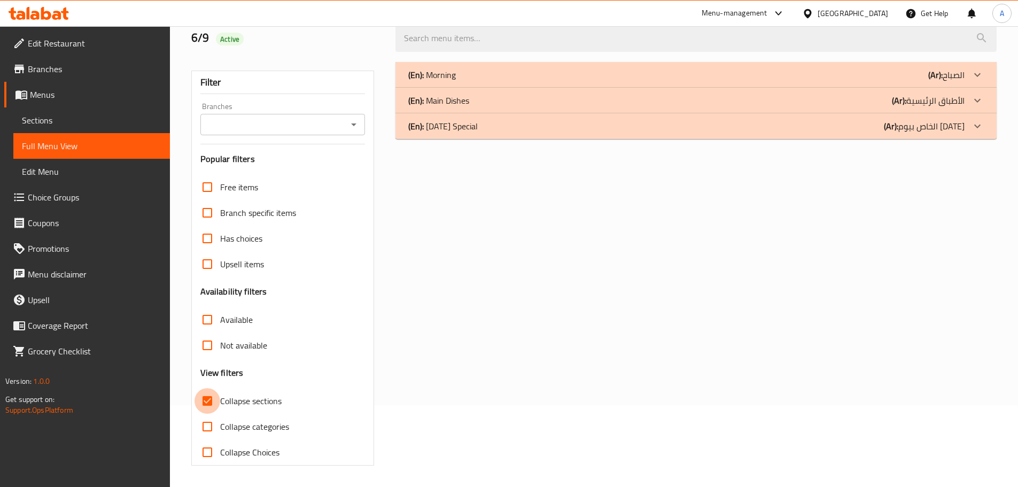
click at [207, 403] on input "Collapse sections" at bounding box center [207, 401] width 26 height 26
checkbox input "false"
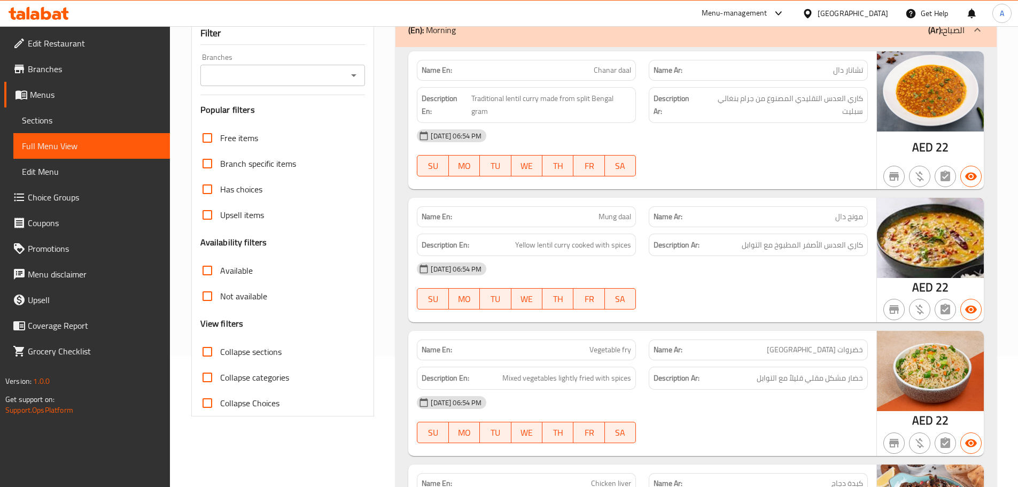
scroll to position [189, 0]
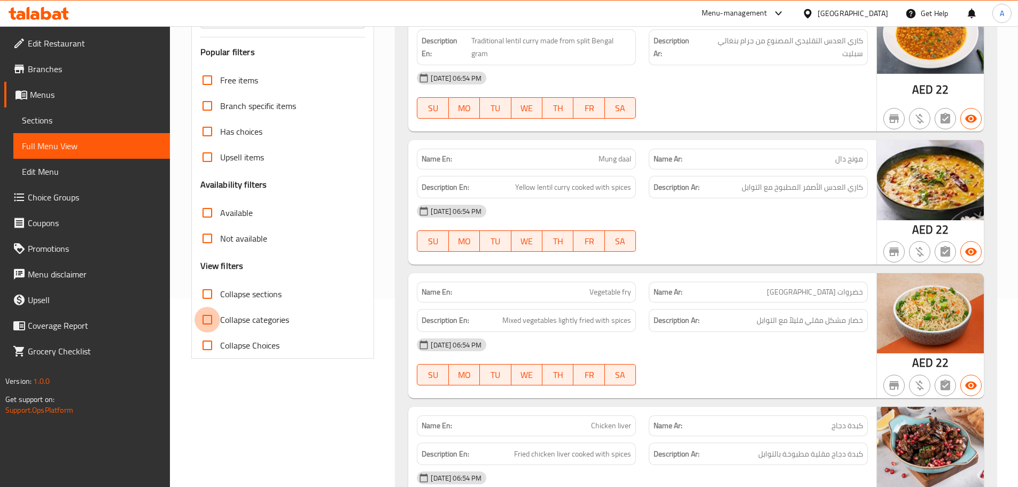
click at [198, 316] on input "Collapse categories" at bounding box center [207, 320] width 26 height 26
checkbox input "true"
click at [679, 205] on div "[DATE] 06:54 PM" at bounding box center [642, 211] width 464 height 26
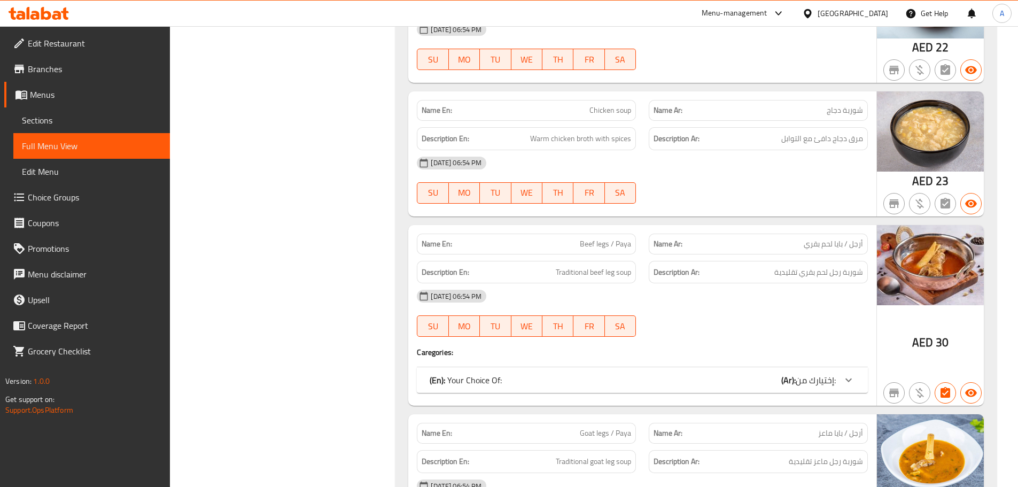
click at [574, 380] on div "(En): Your Choice Of: (Ar): إختيارك من:" at bounding box center [632, 379] width 406 height 13
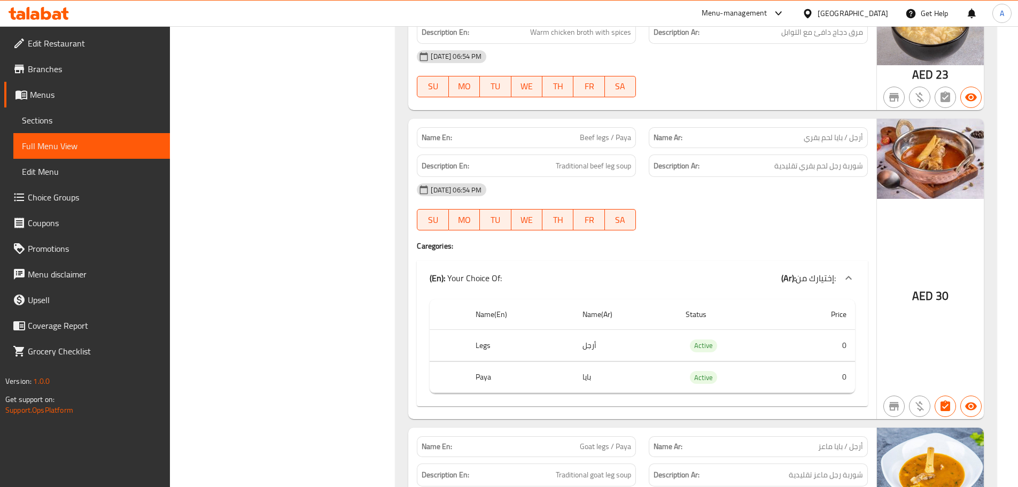
scroll to position [1011, 0]
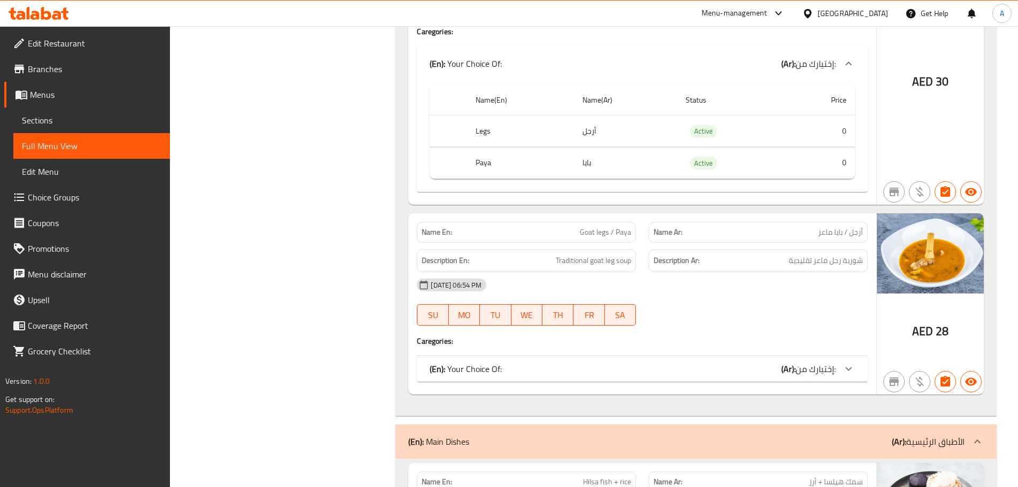
click at [590, 362] on div "(En): Your Choice Of: (Ar): إختيارك من:" at bounding box center [642, 369] width 451 height 26
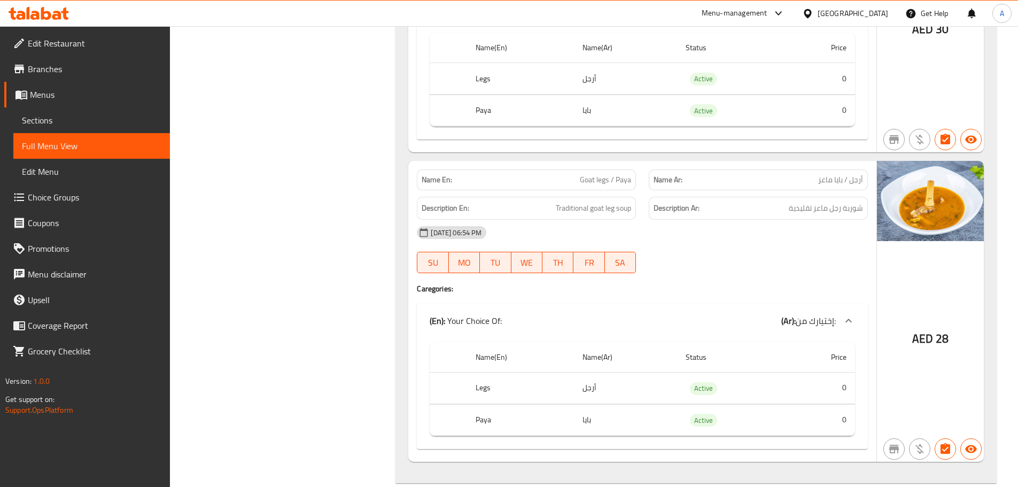
scroll to position [1278, 0]
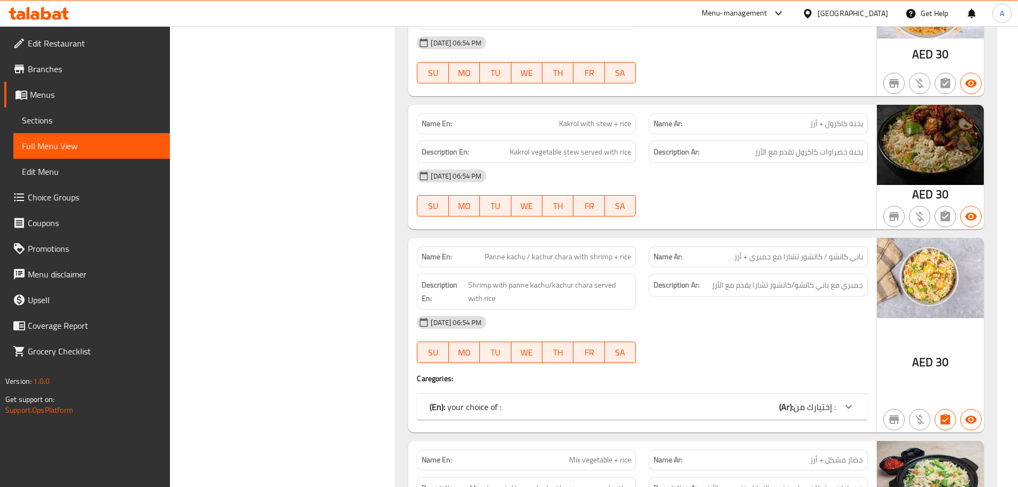
click at [565, 251] on span "Panne kachu / kachur chara with shrimp + rice" at bounding box center [558, 256] width 146 height 11
click at [843, 251] on span "باني كاتشو / كاتشور تشارا مع جمبري + أرز" at bounding box center [798, 256] width 129 height 11
drag, startPoint x: 863, startPoint y: 244, endPoint x: 610, endPoint y: 243, distance: 253.2
click at [778, 246] on div "Name Ar: باني كاتشو / كاتشور تشارا مع جمبري + أرز" at bounding box center [758, 256] width 219 height 21
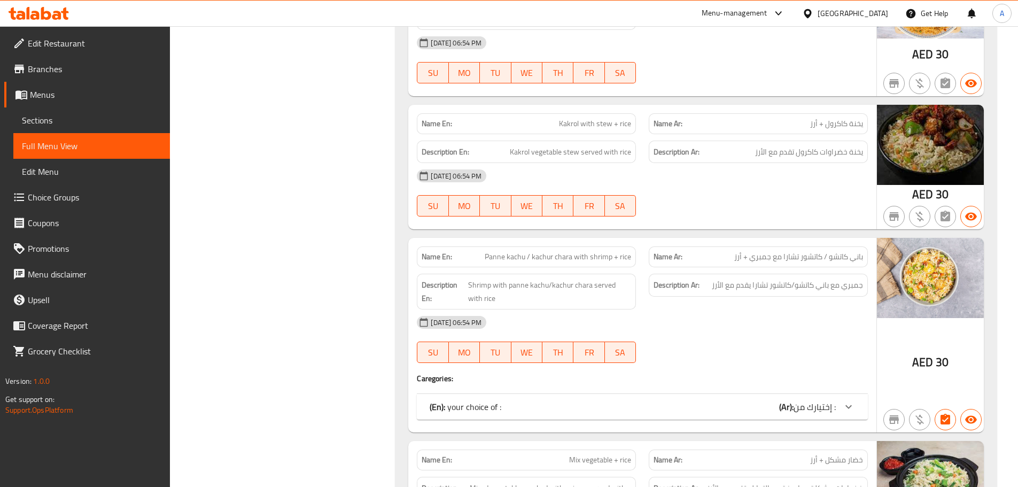
click at [572, 251] on span "Panne kachu / kachur chara with shrimp + rice" at bounding box center [558, 256] width 146 height 11
drag, startPoint x: 572, startPoint y: 243, endPoint x: 481, endPoint y: 241, distance: 90.8
click at [481, 251] on p "Name En: Panne kachu / kachur chara with shrimp + rice" at bounding box center [525, 256] width 209 height 11
copy span "Panne kachu / kachur chara"
drag, startPoint x: 863, startPoint y: 243, endPoint x: 724, endPoint y: 248, distance: 139.5
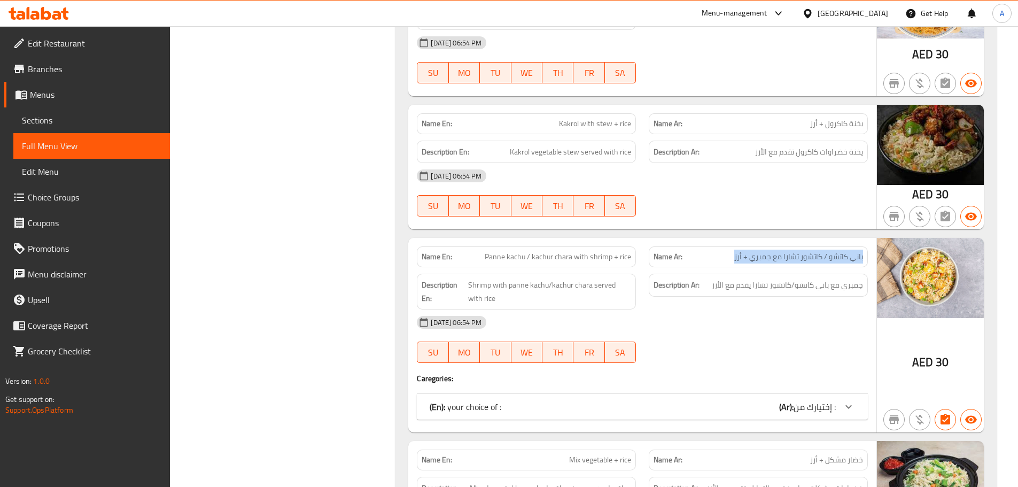
click at [724, 248] on div "Name Ar: باني كاتشو / كاتشور تشارا مع جمبري + أرز" at bounding box center [758, 256] width 219 height 21
click at [631, 318] on div "[DATE] 06:54 PM" at bounding box center [642, 322] width 464 height 26
click at [630, 400] on div "(En): your choice of : (Ar): إختيارك من :" at bounding box center [632, 406] width 406 height 13
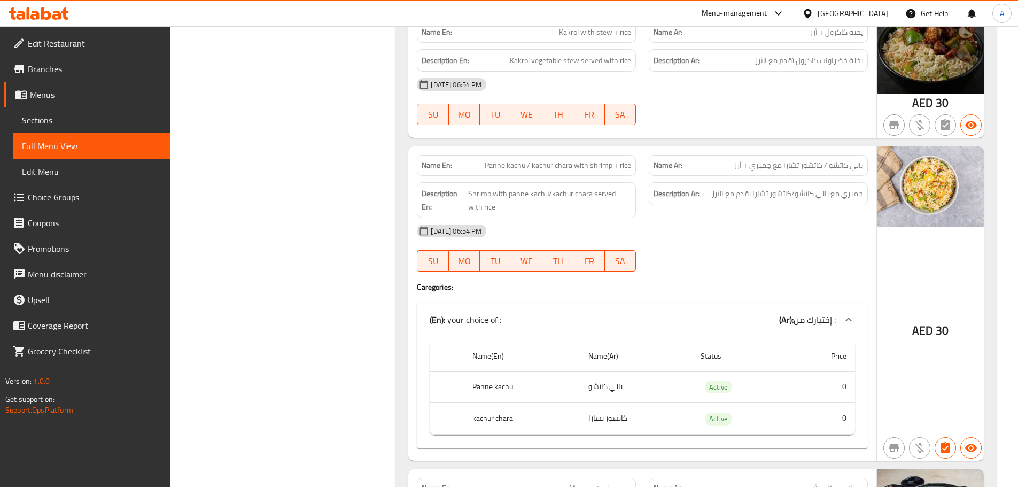
scroll to position [4810, 0]
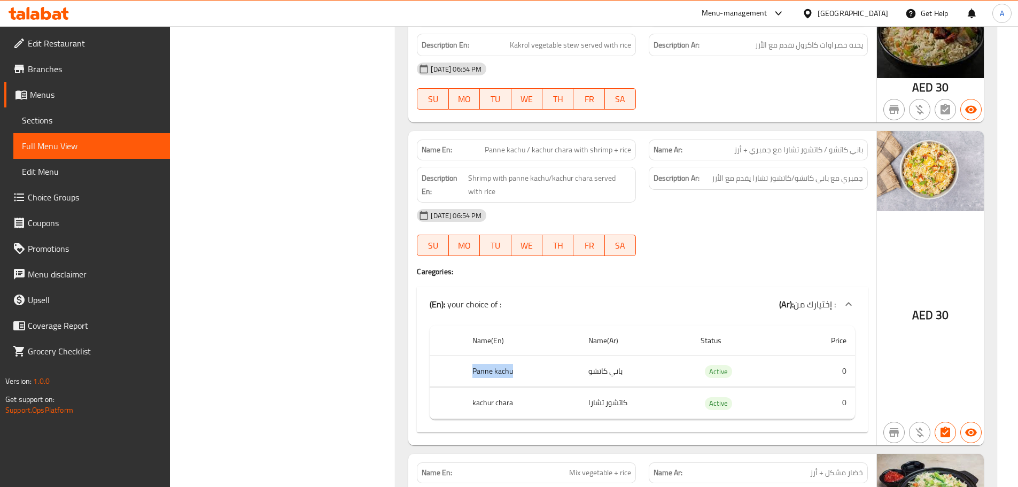
drag, startPoint x: 473, startPoint y: 360, endPoint x: 534, endPoint y: 358, distance: 60.4
click at [529, 359] on th "Panne kachu" at bounding box center [521, 371] width 115 height 32
drag, startPoint x: 480, startPoint y: 384, endPoint x: 474, endPoint y: 384, distance: 5.9
click at [475, 387] on th "kachur chara" at bounding box center [521, 403] width 115 height 32
drag, startPoint x: 473, startPoint y: 385, endPoint x: 529, endPoint y: 387, distance: 55.6
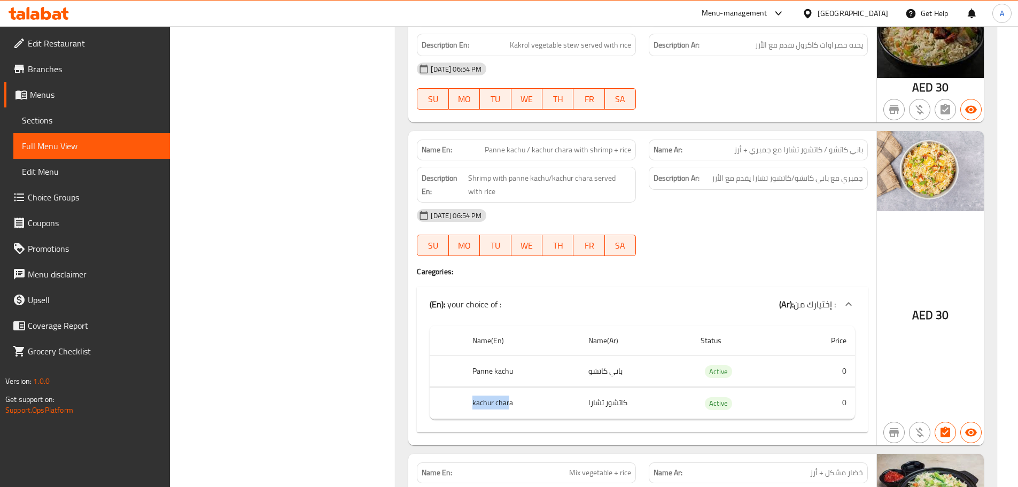
click at [510, 387] on th "kachur chara" at bounding box center [521, 403] width 115 height 32
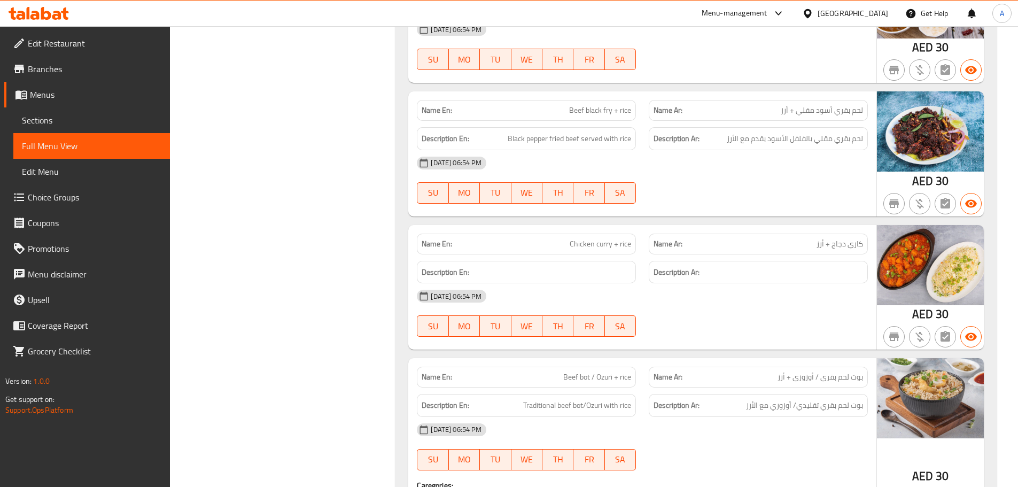
drag, startPoint x: 316, startPoint y: 425, endPoint x: 465, endPoint y: 441, distance: 149.9
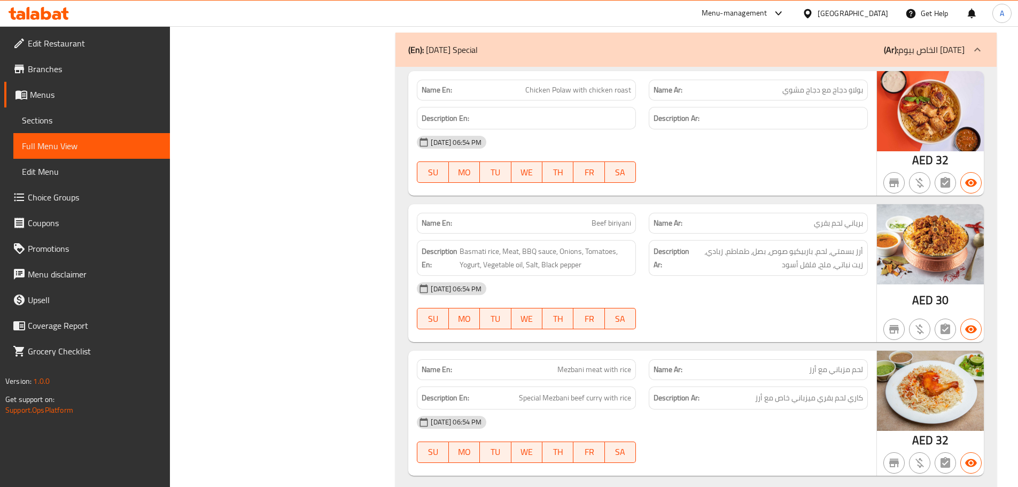
scroll to position [5417, 0]
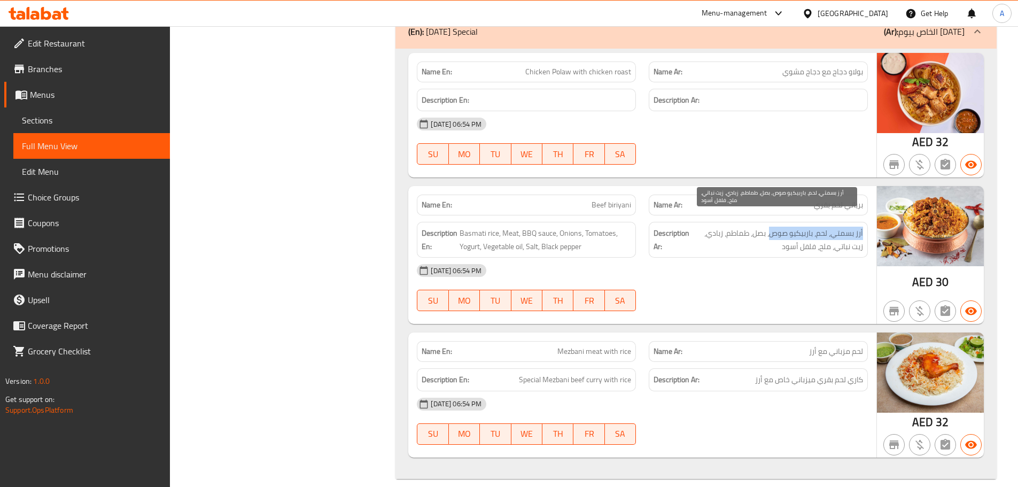
drag, startPoint x: 863, startPoint y: 218, endPoint x: 771, endPoint y: 220, distance: 92.4
click at [771, 222] on div "Description Ar: أرز بسمتي، لحم، باربيكيو صوص، بصل، طماطم، زبادي، زيت نباتي، ملح…" at bounding box center [758, 240] width 219 height 36
click at [737, 227] on span "أرز بسمتي، لحم، باربيكيو صوص، بصل، طماطم، زبادي، زيت نباتي، ملح، فلفل أسود" at bounding box center [776, 240] width 171 height 26
drag, startPoint x: 766, startPoint y: 221, endPoint x: 707, endPoint y: 221, distance: 58.8
click at [707, 227] on span "أرز بسمتي، لحم، باربيكيو صوص، بصل، طماطم، زبادي، زيت نباتي، ملح، فلفل أسود" at bounding box center [776, 240] width 171 height 26
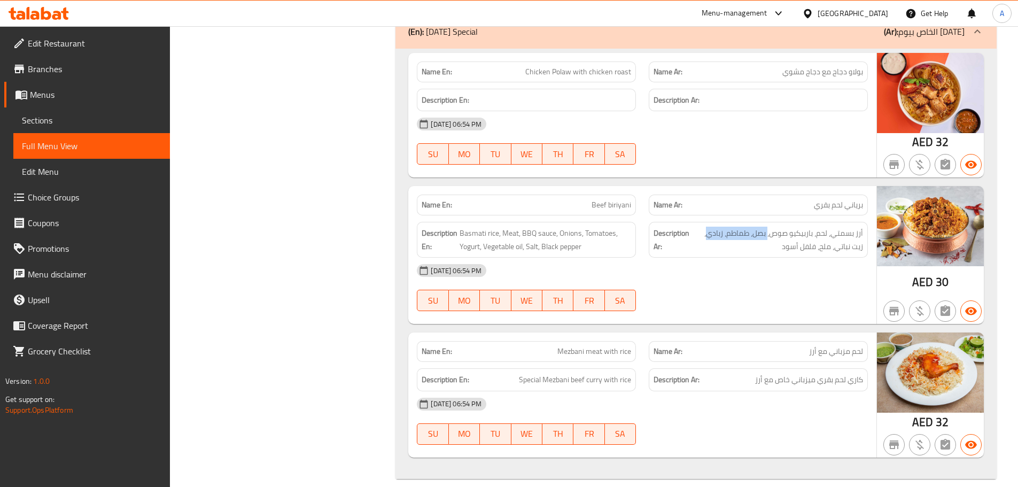
click at [881, 220] on img at bounding box center [930, 226] width 107 height 80
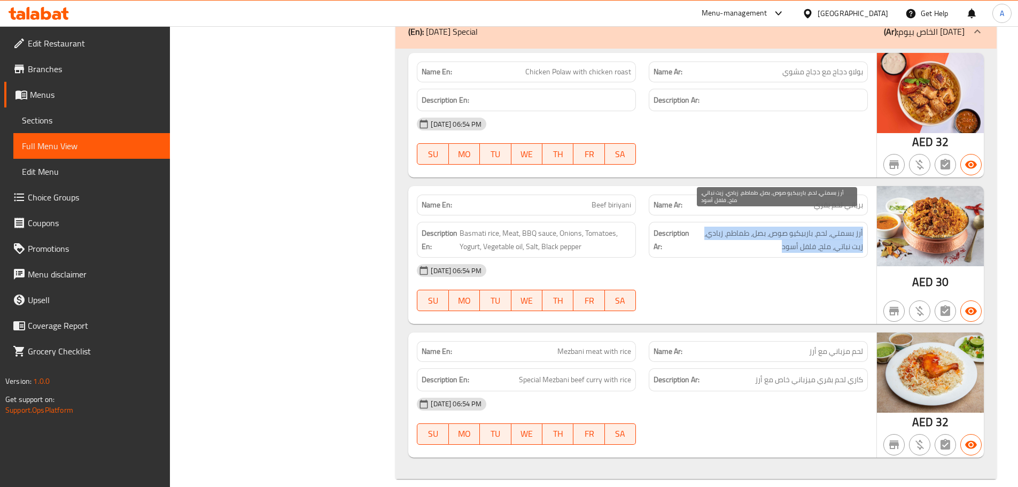
drag, startPoint x: 862, startPoint y: 220, endPoint x: 770, endPoint y: 234, distance: 93.5
click at [770, 234] on span "أرز بسمتي، لحم، باربيكيو صوص، بصل، طماطم، زبادي، زيت نباتي، ملح، فلفل أسود" at bounding box center [776, 240] width 171 height 26
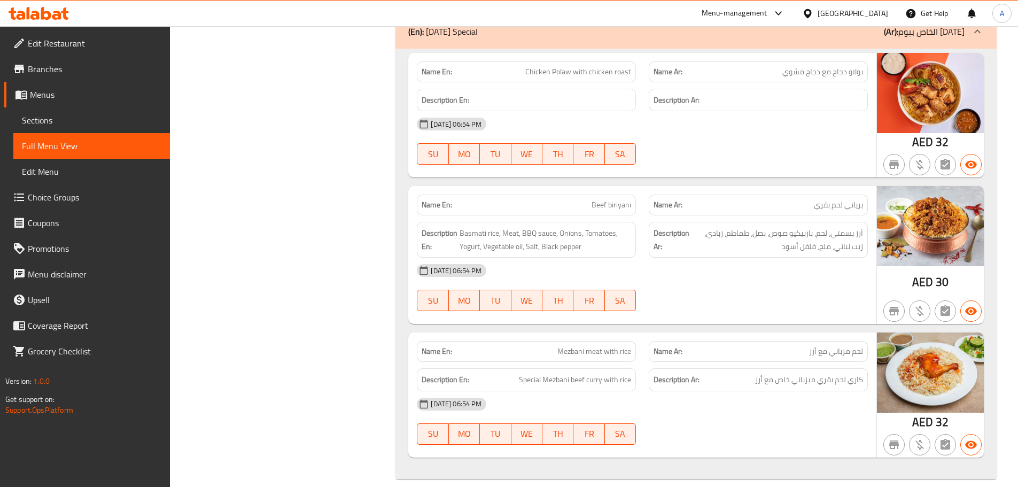
click at [624, 283] on div "SU MO TU WE TH FR SA" at bounding box center [526, 300] width 232 height 34
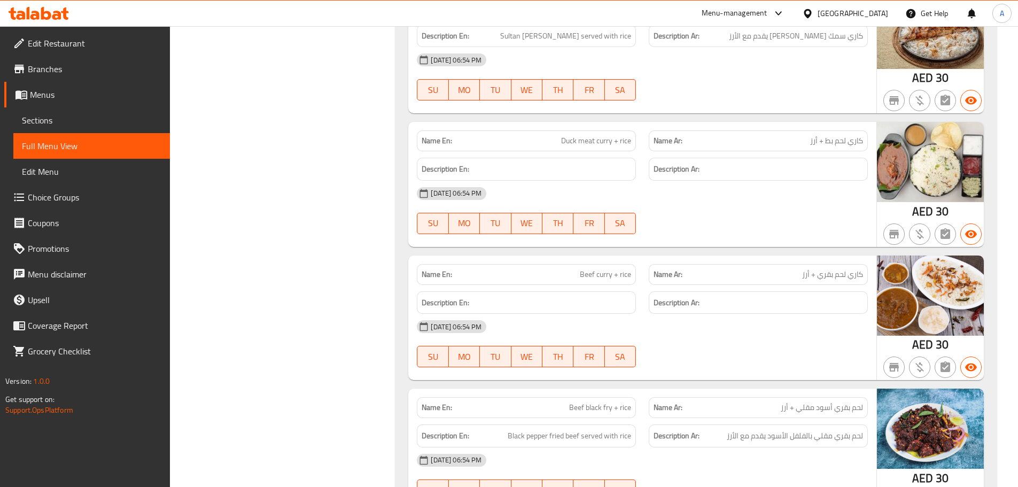
scroll to position [3312, 0]
drag, startPoint x: 613, startPoint y: 140, endPoint x: 543, endPoint y: 141, distance: 70.5
click at [543, 141] on p "Name En: Duck meat curry + rice" at bounding box center [525, 140] width 209 height 11
copy span "Duck meat curry"
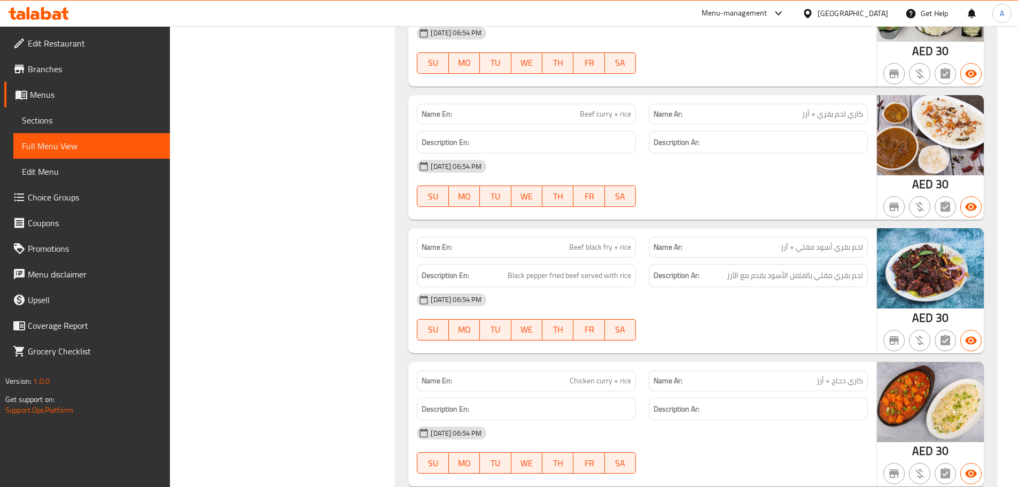
scroll to position [3472, 0]
drag, startPoint x: 613, startPoint y: 114, endPoint x: 571, endPoint y: 115, distance: 42.2
click at [571, 115] on p "Name En: Beef curry + rice" at bounding box center [525, 113] width 209 height 11
copy span "Beef curry"
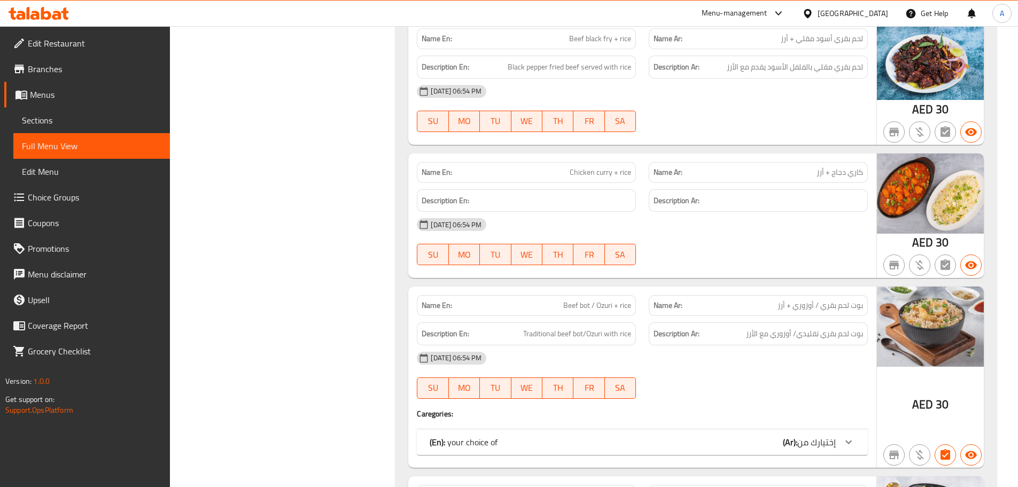
scroll to position [3739, 0]
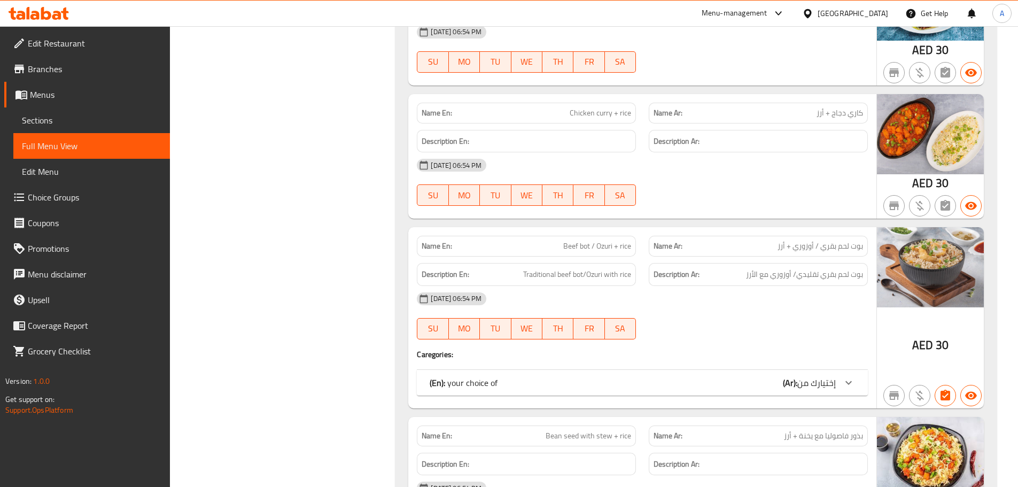
click at [584, 116] on span "Chicken curry + rice" at bounding box center [599, 112] width 61 height 11
copy span "Chicken curry + rice"
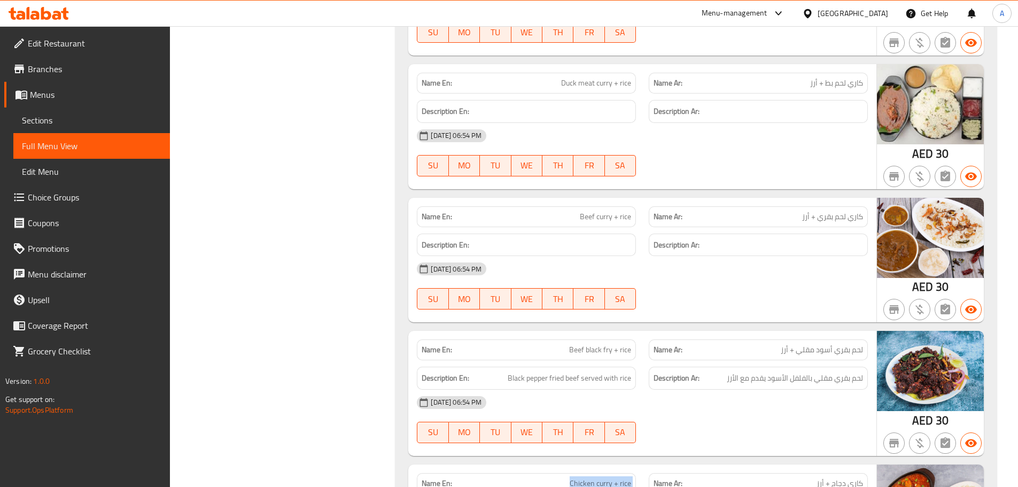
scroll to position [3312, 0]
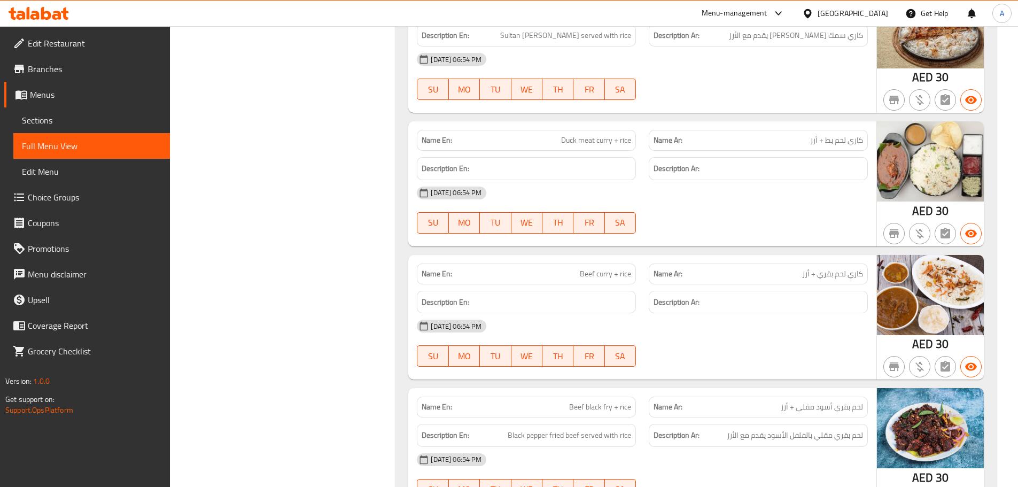
click at [624, 277] on span "Beef curry + rice" at bounding box center [605, 273] width 51 height 11
copy span "Beef curry + rice"
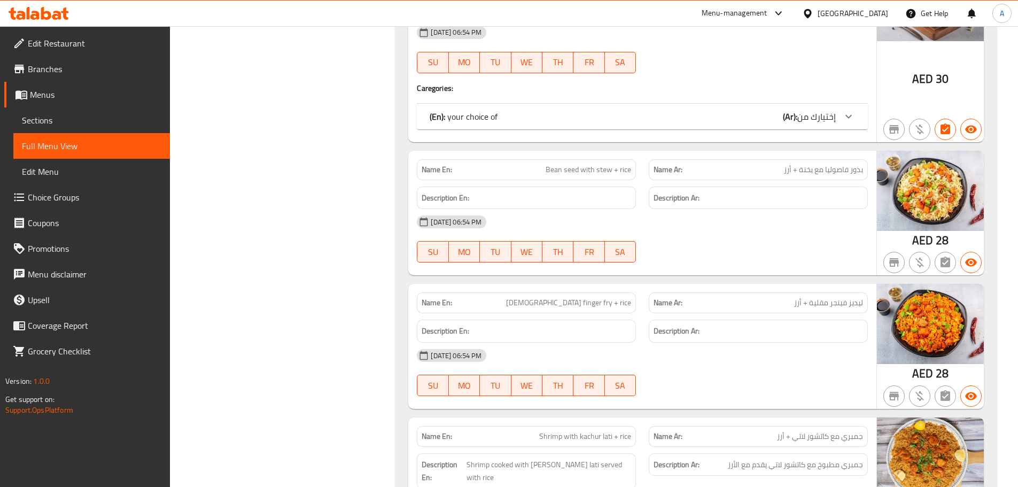
scroll to position [4007, 0]
drag, startPoint x: 612, startPoint y: 168, endPoint x: 538, endPoint y: 167, distance: 73.7
click at [538, 167] on p "Name En: Bean seed with stew + rice" at bounding box center [525, 168] width 209 height 11
copy span "Bean seed with stew"
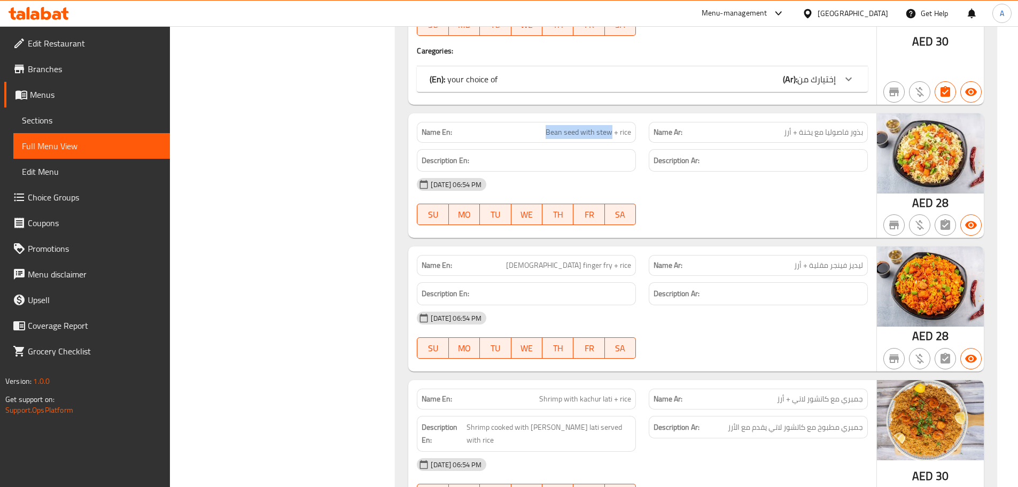
scroll to position [4113, 0]
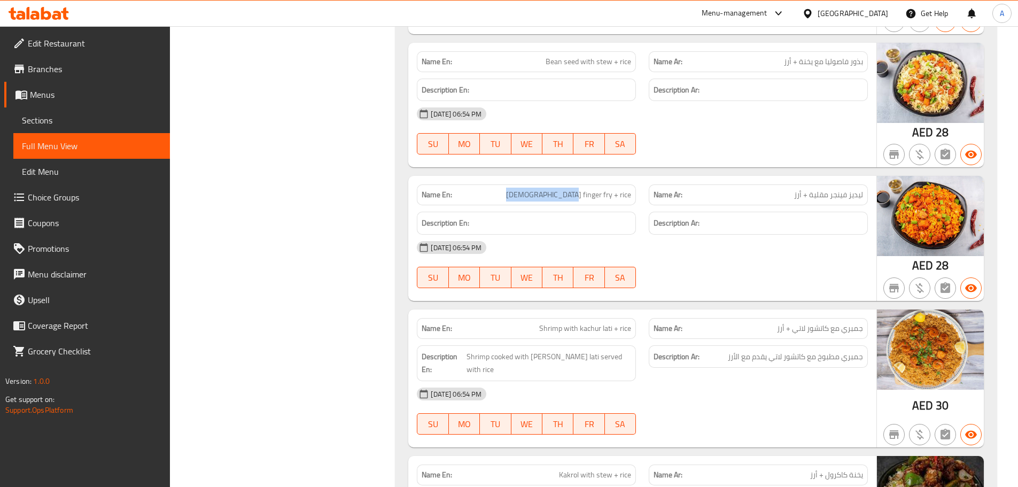
drag, startPoint x: 611, startPoint y: 197, endPoint x: 550, endPoint y: 197, distance: 60.4
click at [550, 197] on p "Name En: [DEMOGRAPHIC_DATA] finger fry + rice" at bounding box center [525, 194] width 209 height 11
copy span "[DEMOGRAPHIC_DATA] finger fry"
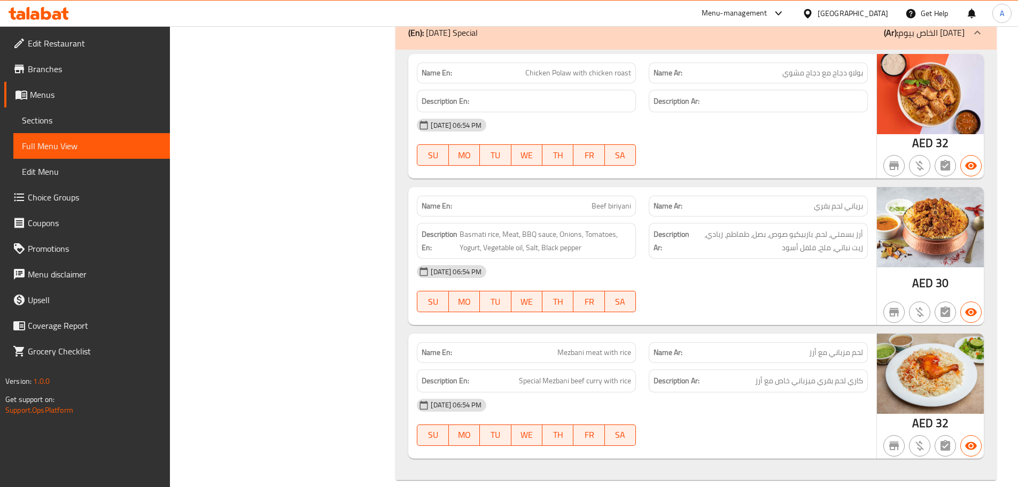
scroll to position [5058, 0]
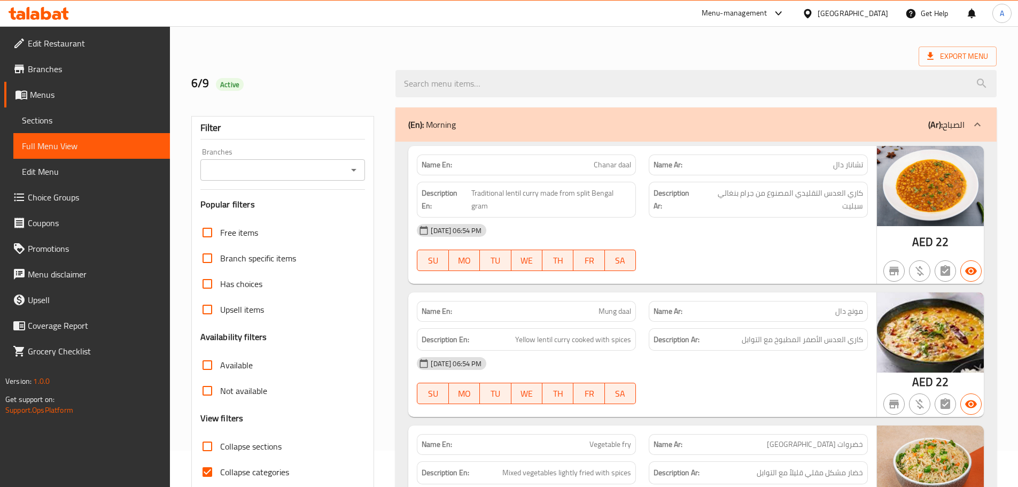
scroll to position [107, 0]
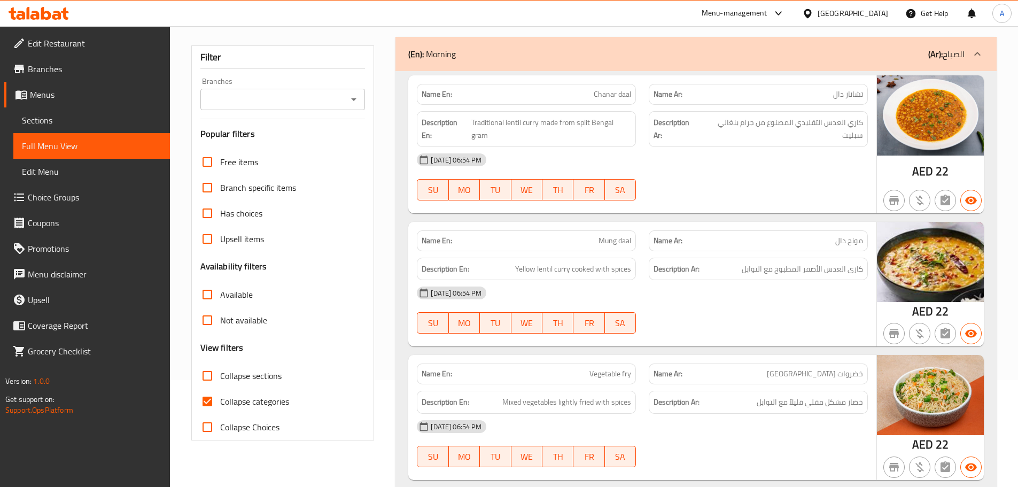
click at [208, 396] on input "Collapse categories" at bounding box center [207, 401] width 26 height 26
checkbox input "false"
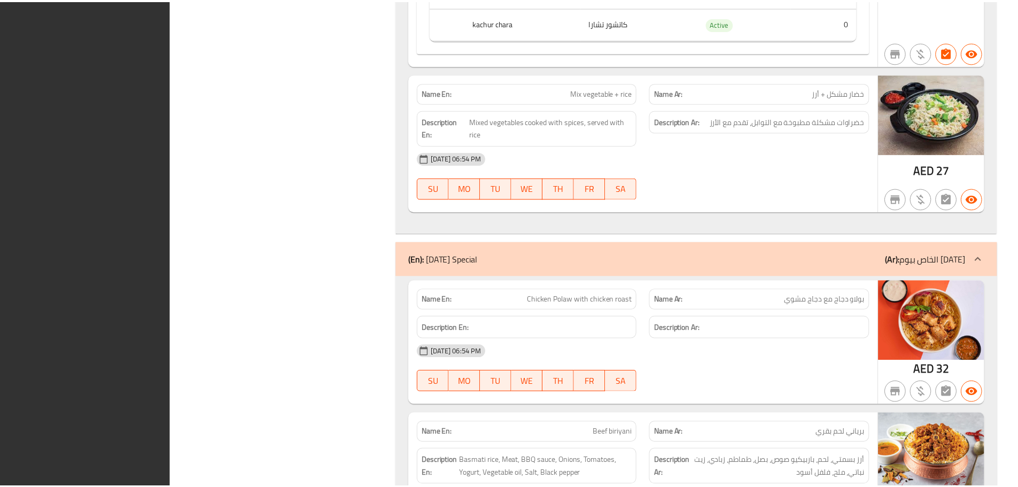
scroll to position [5537, 0]
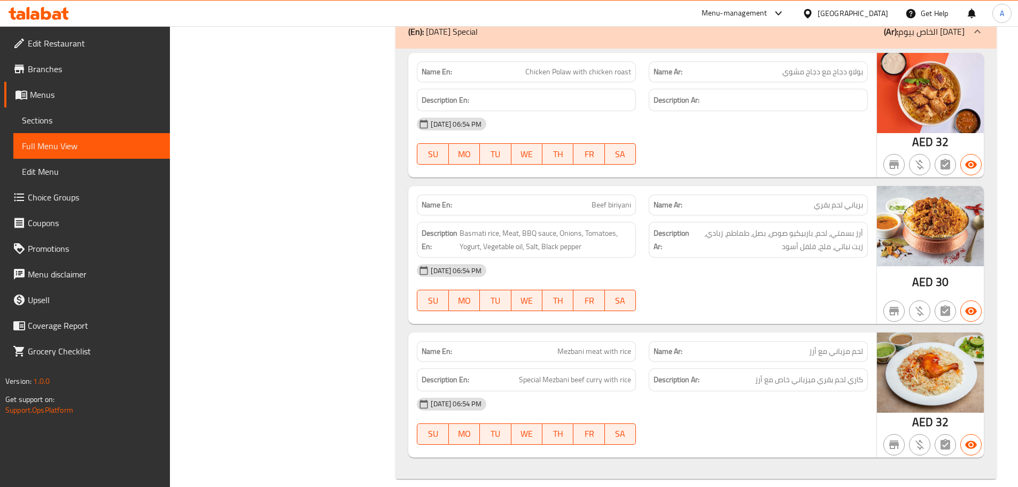
click at [93, 113] on link "Sections" at bounding box center [91, 120] width 157 height 26
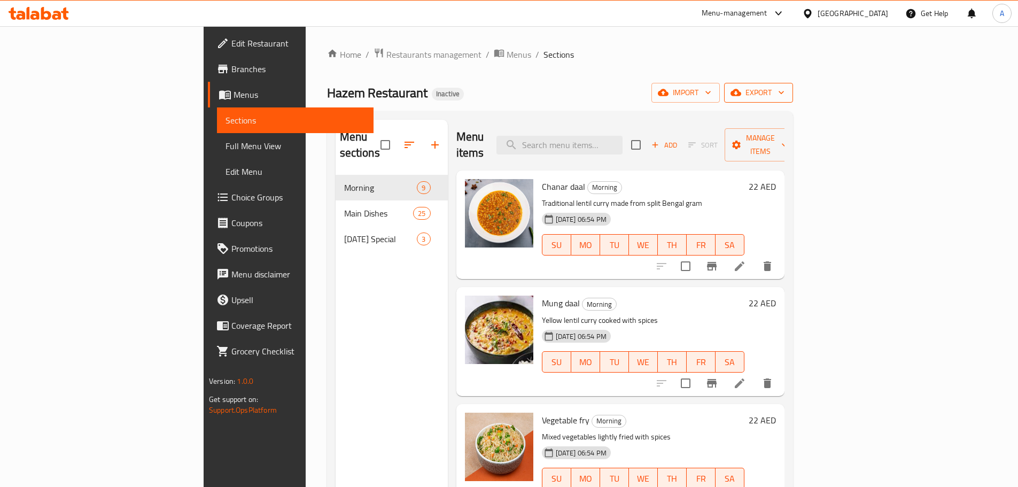
click at [784, 92] on span "export" at bounding box center [758, 92] width 52 height 13
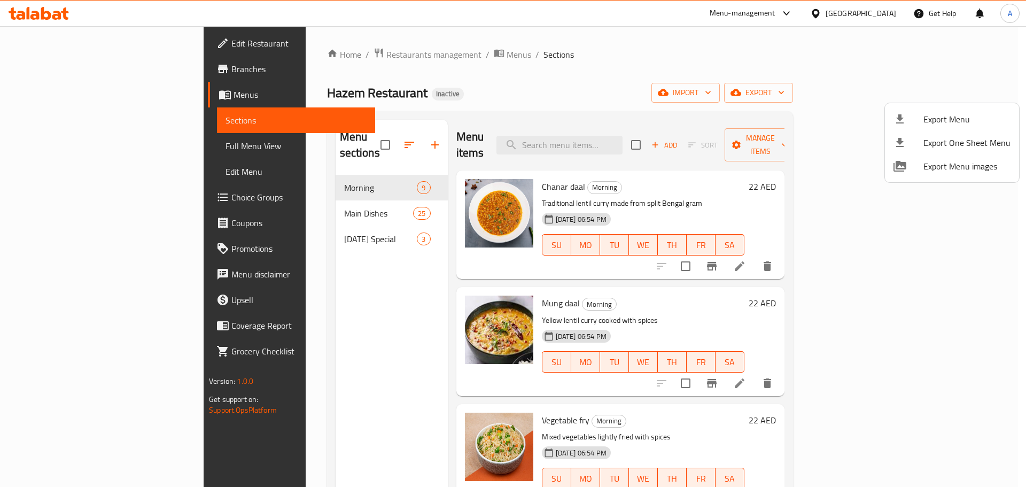
click at [928, 118] on span "Export Menu" at bounding box center [966, 119] width 87 height 13
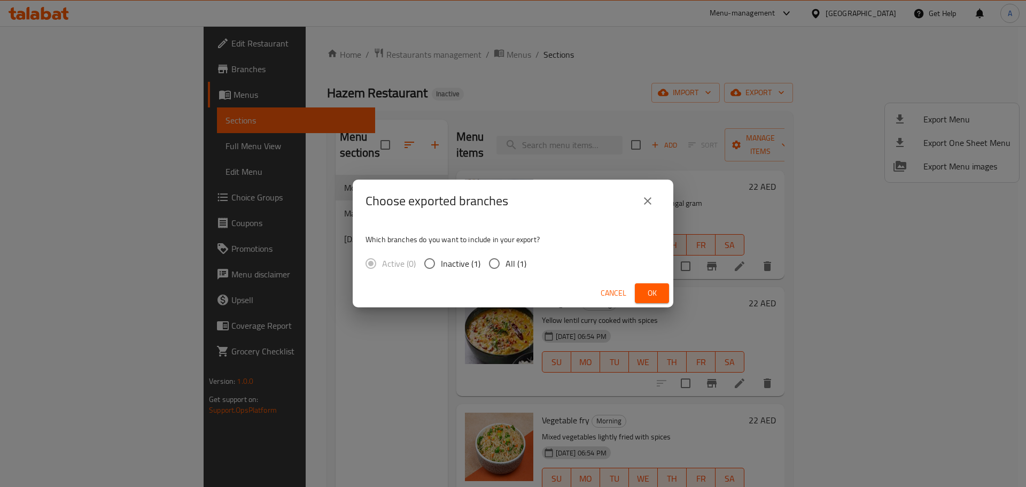
click at [527, 264] on div "Active (0) Inactive (1) All (1)" at bounding box center [449, 263] width 169 height 22
click at [520, 262] on span "All (1)" at bounding box center [515, 263] width 21 height 13
click at [505, 262] on input "All (1)" at bounding box center [494, 263] width 22 height 22
radio input "true"
click at [643, 290] on button "Ok" at bounding box center [652, 293] width 34 height 20
